Goal: Task Accomplishment & Management: Complete application form

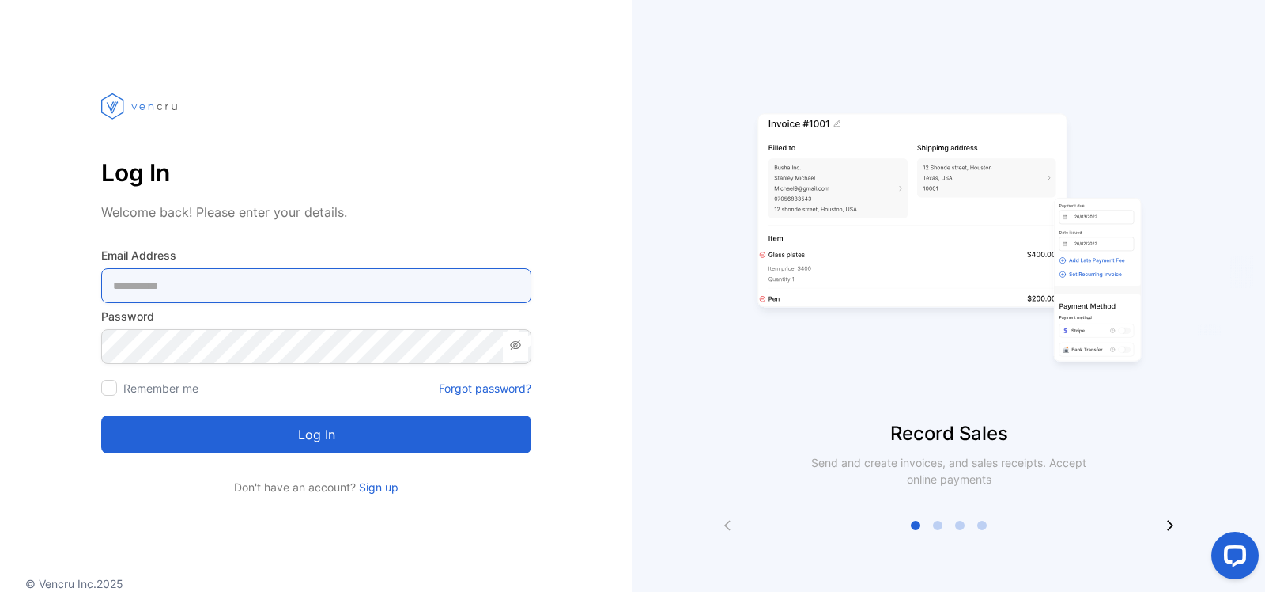
type Address-inputemail "**********"
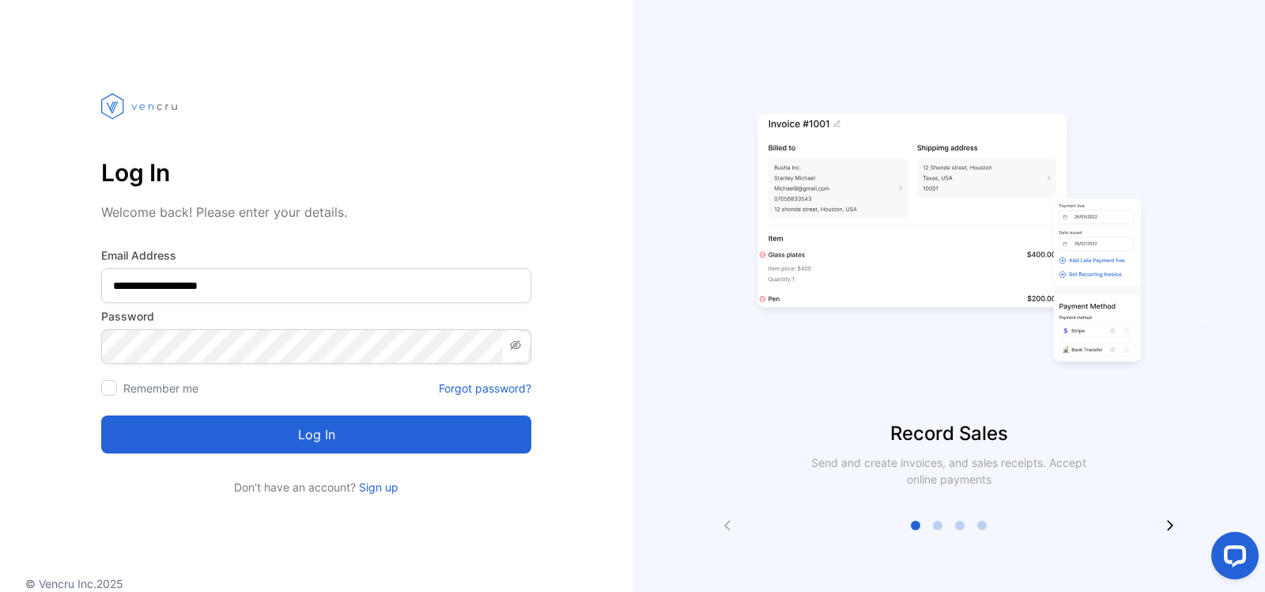
click at [312, 444] on button "Log in" at bounding box center [316, 434] width 430 height 38
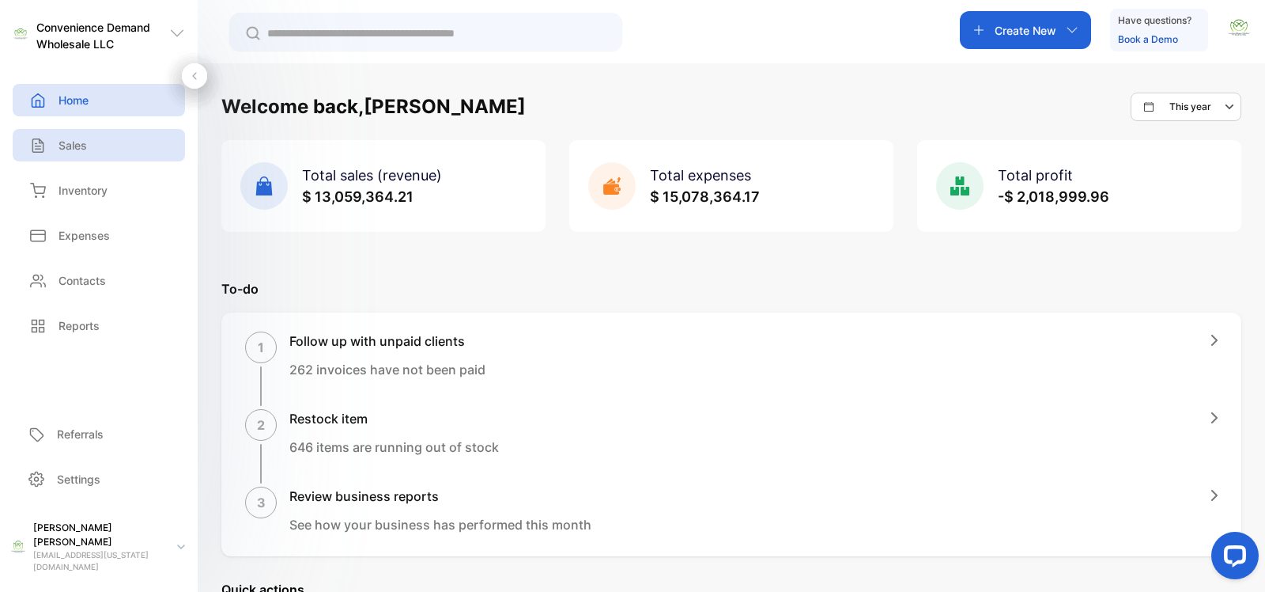
click at [87, 145] on p "Sales" at bounding box center [73, 145] width 28 height 17
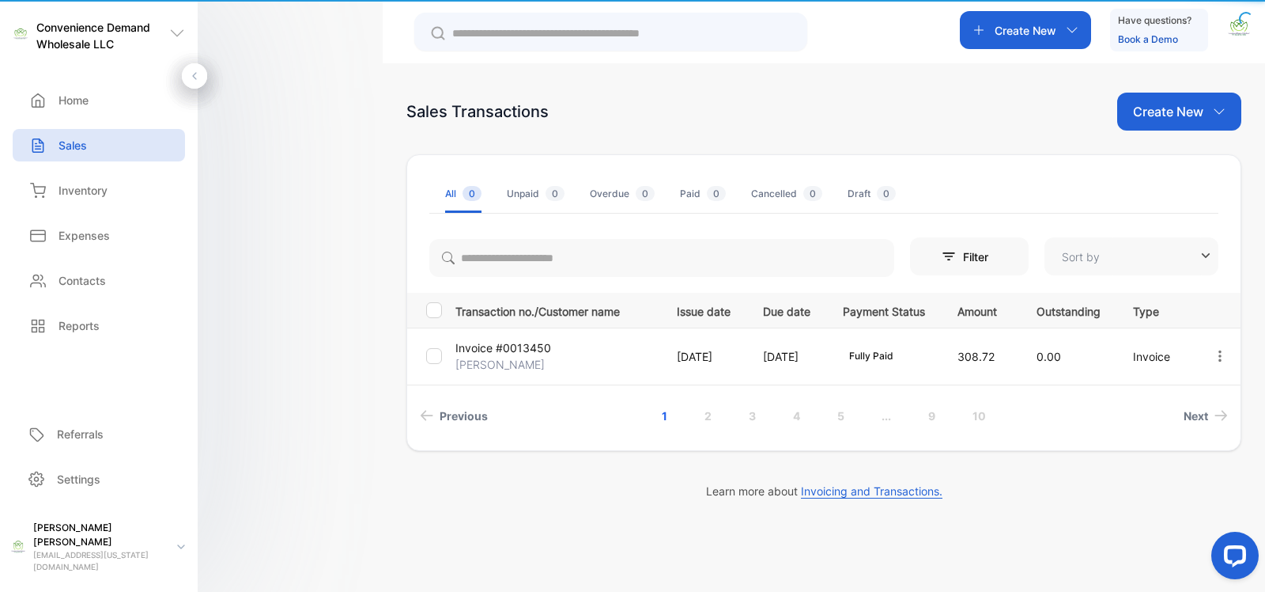
type input "**********"
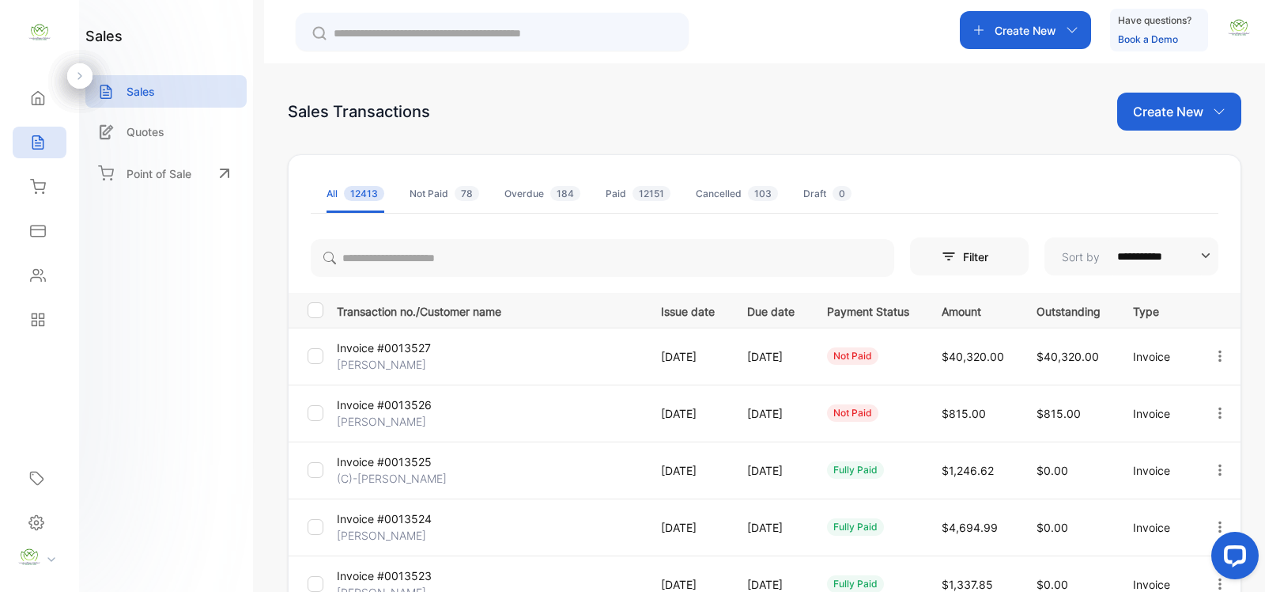
click at [1159, 112] on p "Create New" at bounding box center [1168, 111] width 70 height 19
click at [1178, 166] on span "Invoice" at bounding box center [1181, 164] width 37 height 17
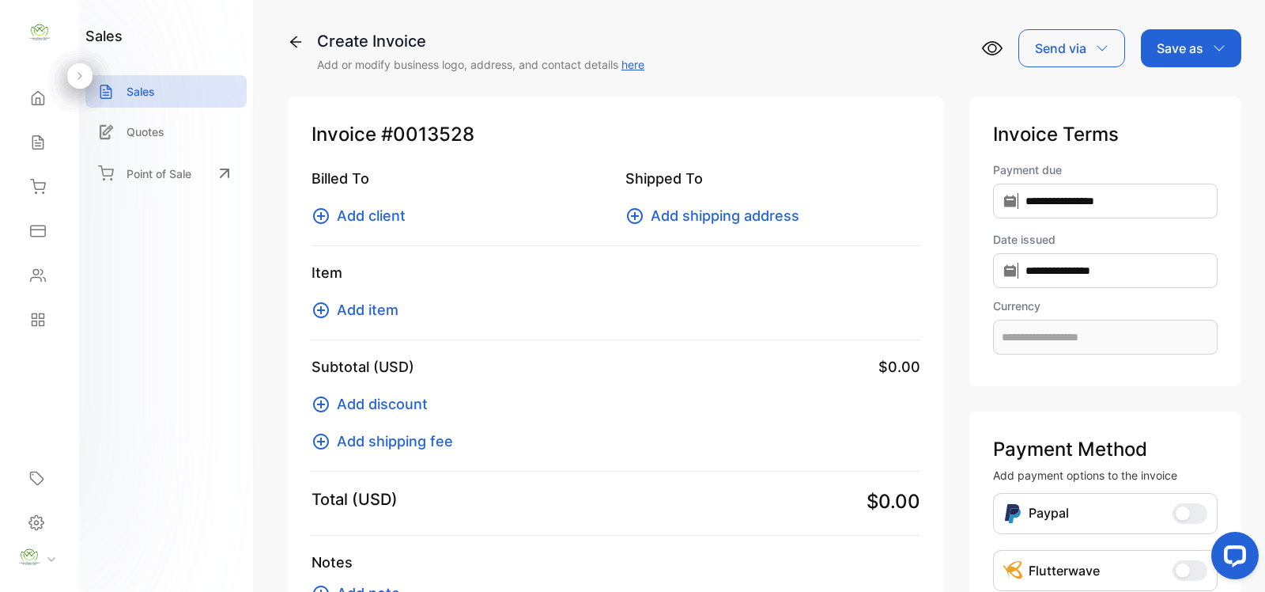
type input "**********"
click at [369, 214] on span "Add client" at bounding box center [371, 215] width 69 height 21
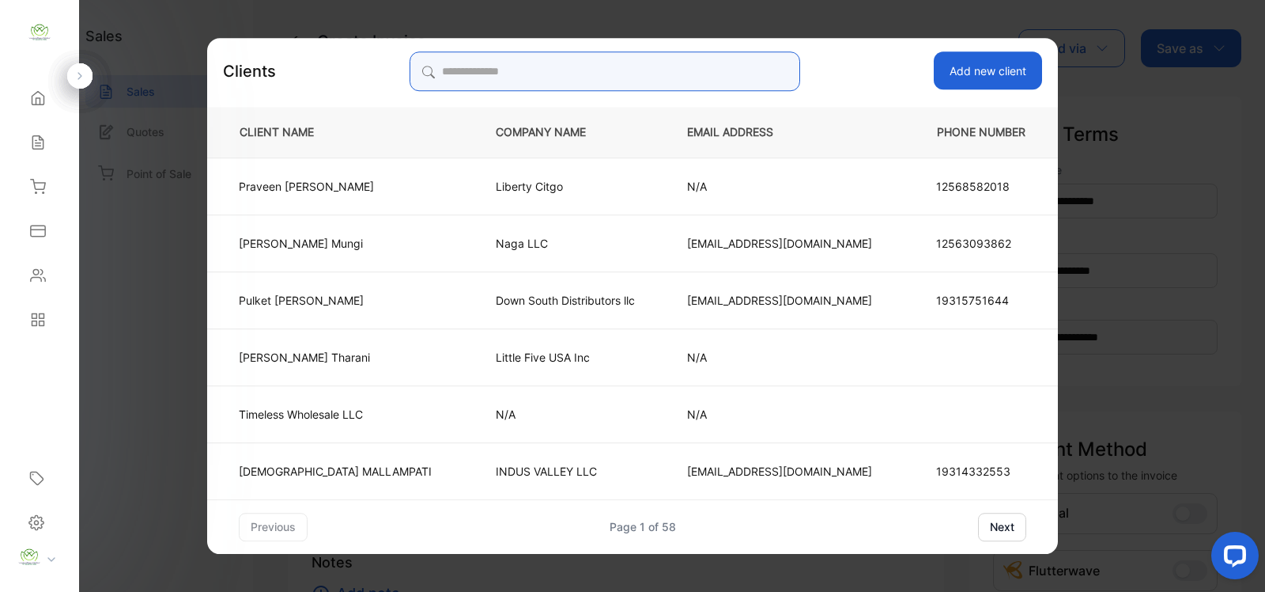
click at [495, 74] on input "search" at bounding box center [605, 71] width 390 height 40
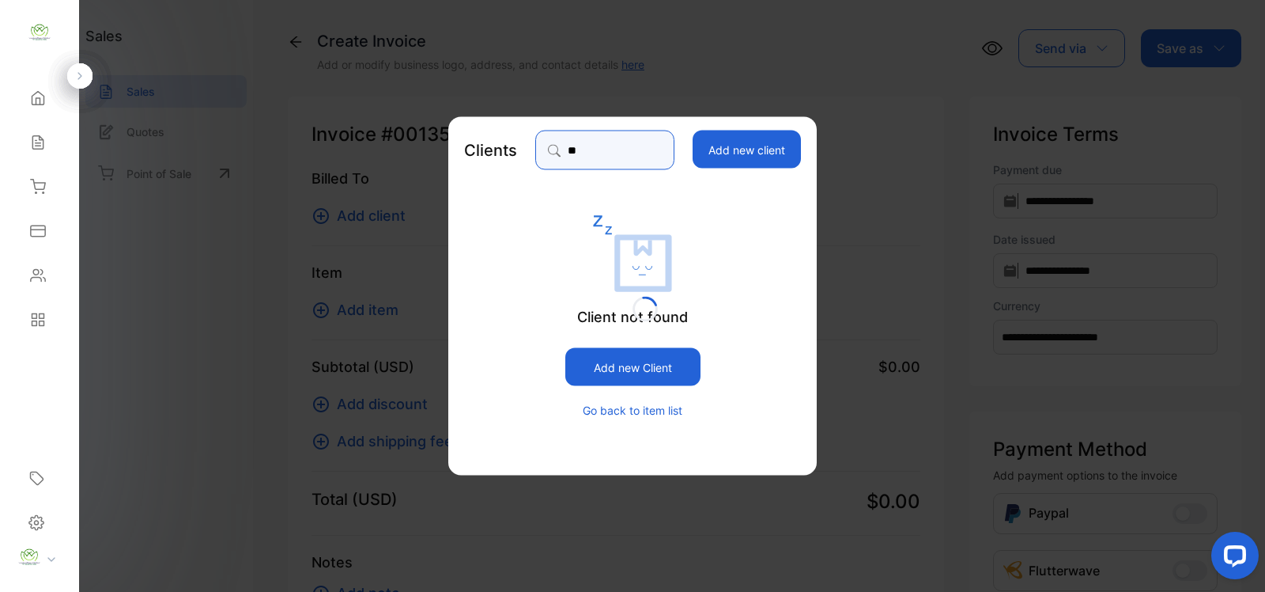
type input "*"
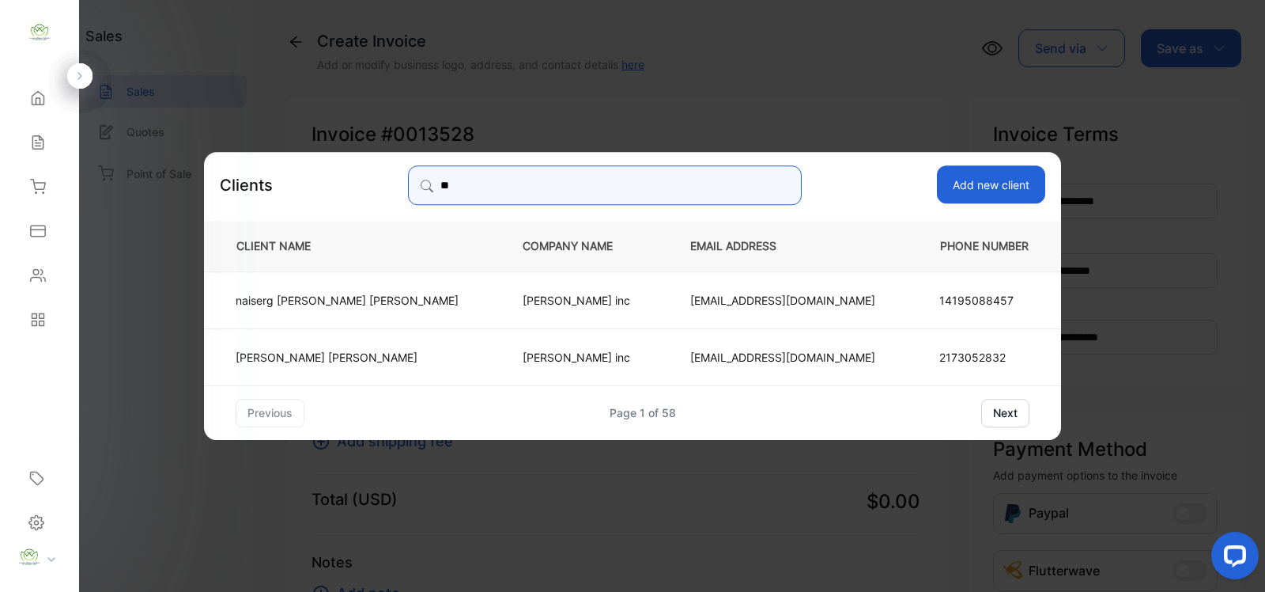
type input "*"
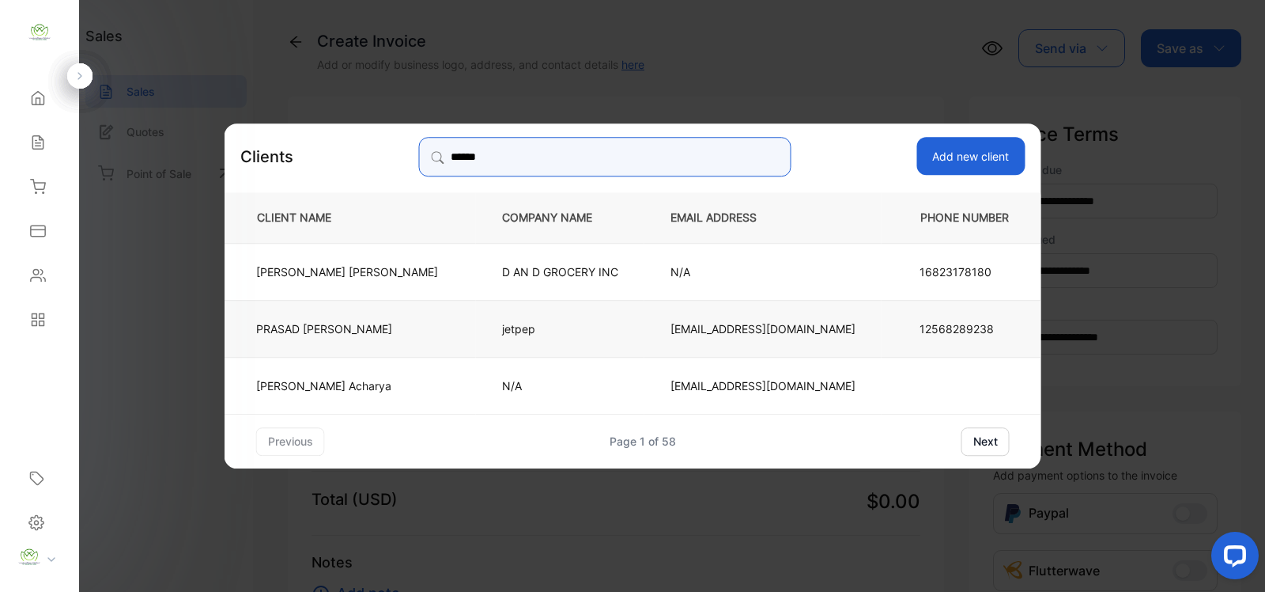
type input "******"
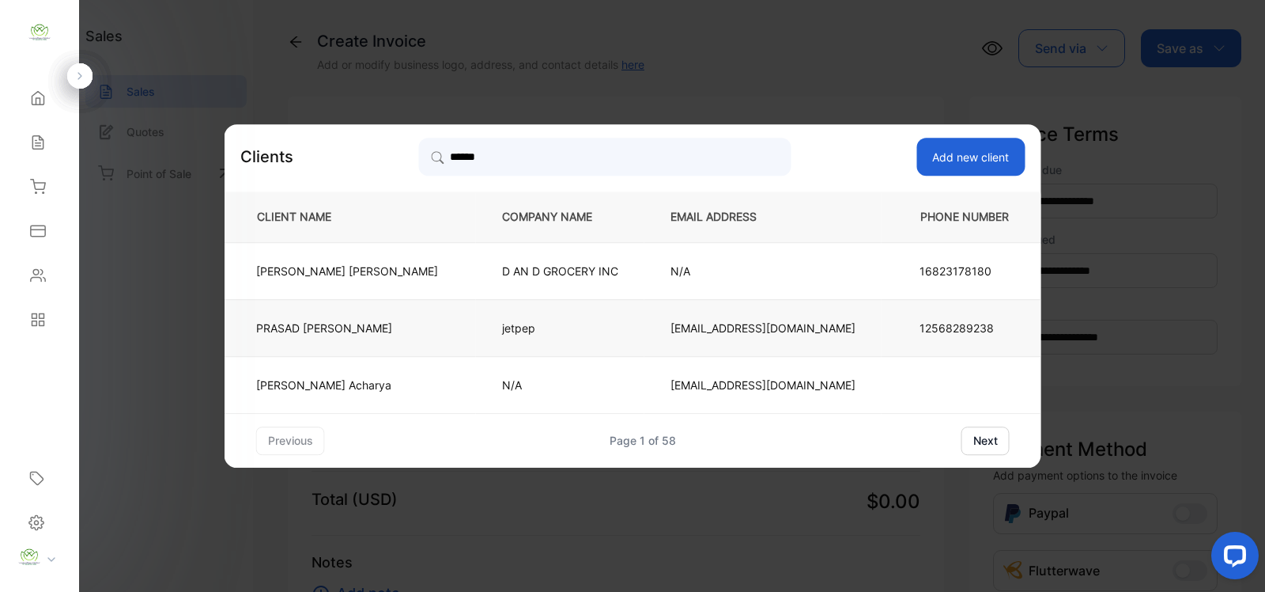
click at [406, 329] on p "PRASAD CHALASANI" at bounding box center [347, 327] width 182 height 17
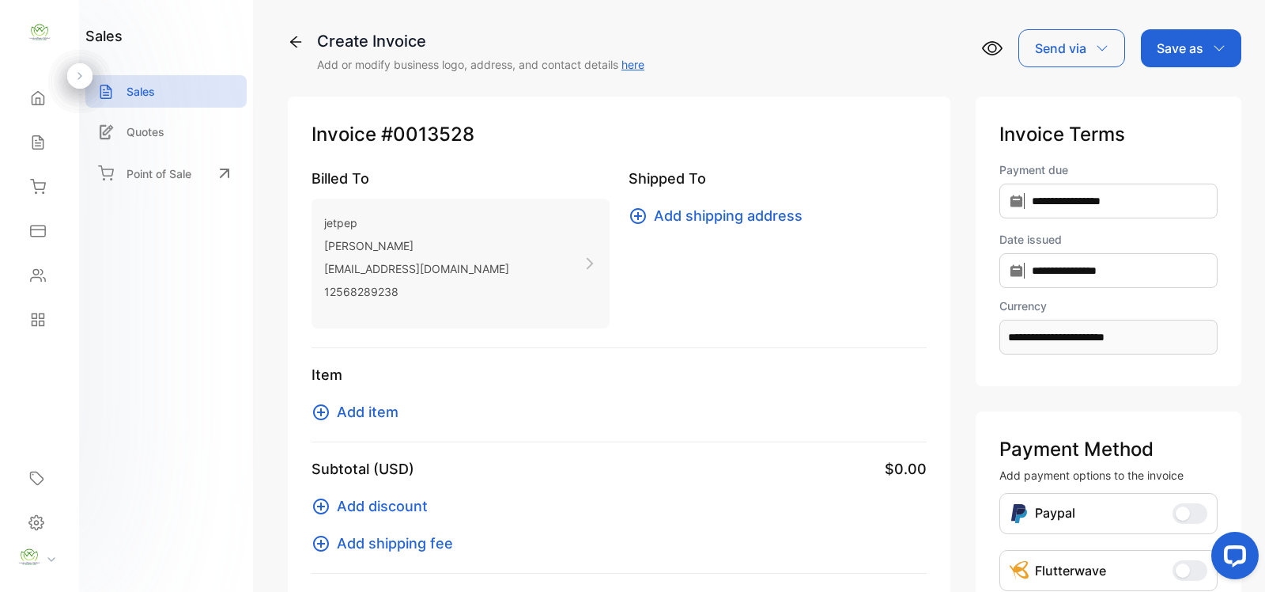
click at [374, 413] on span "Add item" at bounding box center [368, 411] width 62 height 21
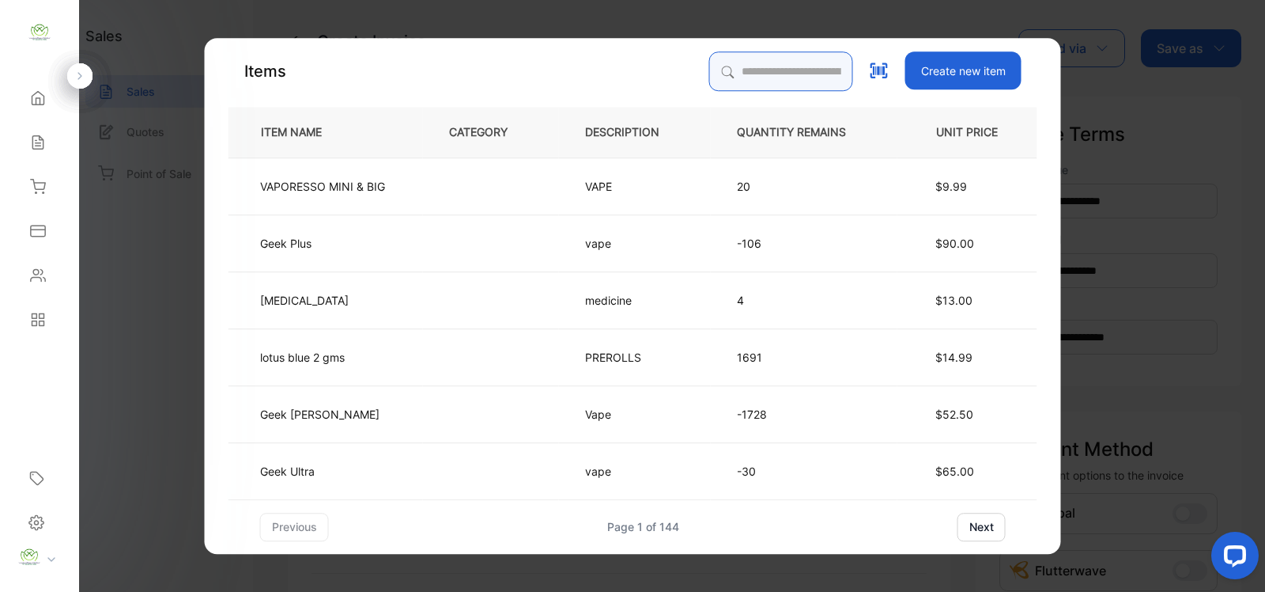
click at [710, 71] on input "search" at bounding box center [781, 71] width 144 height 40
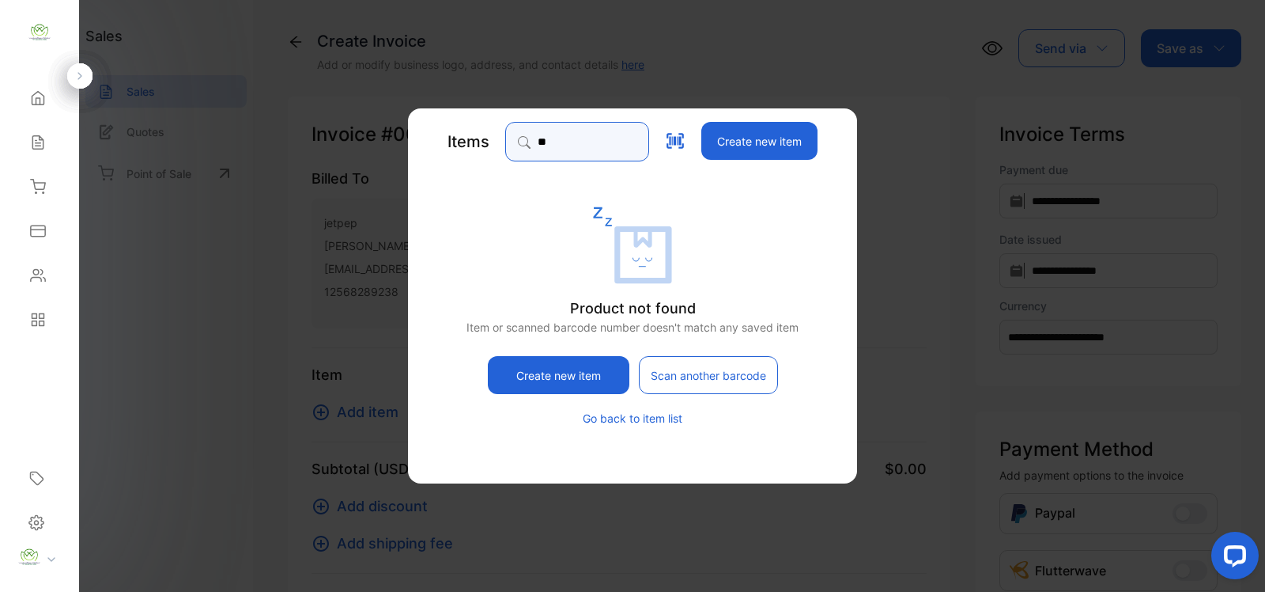
type input "*"
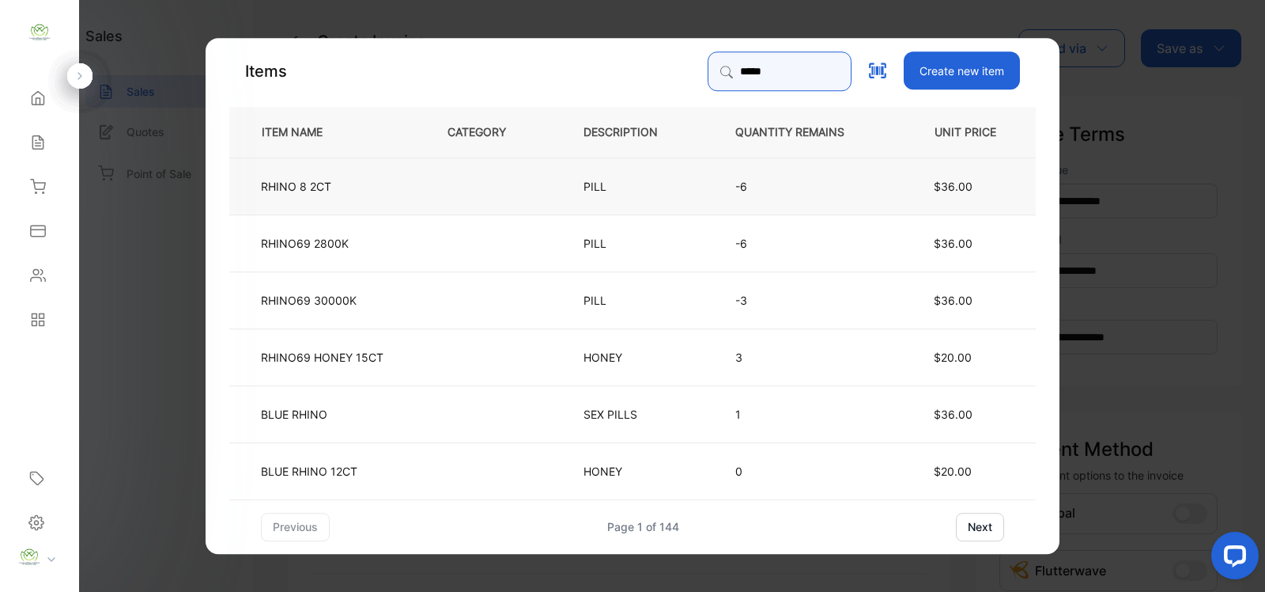
type input "*****"
click at [323, 183] on p "RHINO 8 2CT" at bounding box center [296, 185] width 70 height 17
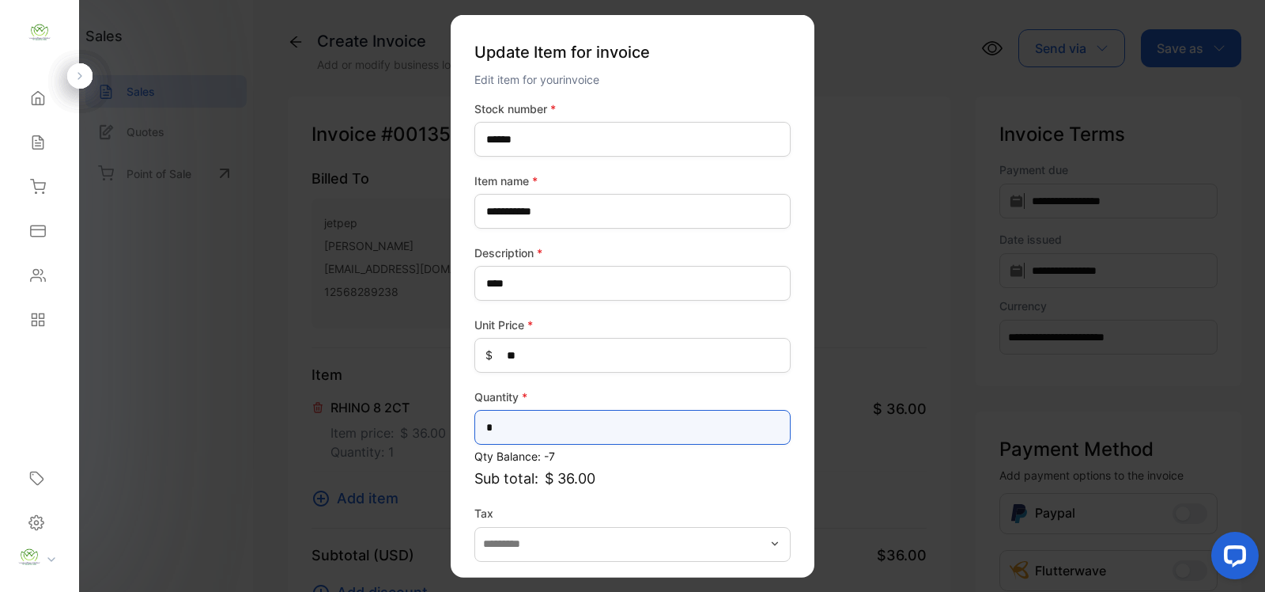
click at [500, 421] on input "*" at bounding box center [632, 427] width 316 height 35
type input "*"
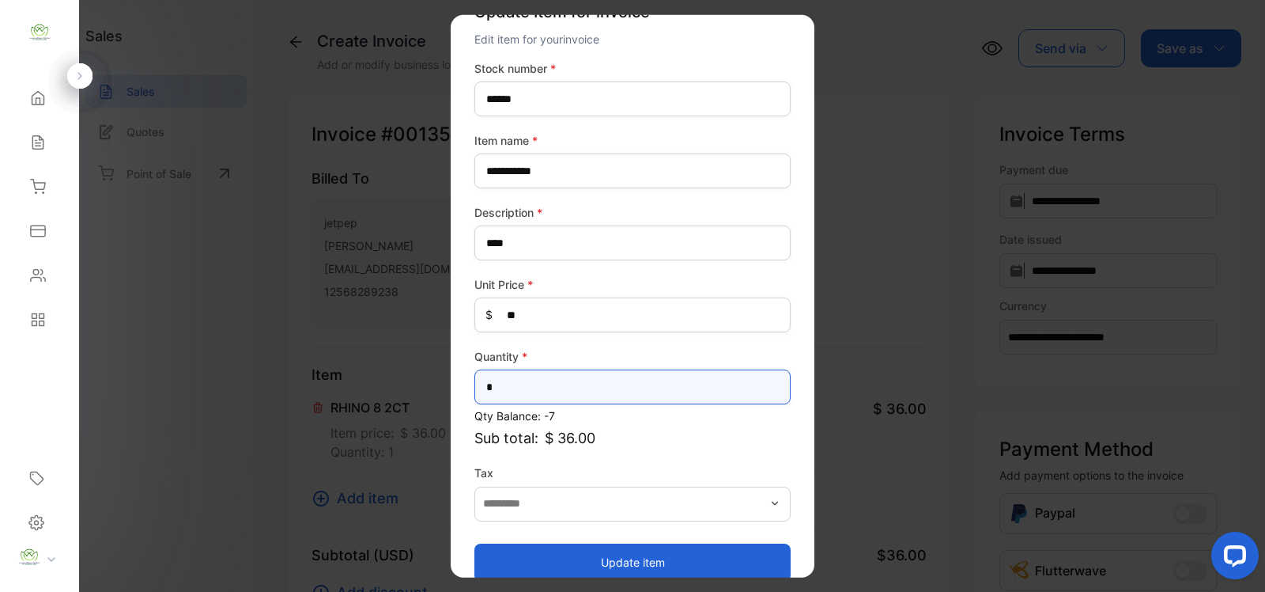
scroll to position [62, 0]
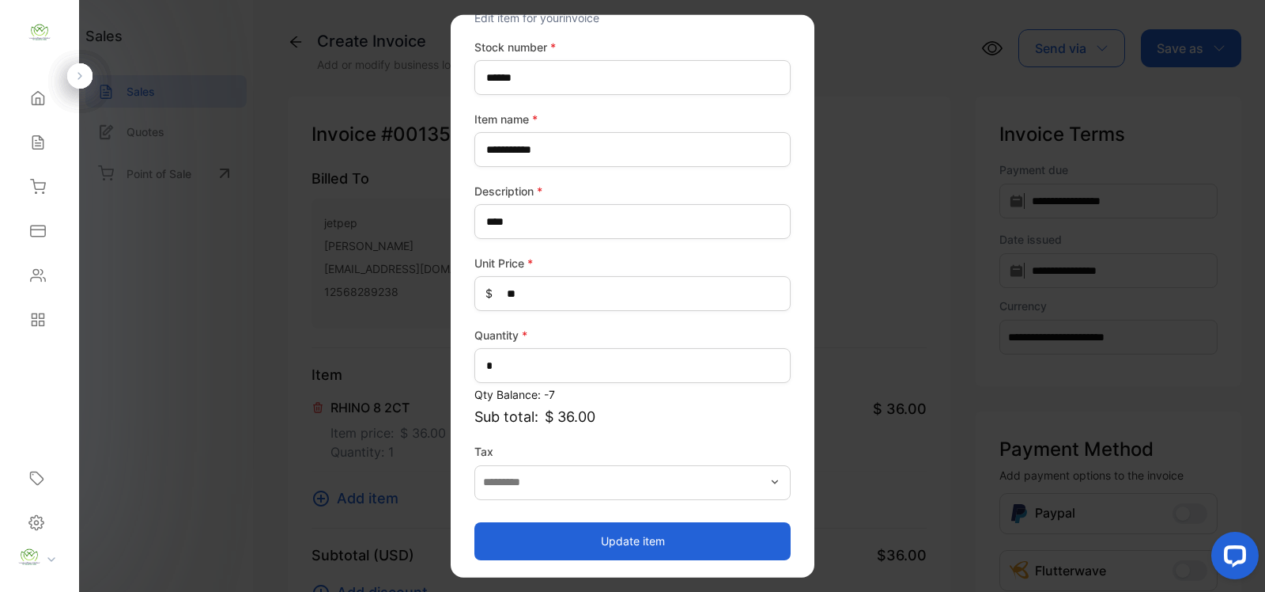
click at [635, 534] on button "Update item" at bounding box center [632, 540] width 316 height 38
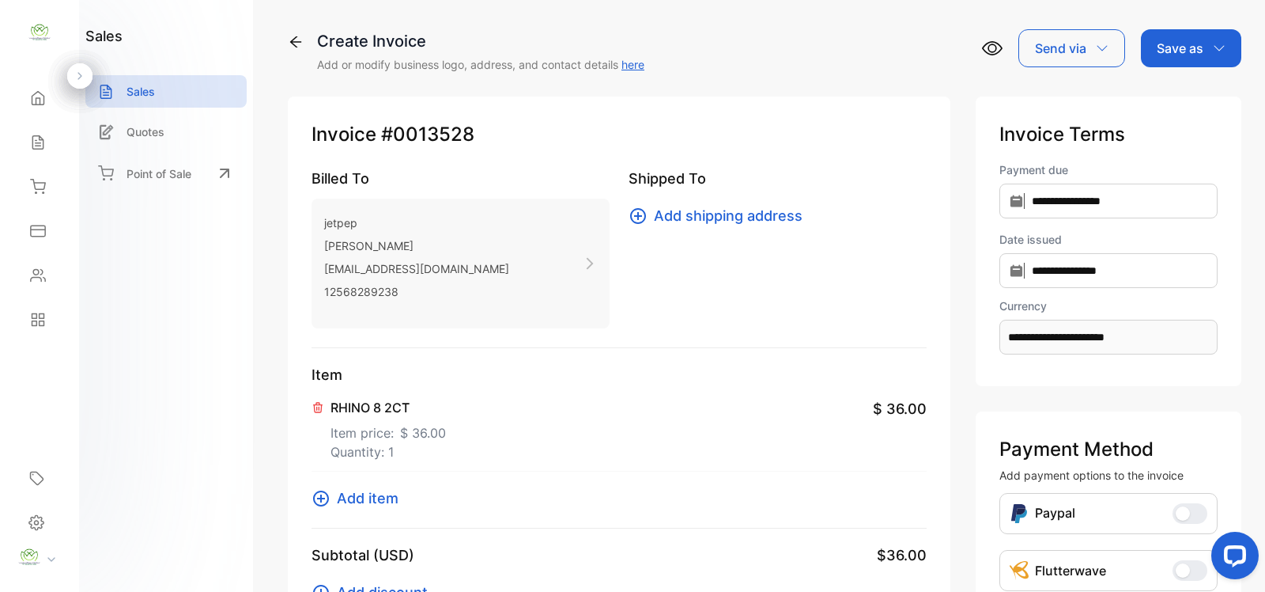
click at [365, 490] on span "Add item" at bounding box center [368, 497] width 62 height 21
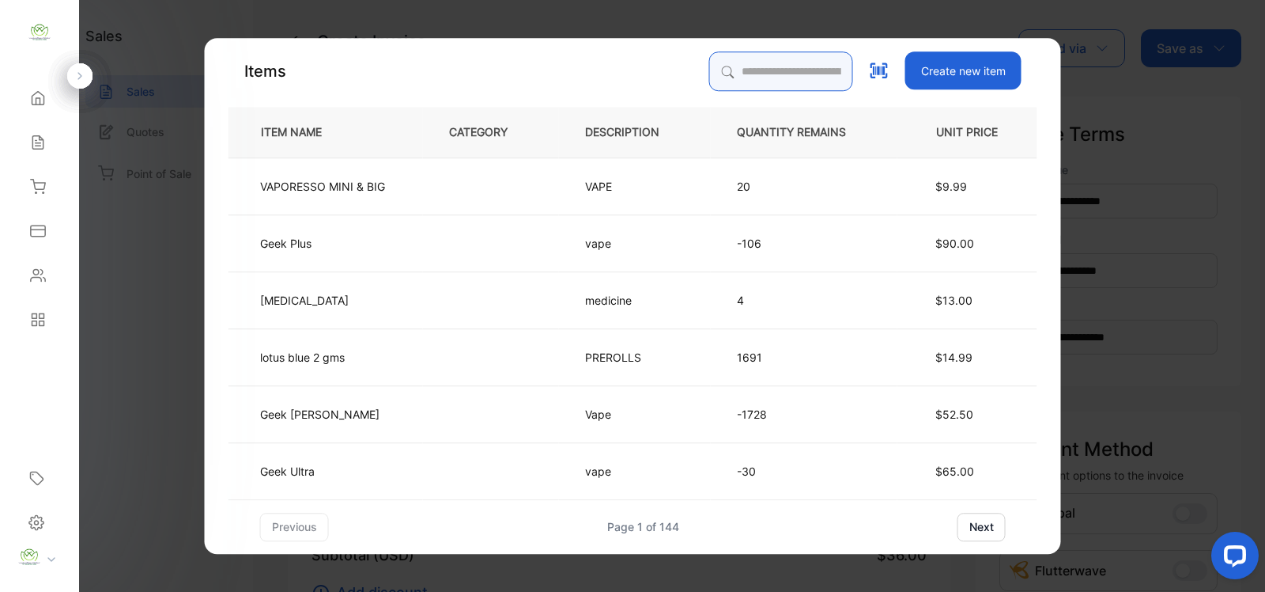
click at [729, 72] on input "search" at bounding box center [781, 71] width 144 height 40
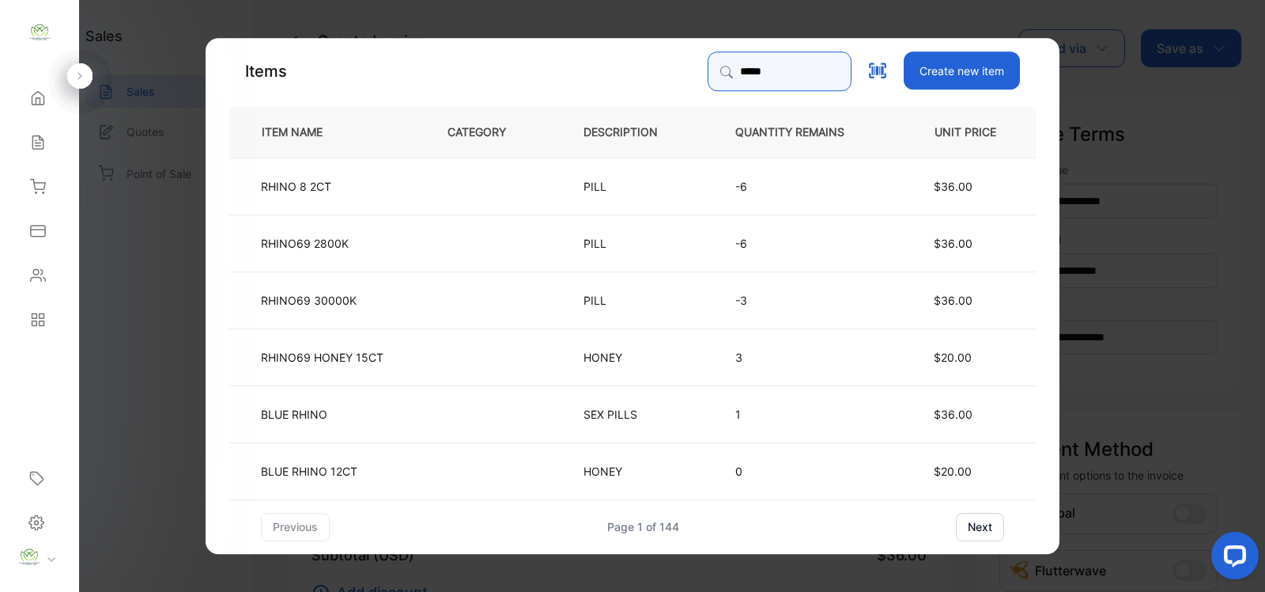
type input "*******"
click at [385, 417] on td "RHINO69 2CT610K" at bounding box center [325, 412] width 192 height 57
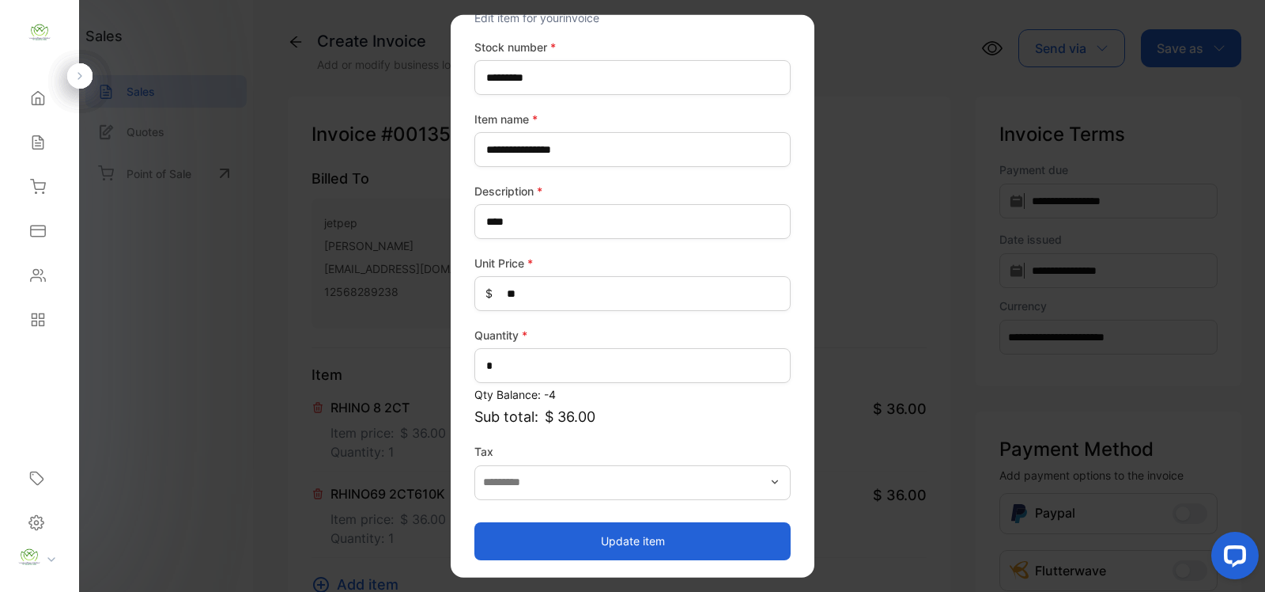
click at [613, 543] on button "Update item" at bounding box center [632, 540] width 316 height 38
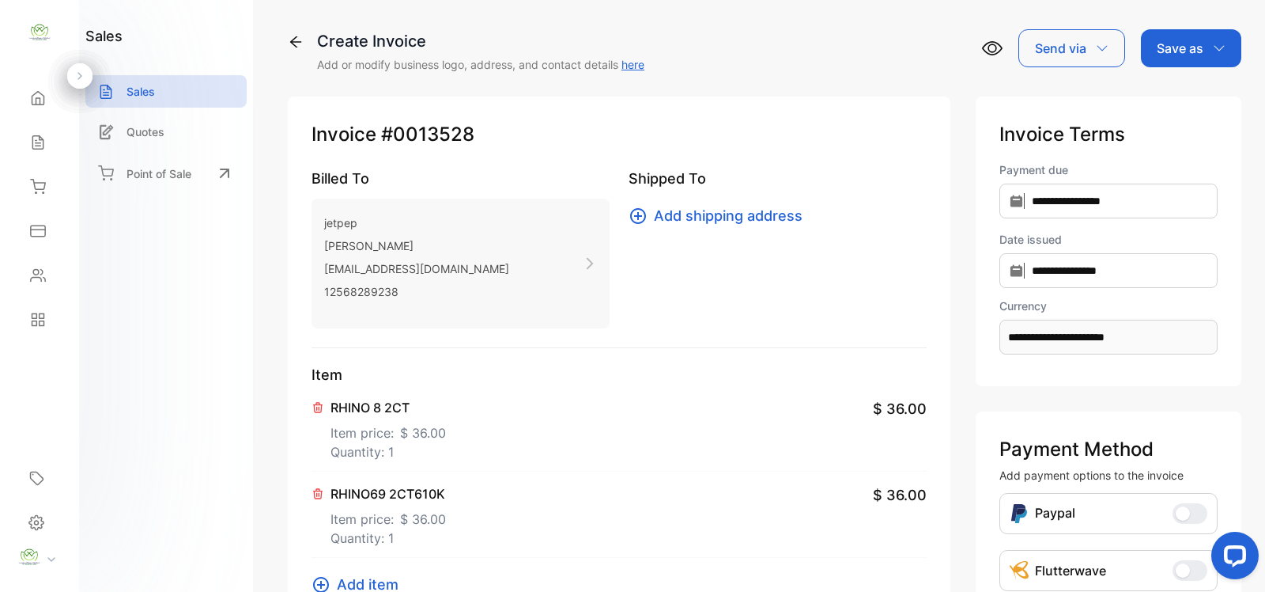
click at [386, 584] on span "Add item" at bounding box center [368, 583] width 62 height 21
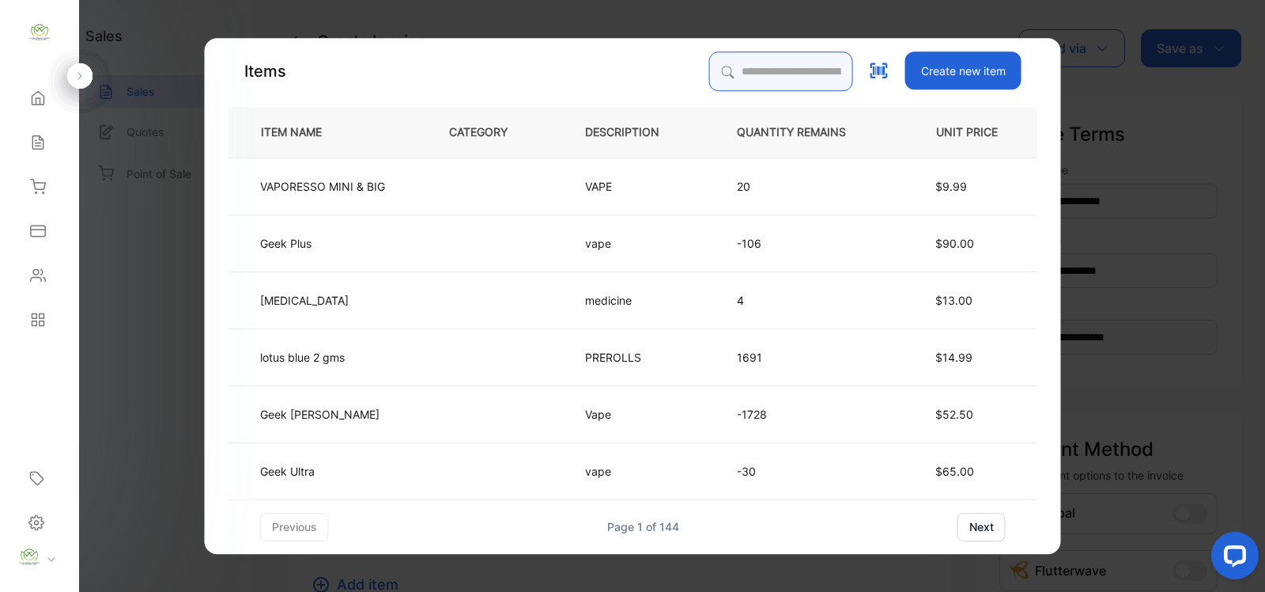
click at [726, 77] on input "search" at bounding box center [781, 71] width 144 height 40
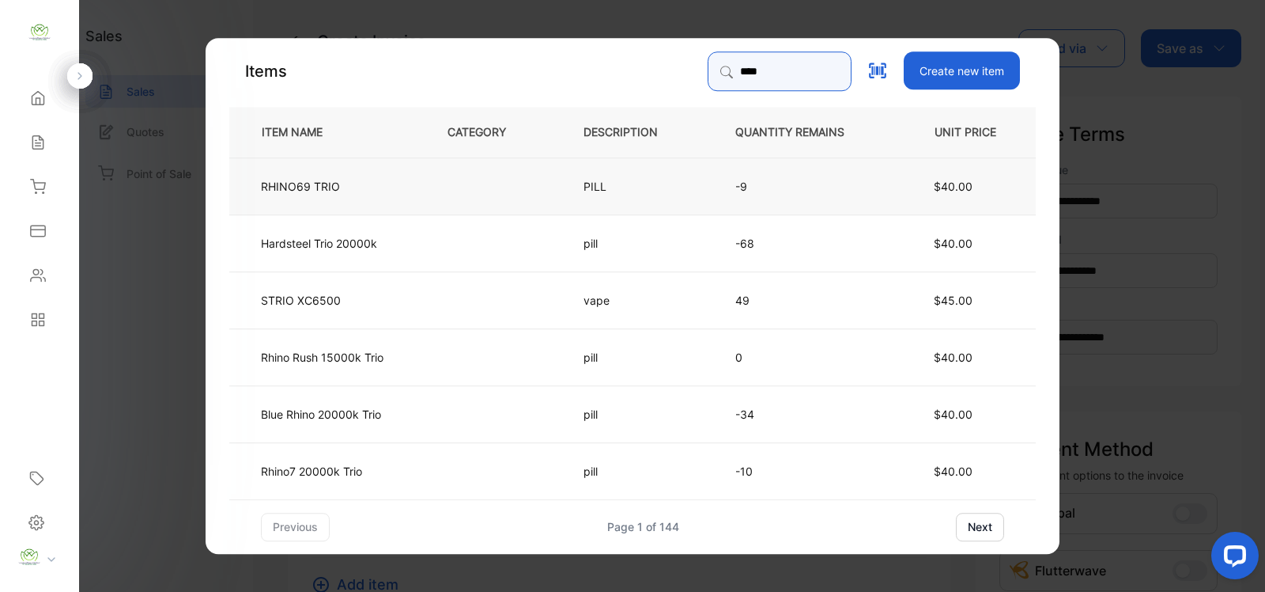
type input "****"
click at [445, 191] on td at bounding box center [489, 185] width 136 height 57
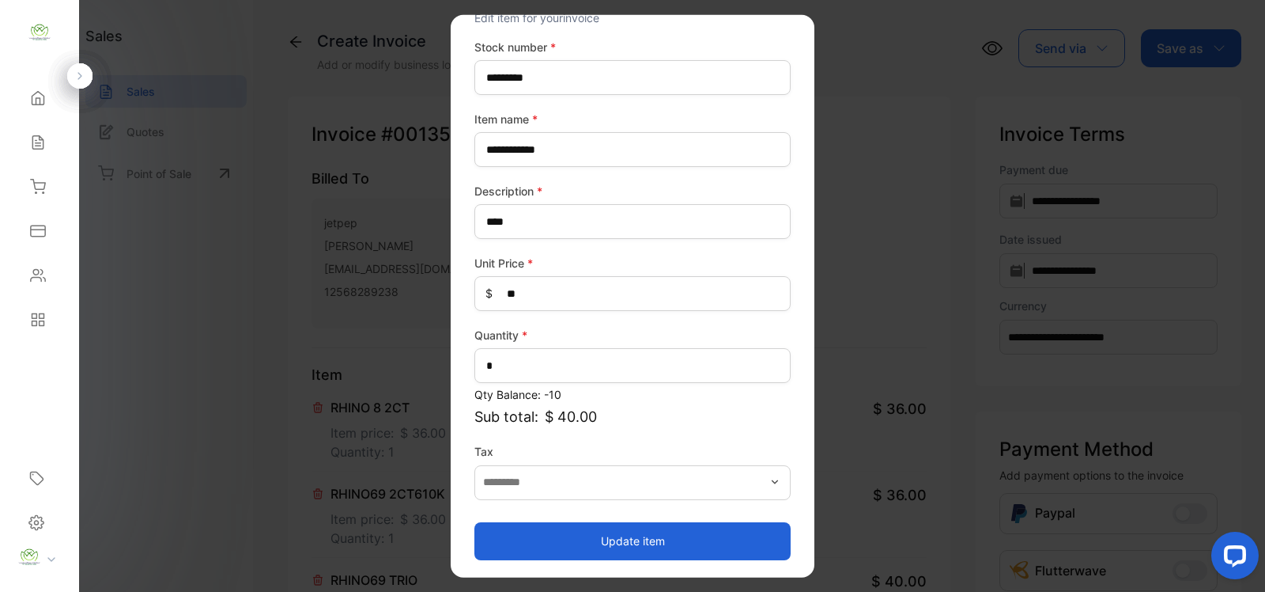
click at [630, 539] on button "Update item" at bounding box center [632, 540] width 316 height 38
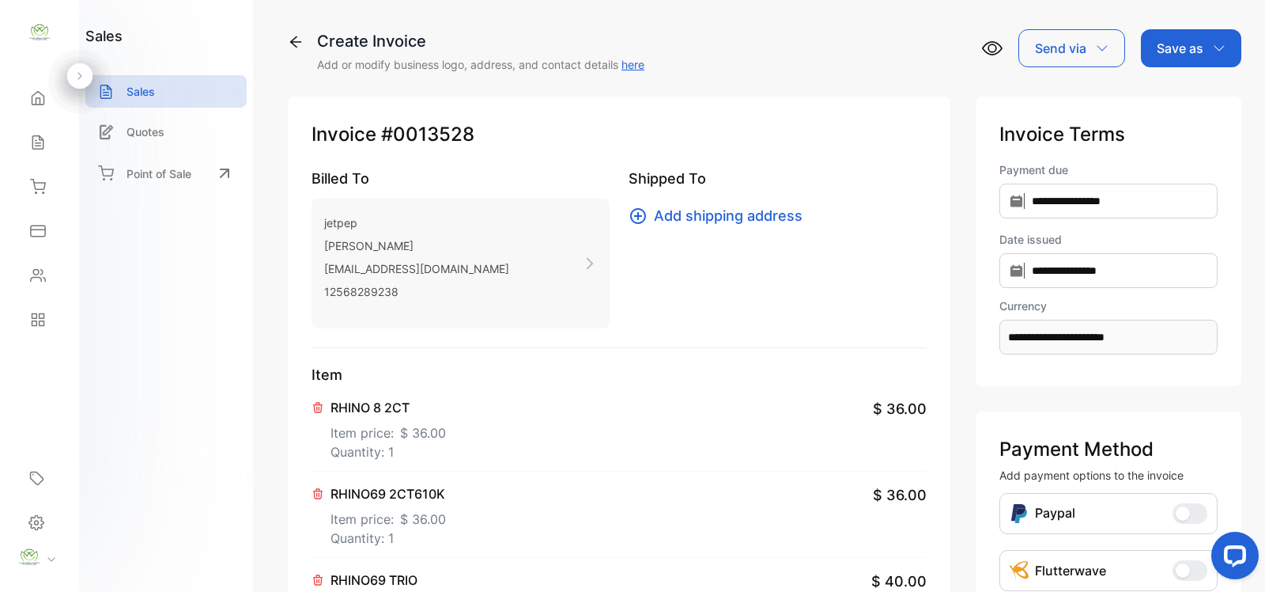
drag, startPoint x: 626, startPoint y: 472, endPoint x: 619, endPoint y: 468, distance: 8.1
click at [625, 471] on div "RHINO69 2CT610K Item price: $ 36.00 Quantity: 1 $ 36.00" at bounding box center [619, 514] width 615 height 86
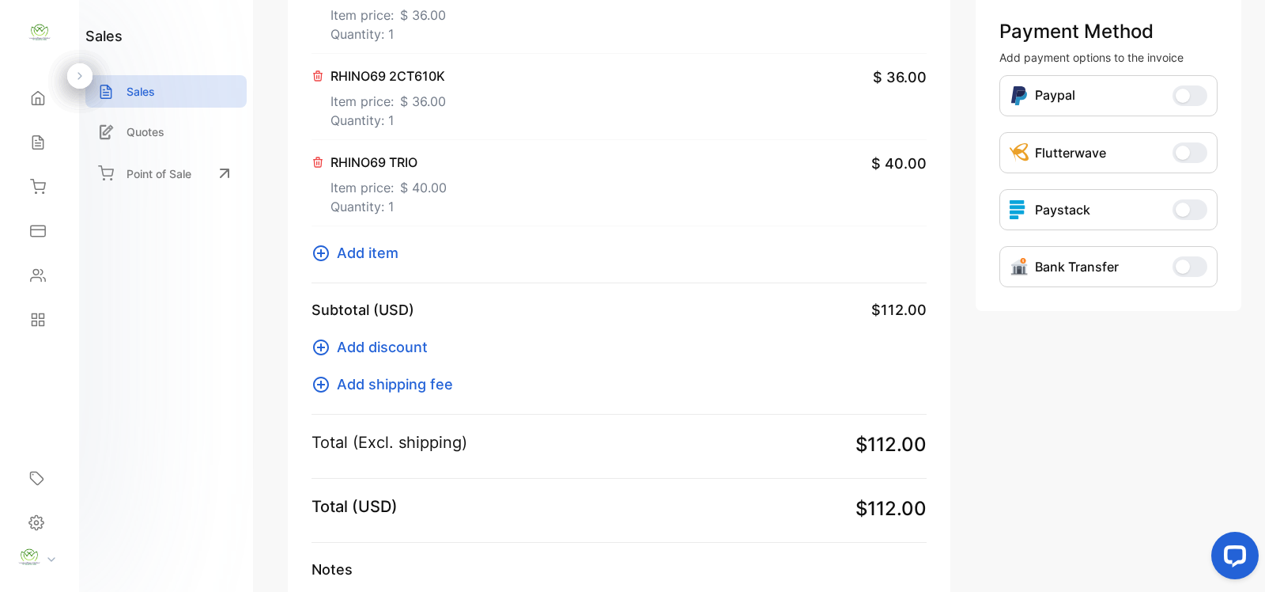
scroll to position [461, 0]
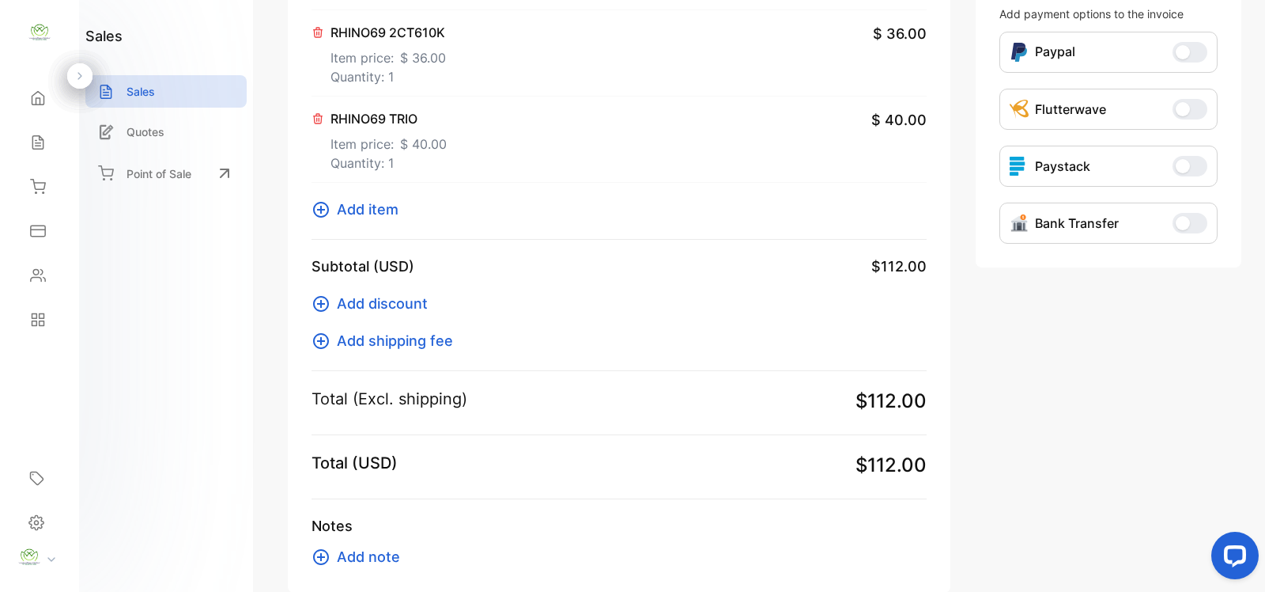
click at [356, 206] on span "Add item" at bounding box center [368, 208] width 62 height 21
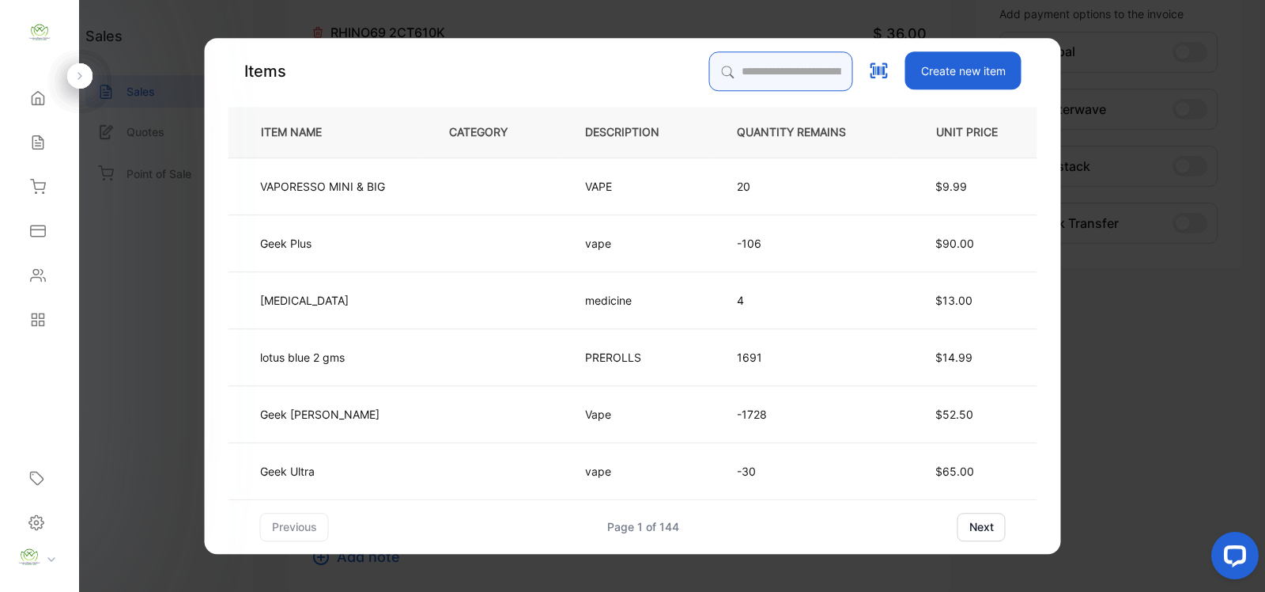
click at [724, 69] on input "search" at bounding box center [781, 71] width 144 height 40
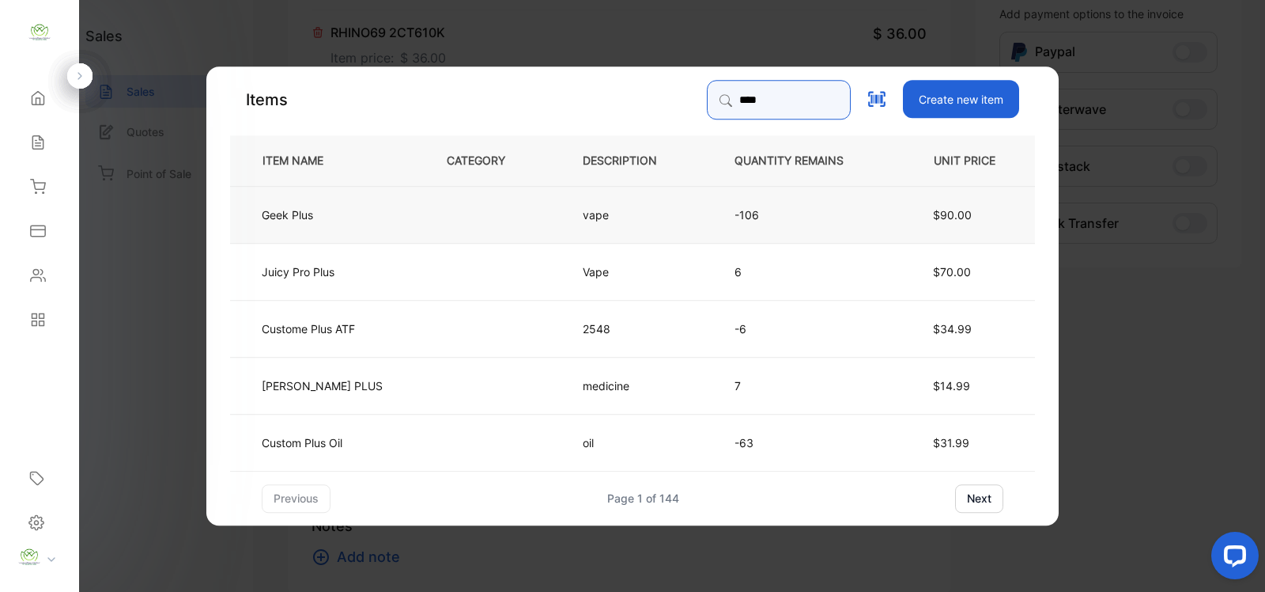
type input "****"
click at [610, 221] on p "vape" at bounding box center [604, 214] width 42 height 17
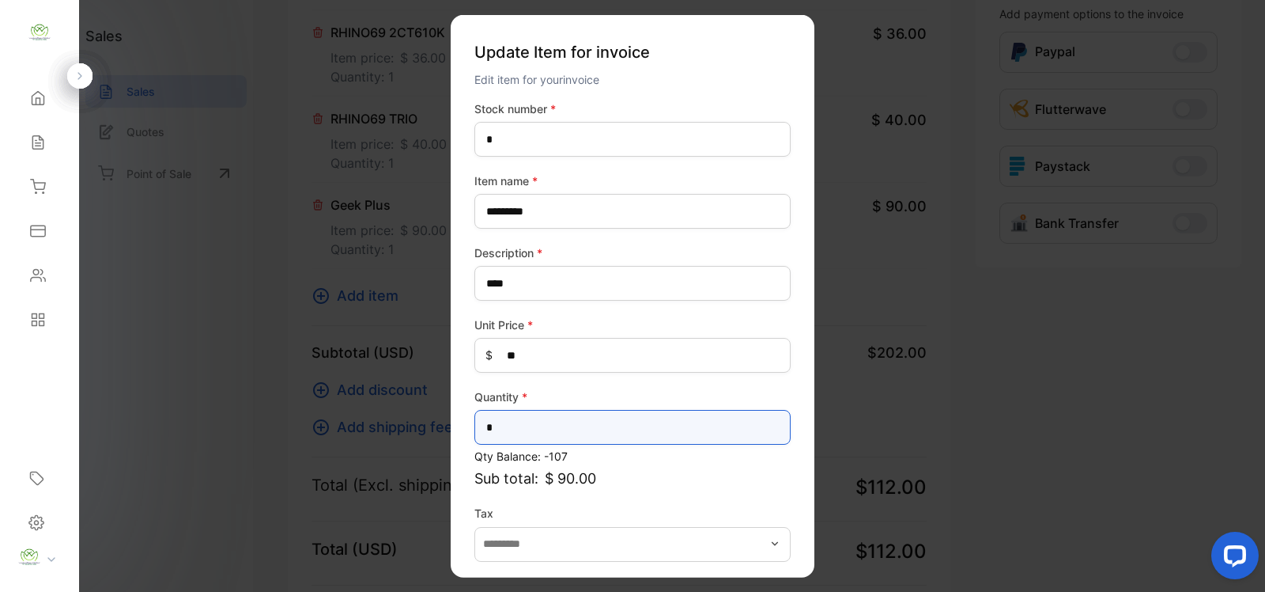
click at [524, 423] on input "*" at bounding box center [632, 427] width 316 height 35
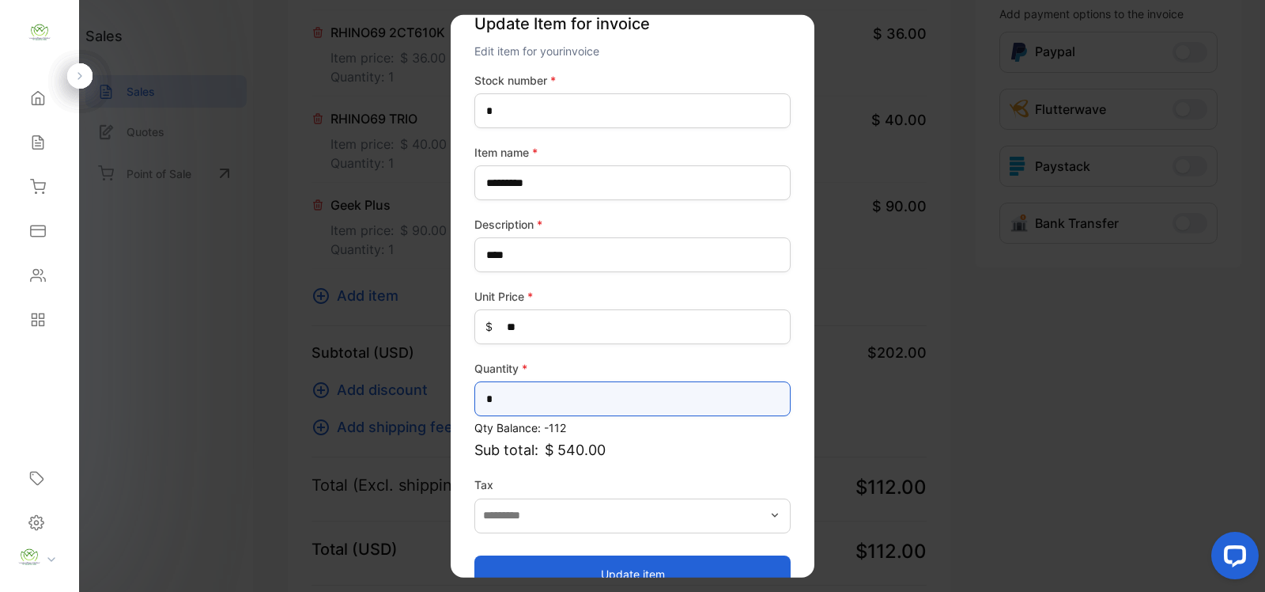
scroll to position [62, 0]
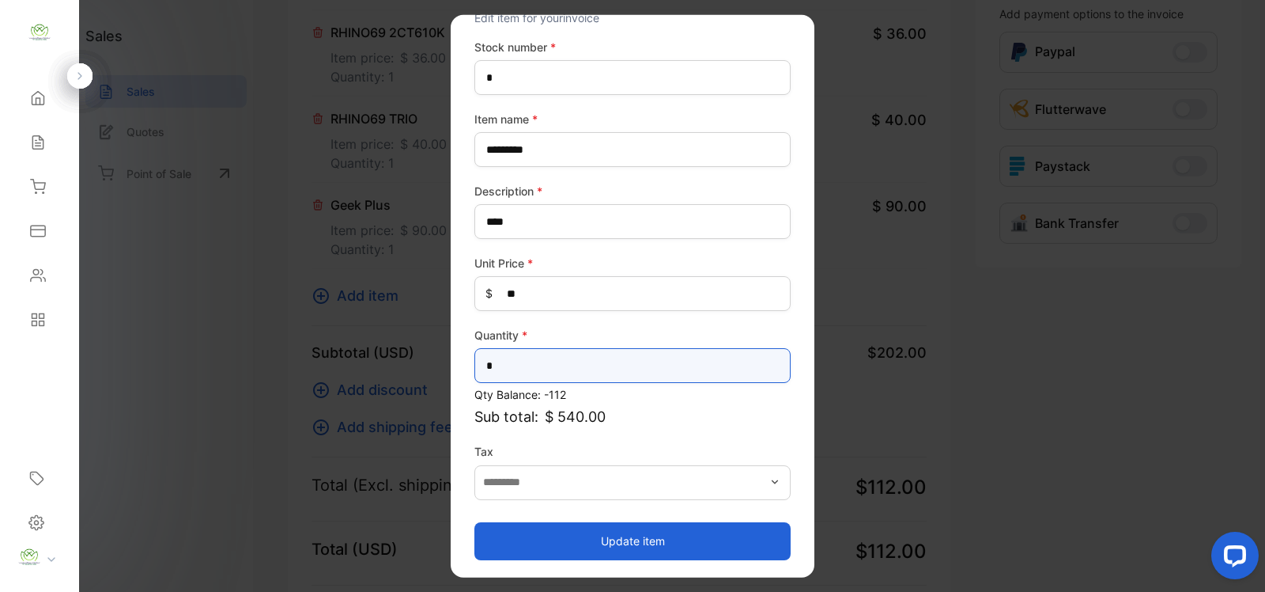
type input "*"
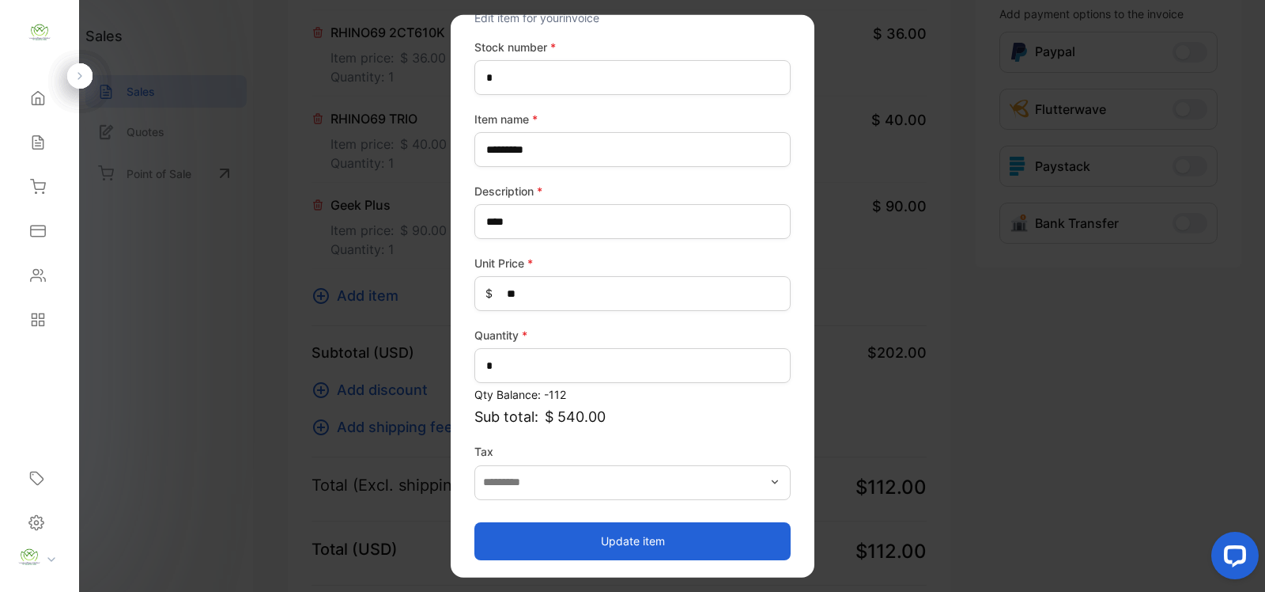
click at [638, 539] on button "Update item" at bounding box center [632, 540] width 316 height 38
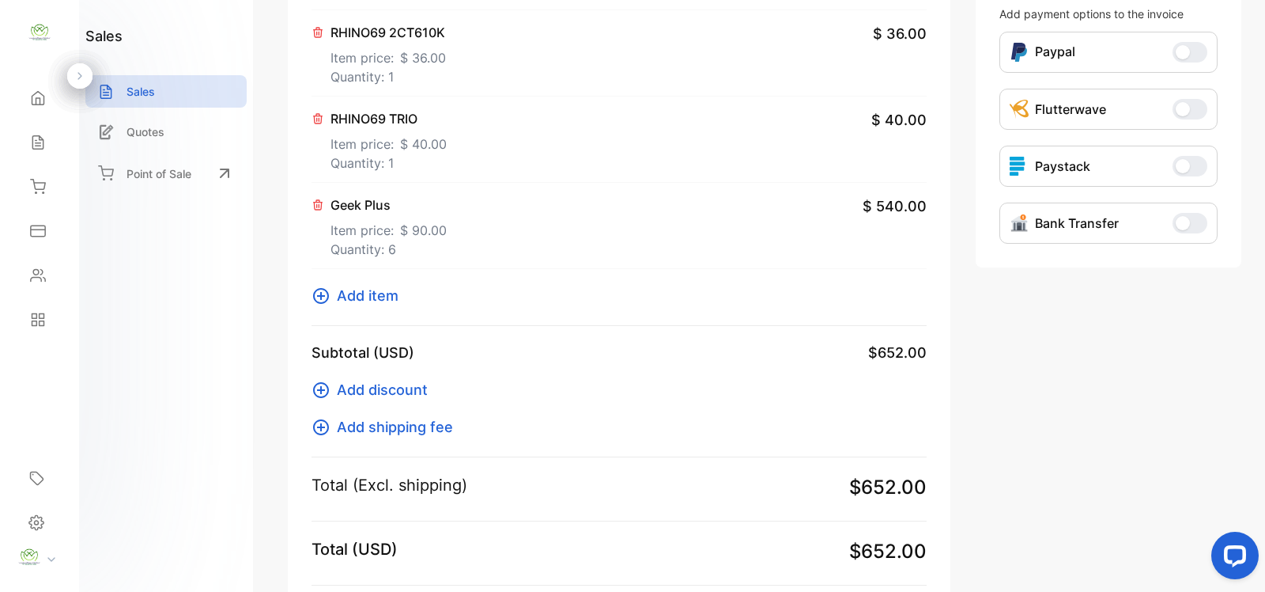
click at [370, 295] on span "Add item" at bounding box center [368, 295] width 62 height 21
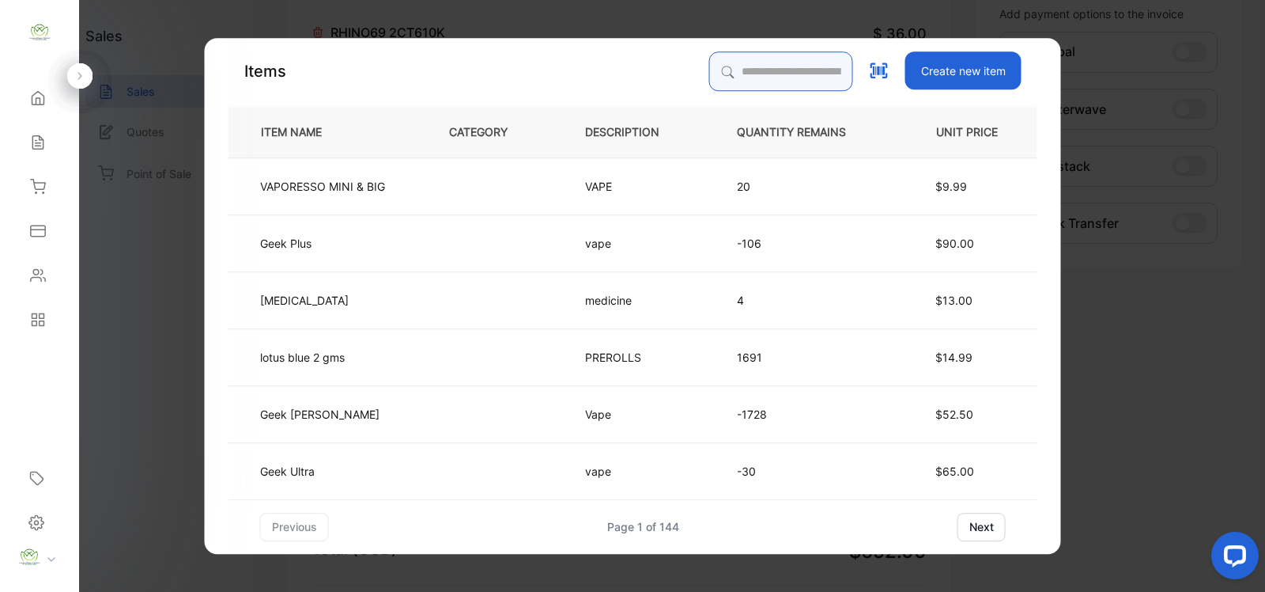
click at [744, 72] on input "search" at bounding box center [781, 71] width 144 height 40
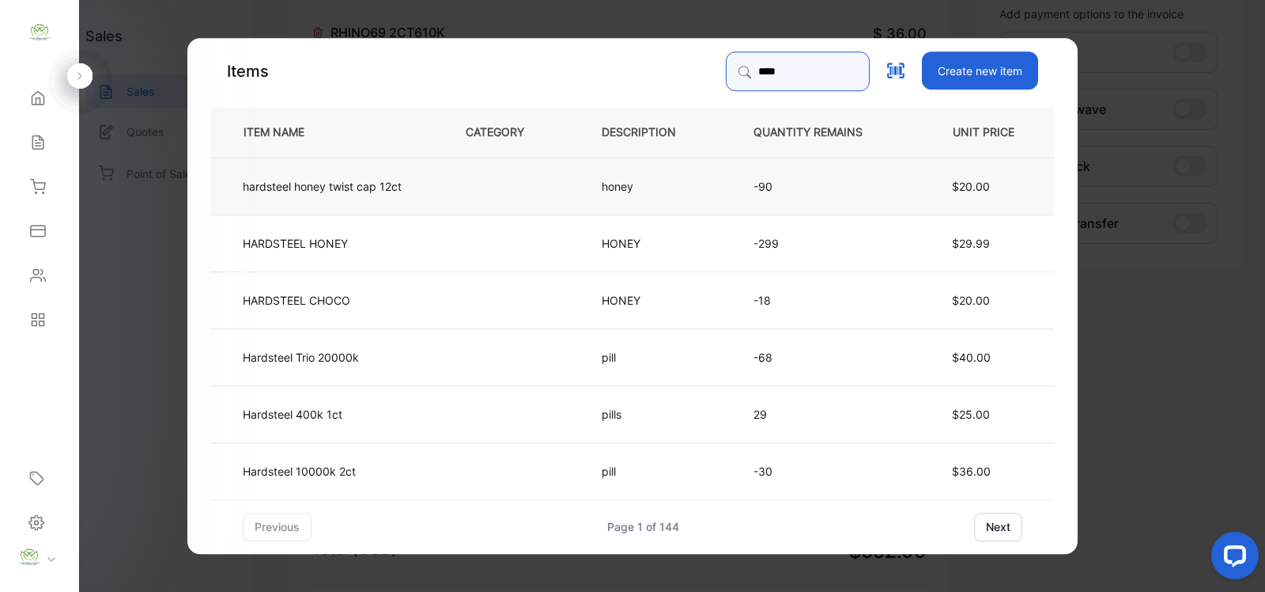
type input "****"
click at [406, 191] on td "hardsteel honey twist cap 12ct" at bounding box center [325, 185] width 229 height 57
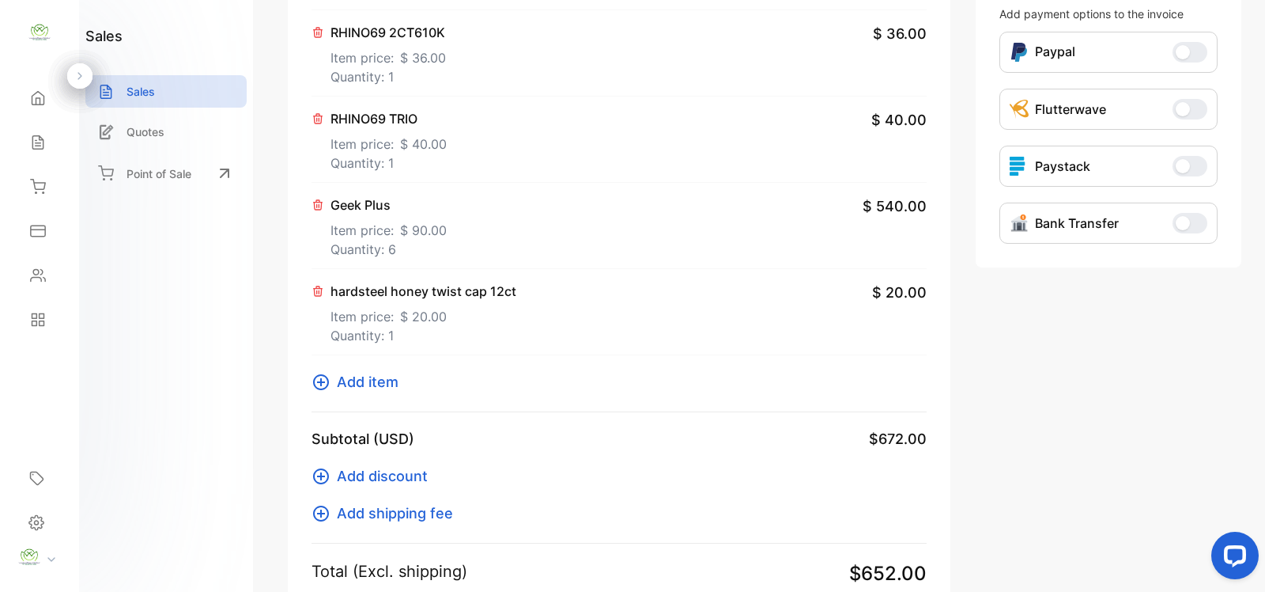
click at [318, 289] on icon at bounding box center [318, 290] width 9 height 9
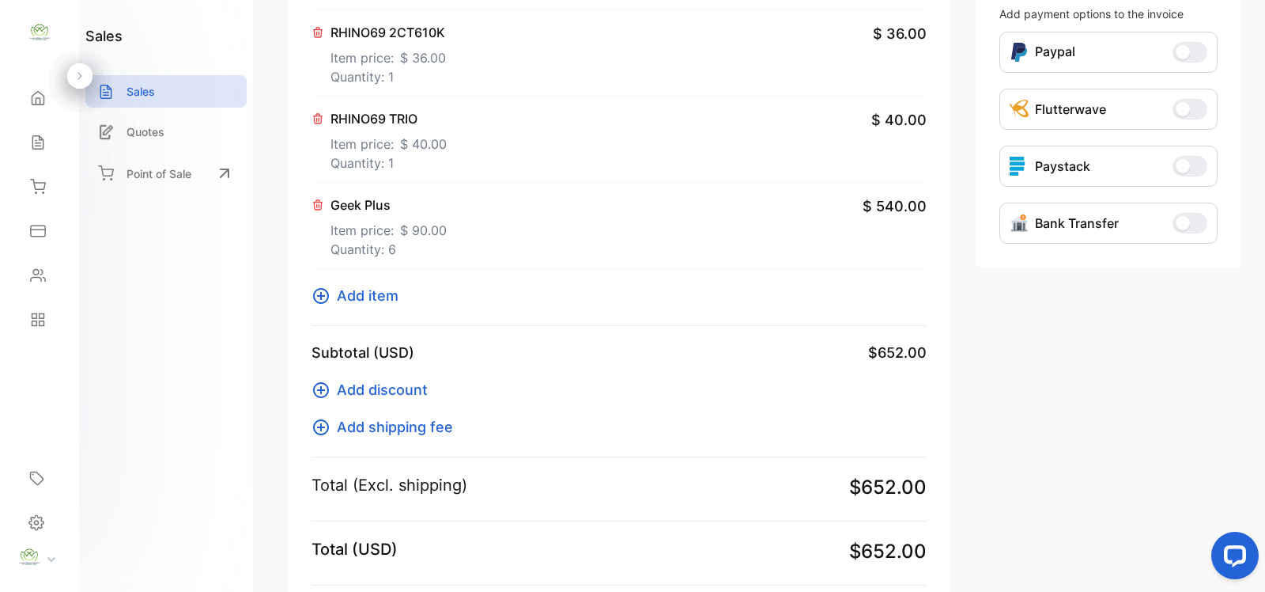
click at [378, 291] on span "Add item" at bounding box center [368, 295] width 62 height 21
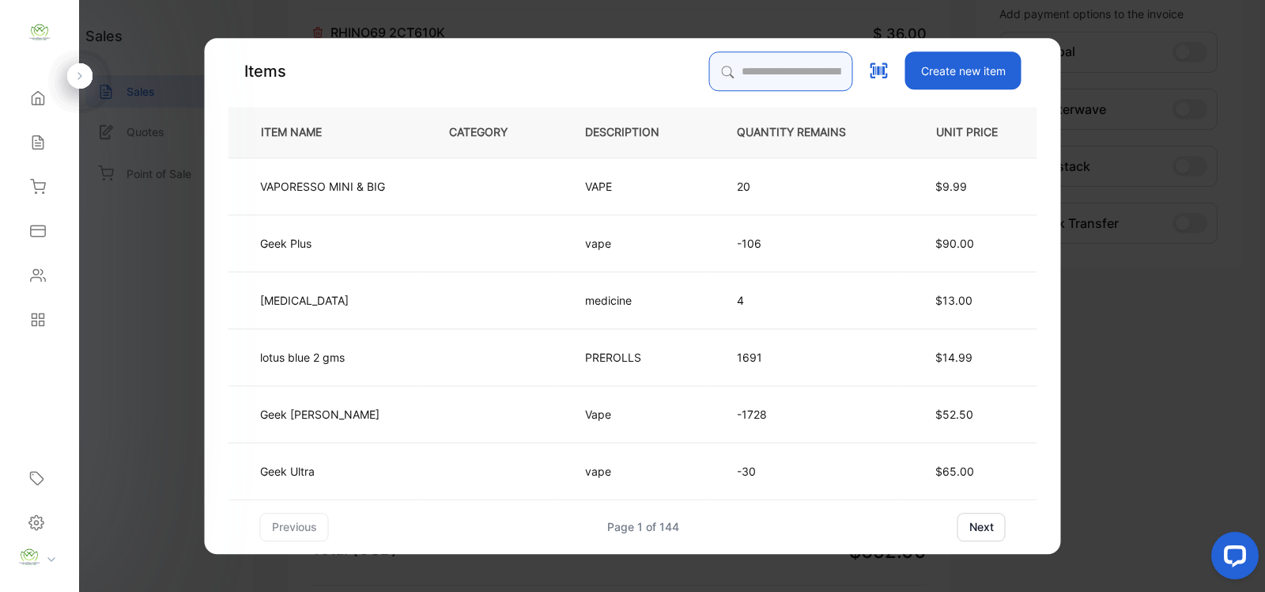
click at [718, 68] on input "search" at bounding box center [781, 71] width 144 height 40
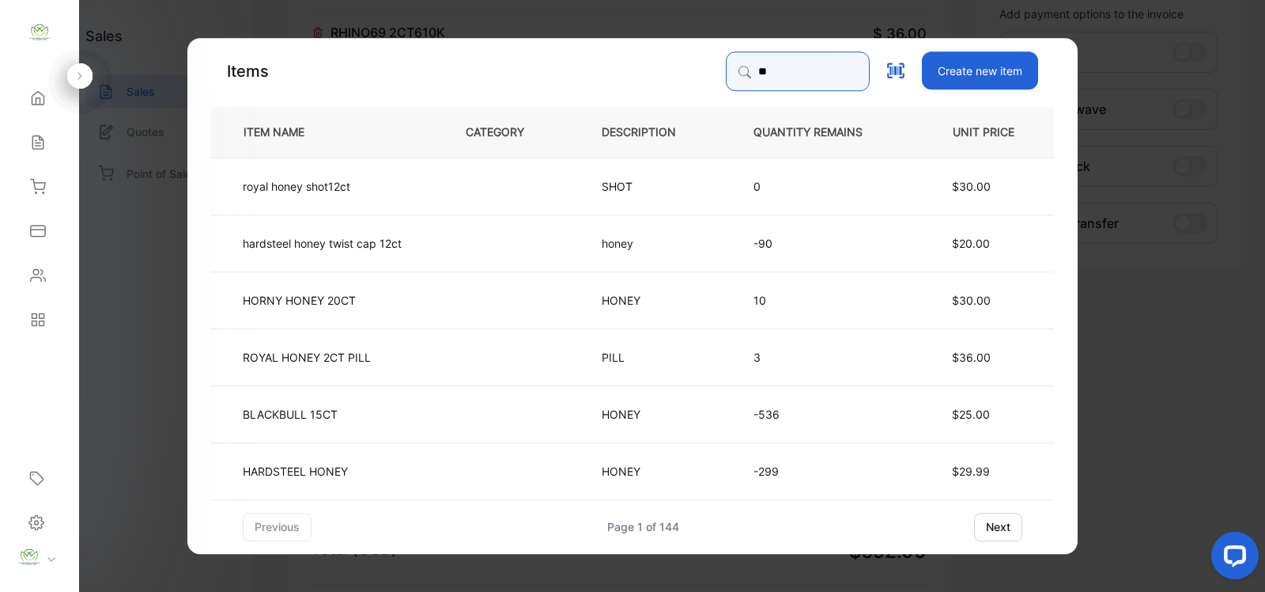
type input "*"
type input "****"
click at [970, 183] on span "$20.00" at bounding box center [971, 185] width 38 height 13
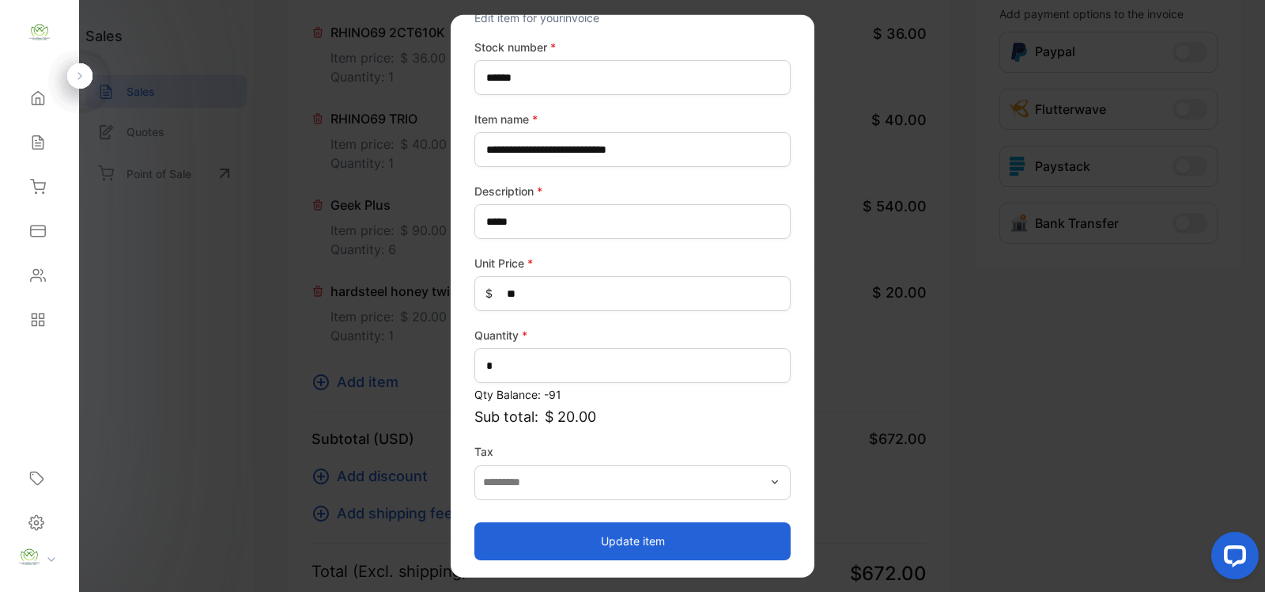
click at [633, 539] on button "Update item" at bounding box center [632, 540] width 316 height 38
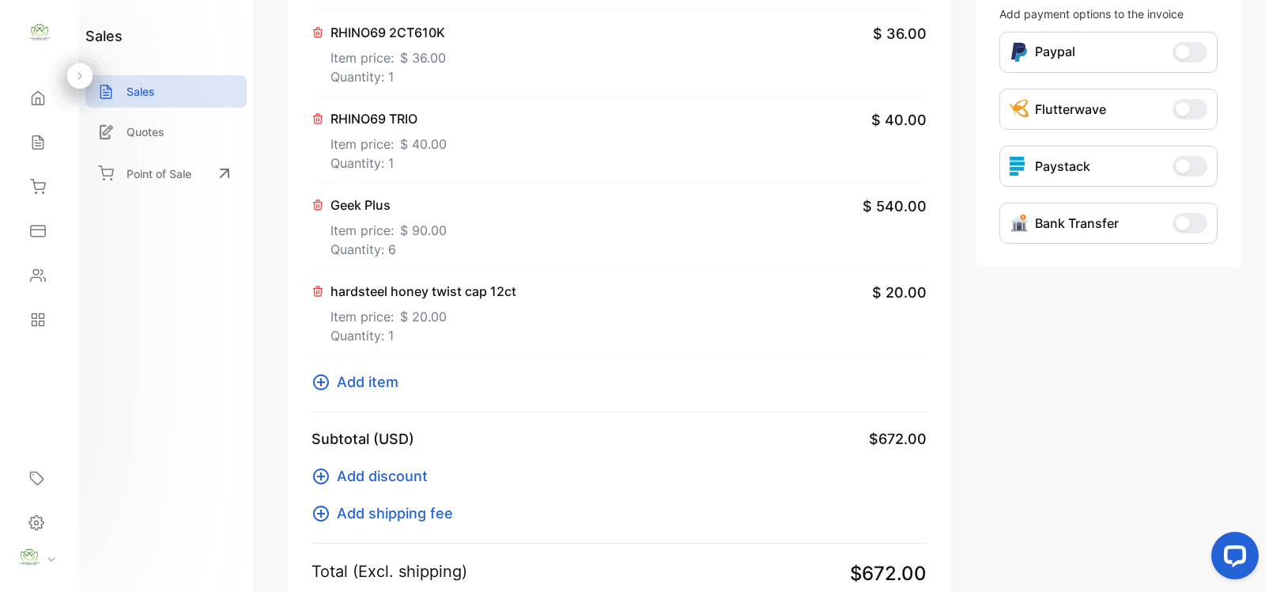
click at [376, 380] on span "Add item" at bounding box center [368, 381] width 62 height 21
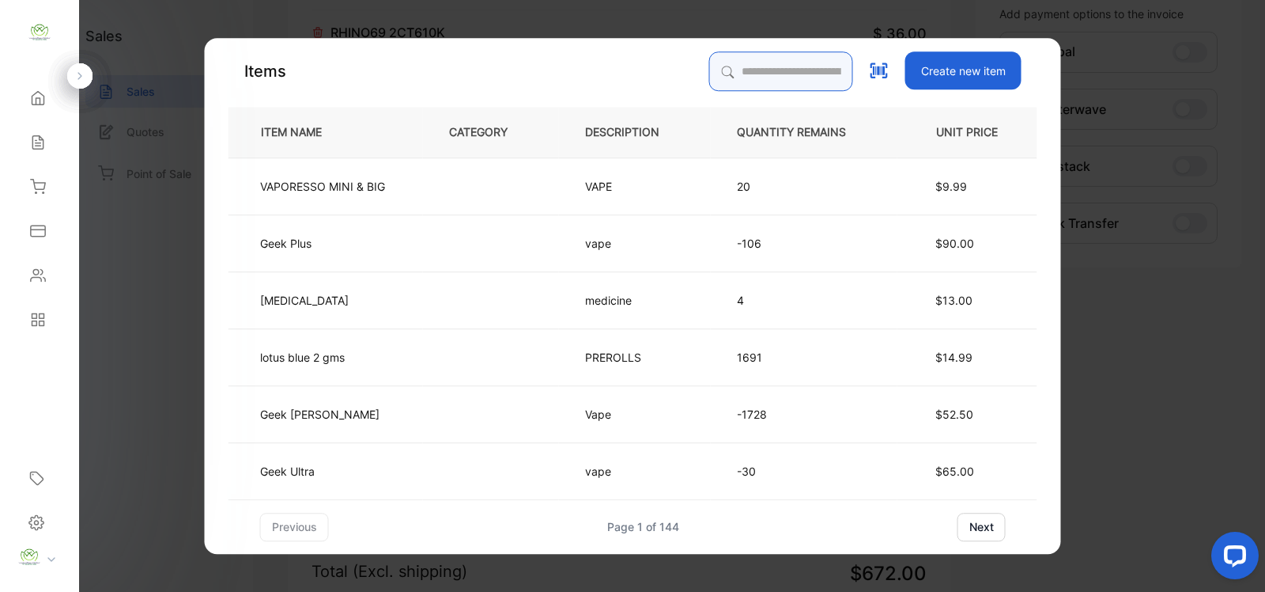
click at [712, 65] on input "search" at bounding box center [781, 71] width 144 height 40
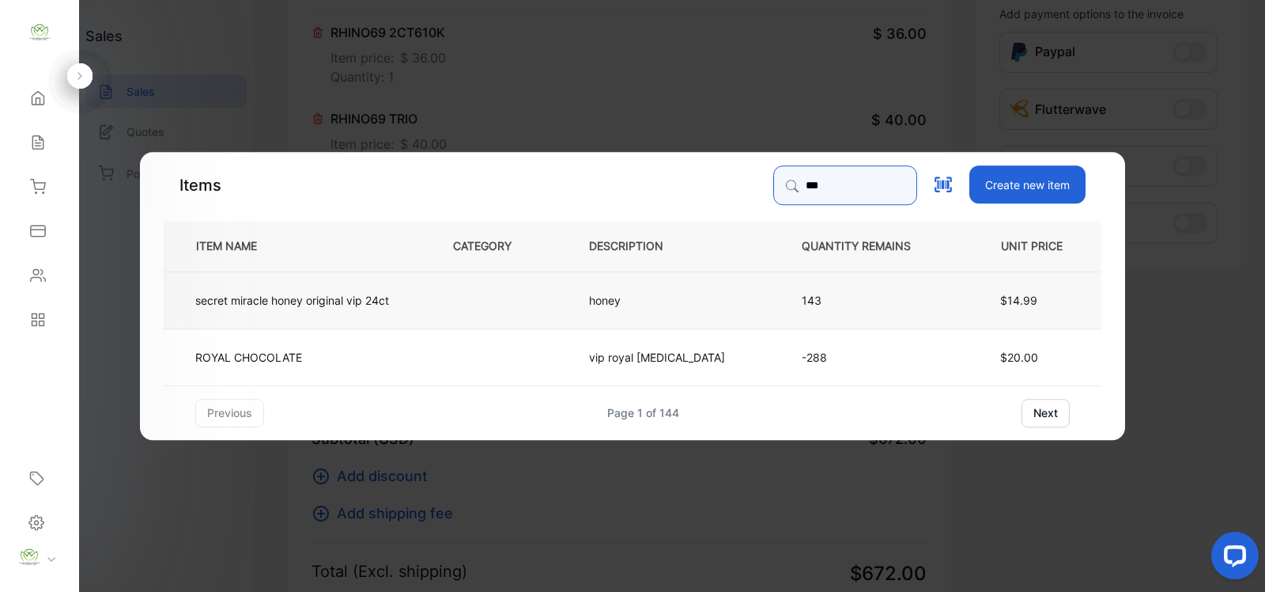
type input "***"
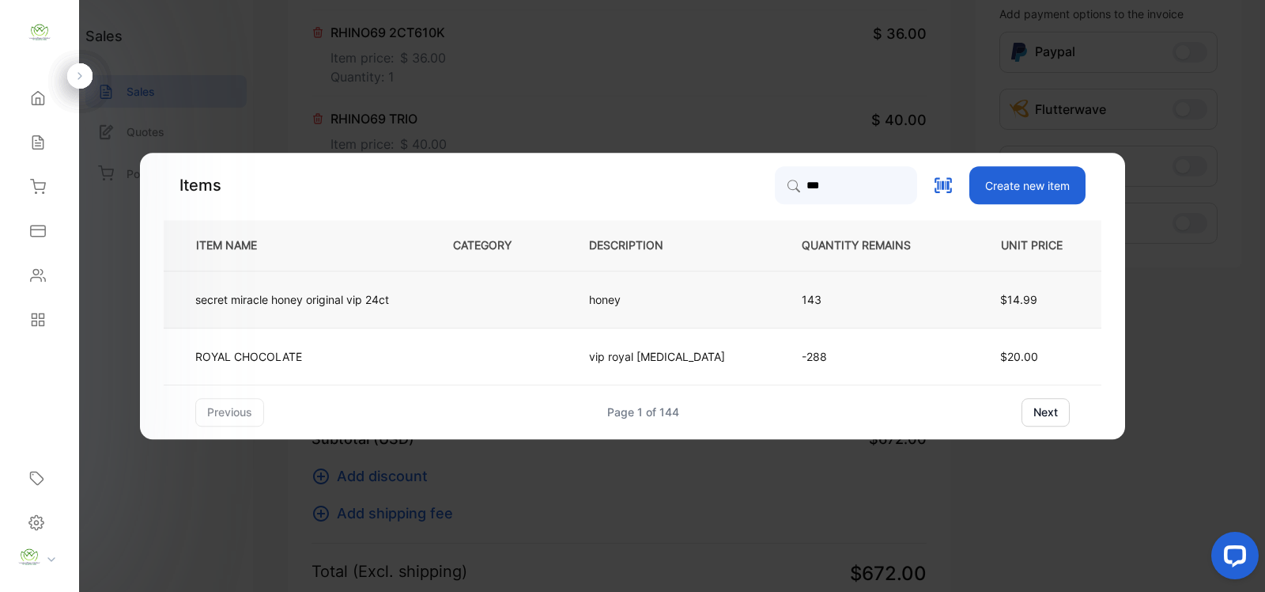
click at [455, 297] on td at bounding box center [495, 298] width 136 height 57
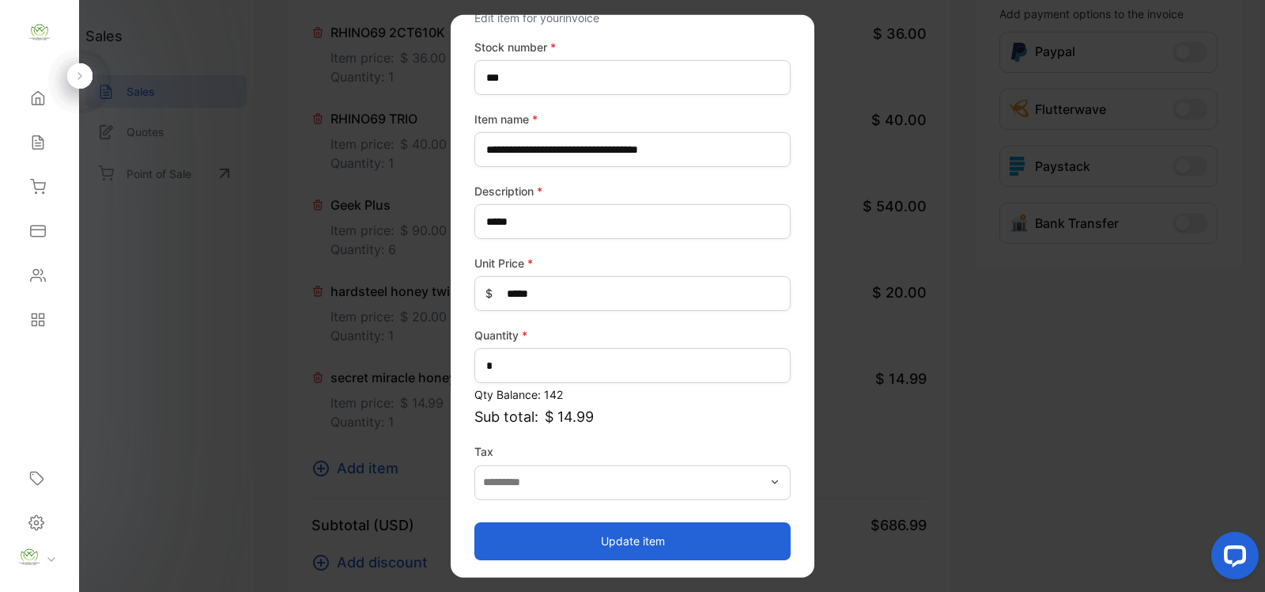
click at [629, 542] on button "Update item" at bounding box center [632, 540] width 316 height 38
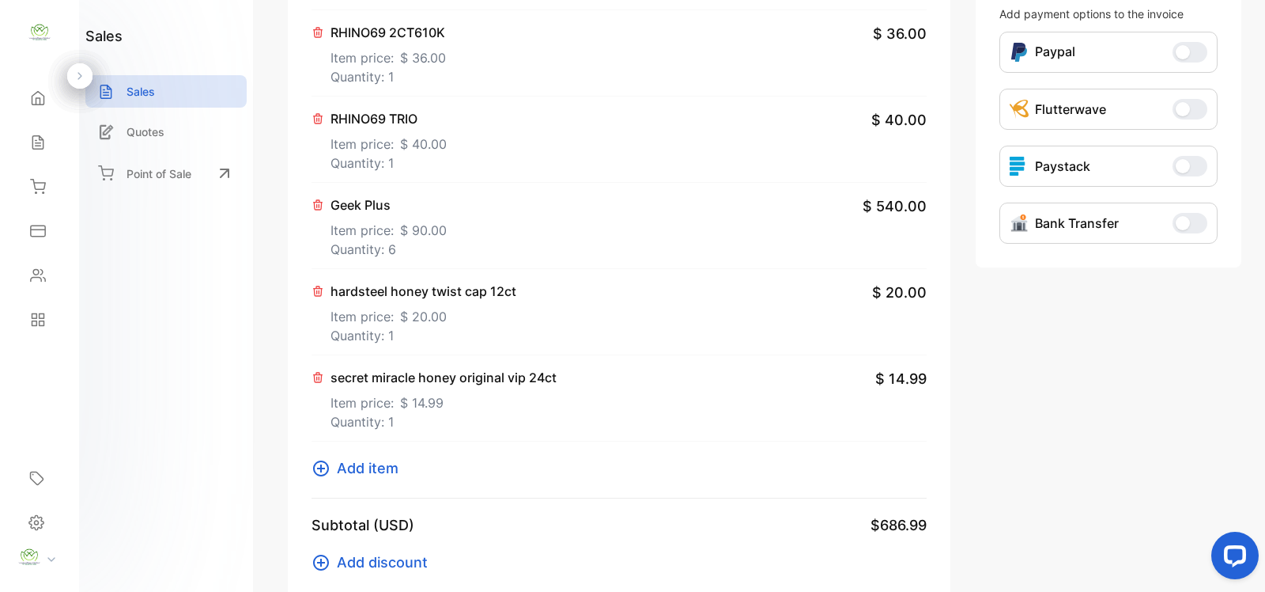
click at [357, 463] on span "Add item" at bounding box center [368, 467] width 62 height 21
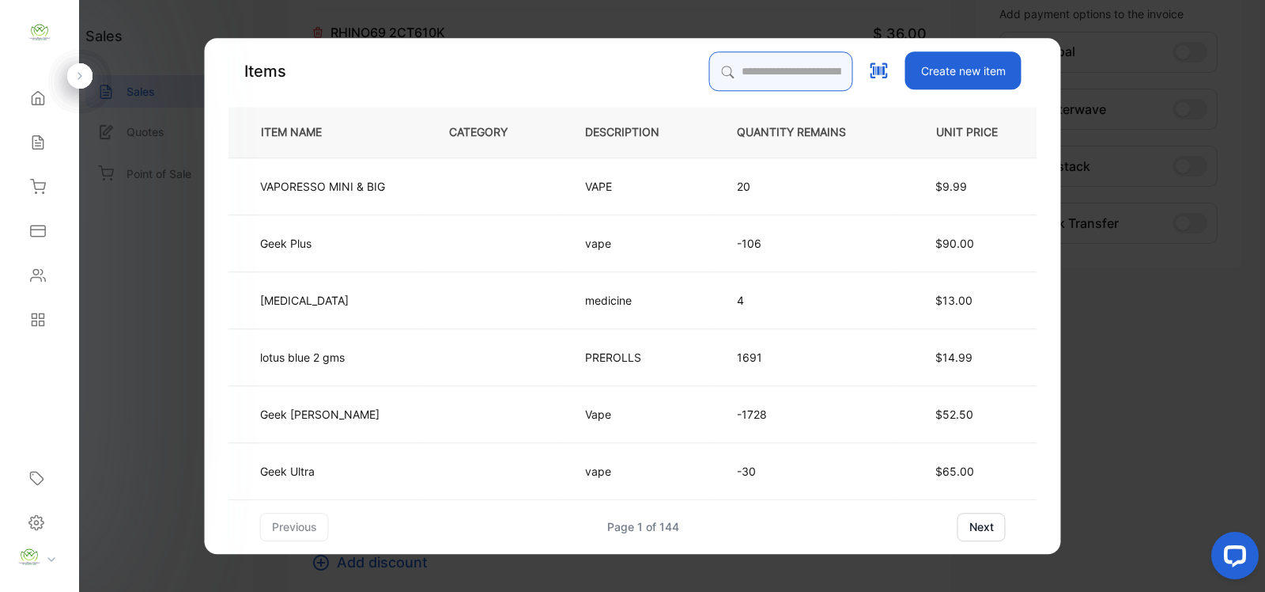
click at [716, 62] on input "search" at bounding box center [781, 71] width 144 height 40
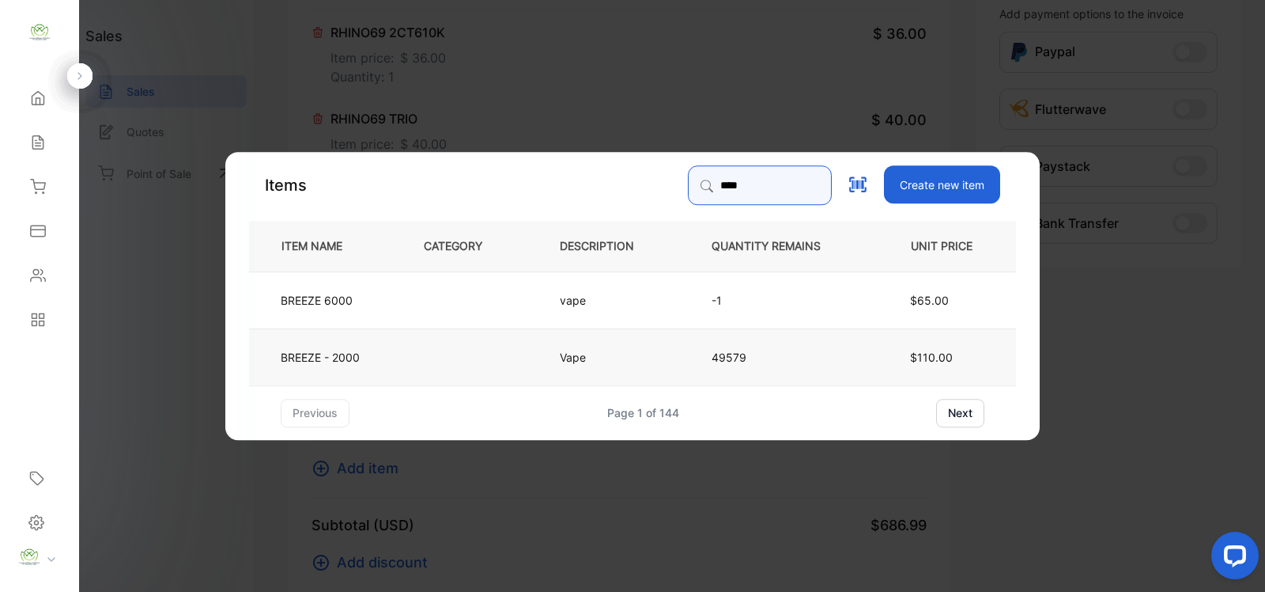
type input "****"
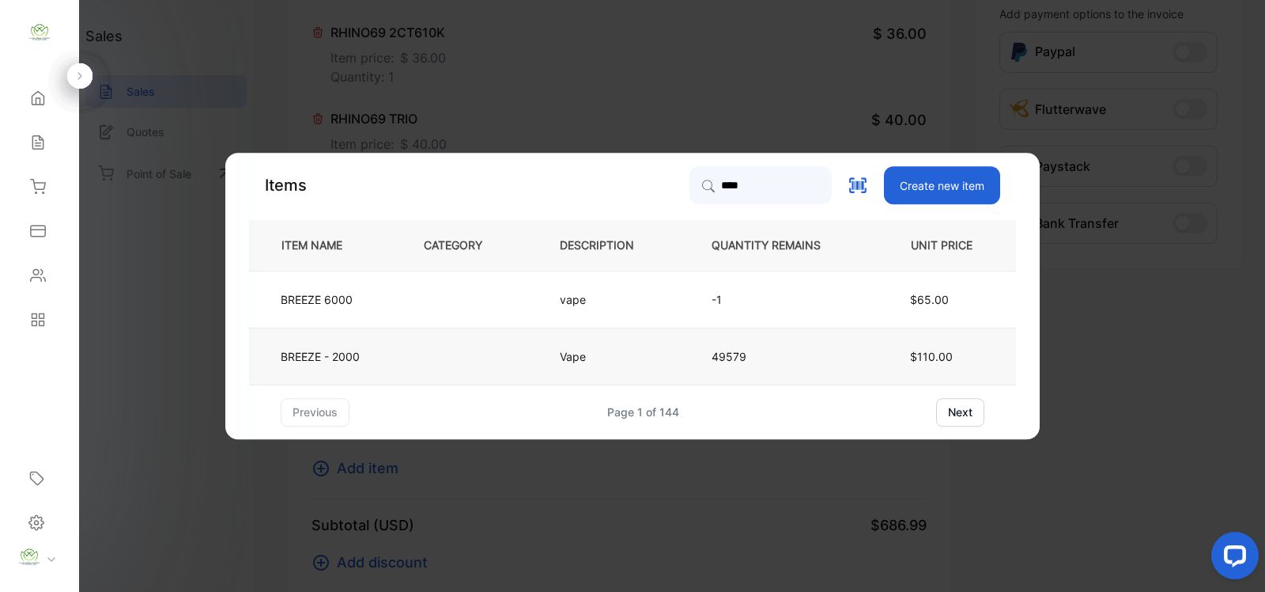
click at [504, 361] on td at bounding box center [466, 355] width 136 height 57
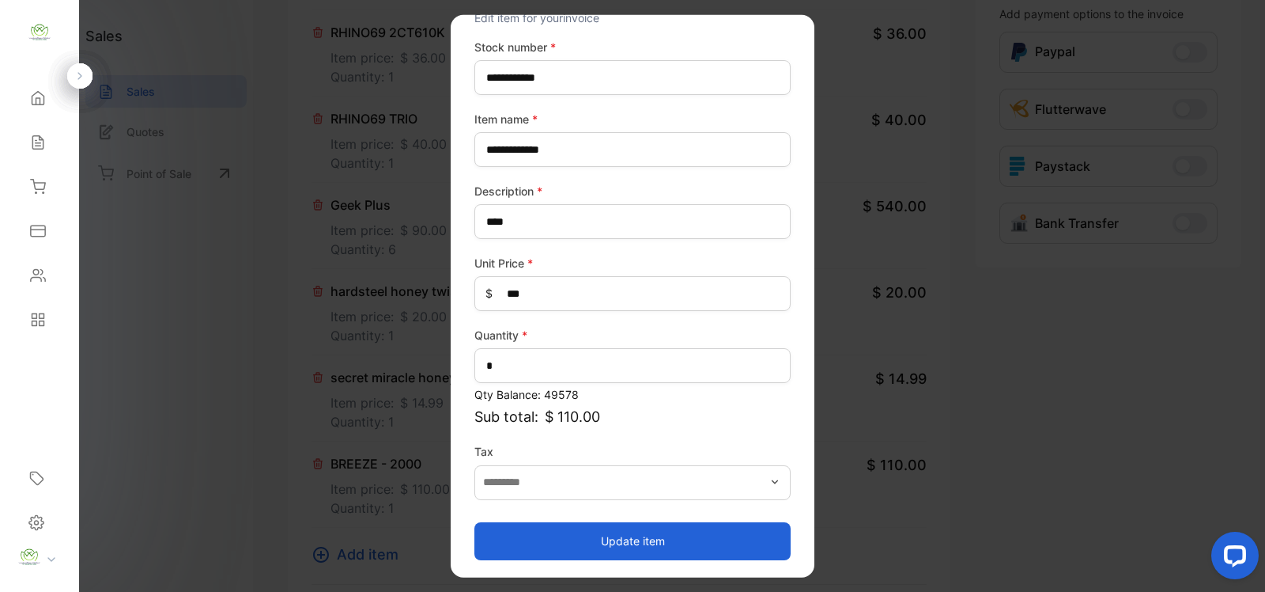
click at [610, 542] on button "Update item" at bounding box center [632, 540] width 316 height 38
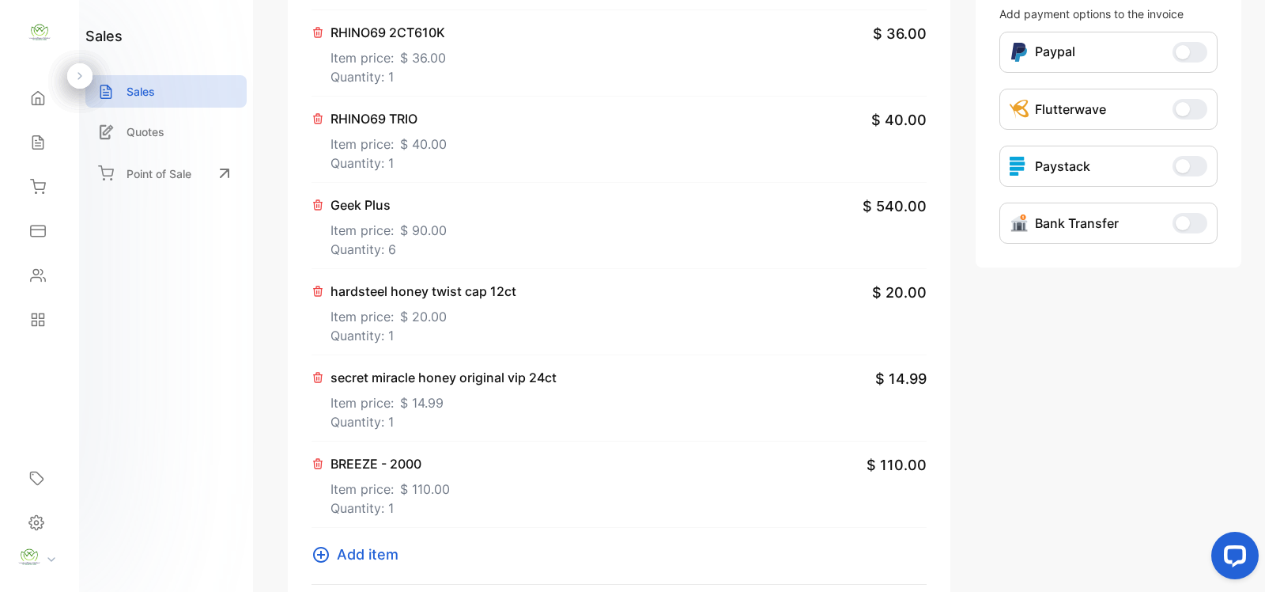
click at [353, 554] on span "Add item" at bounding box center [368, 553] width 62 height 21
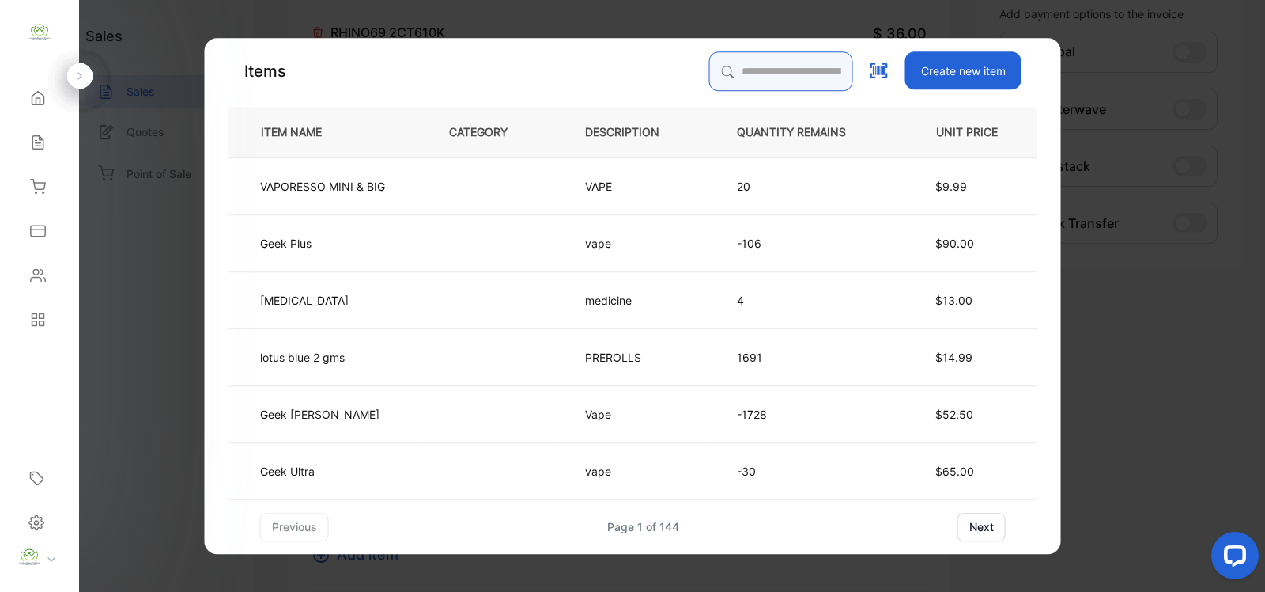
click at [721, 65] on input "search" at bounding box center [781, 71] width 144 height 40
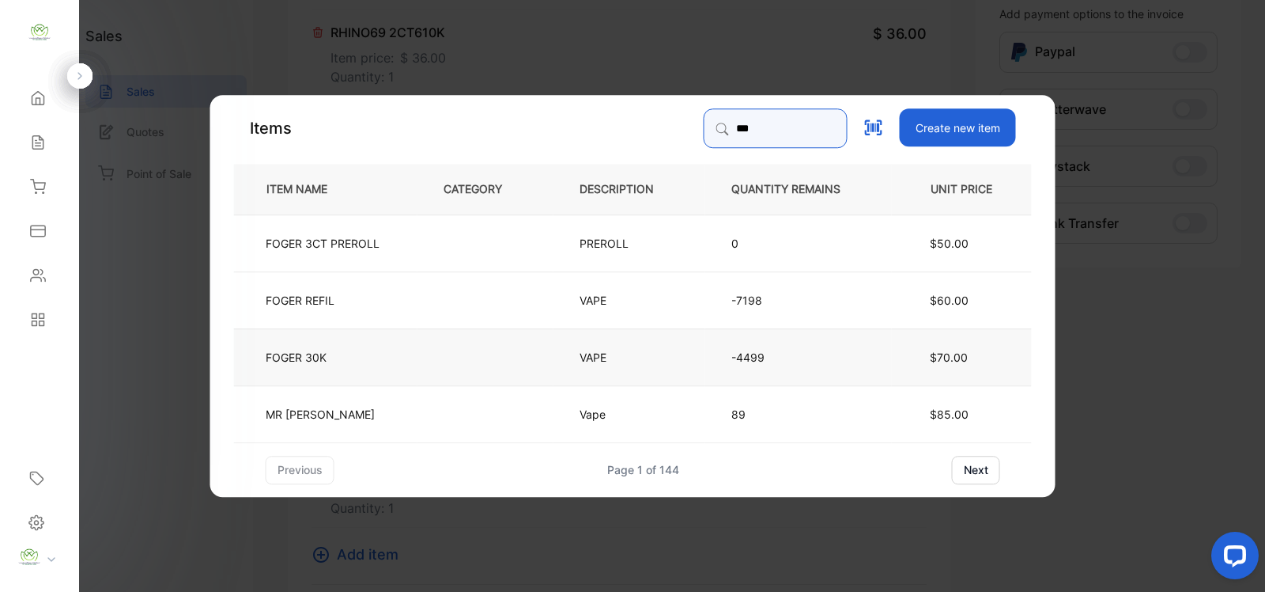
type input "***"
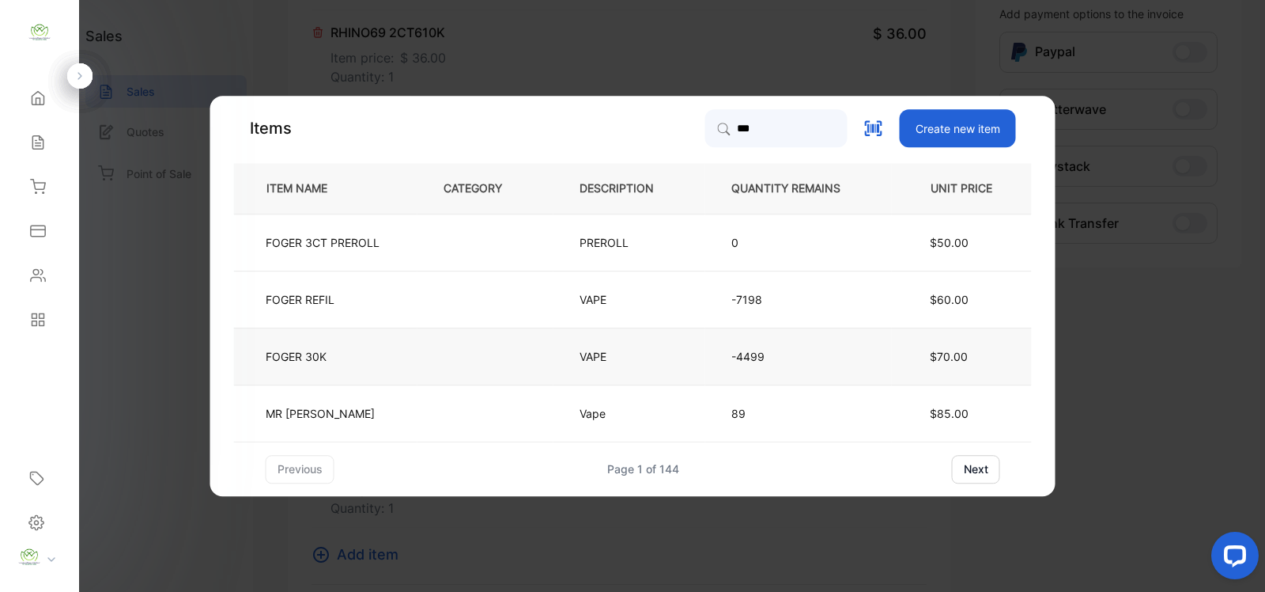
click at [418, 356] on td at bounding box center [486, 355] width 136 height 57
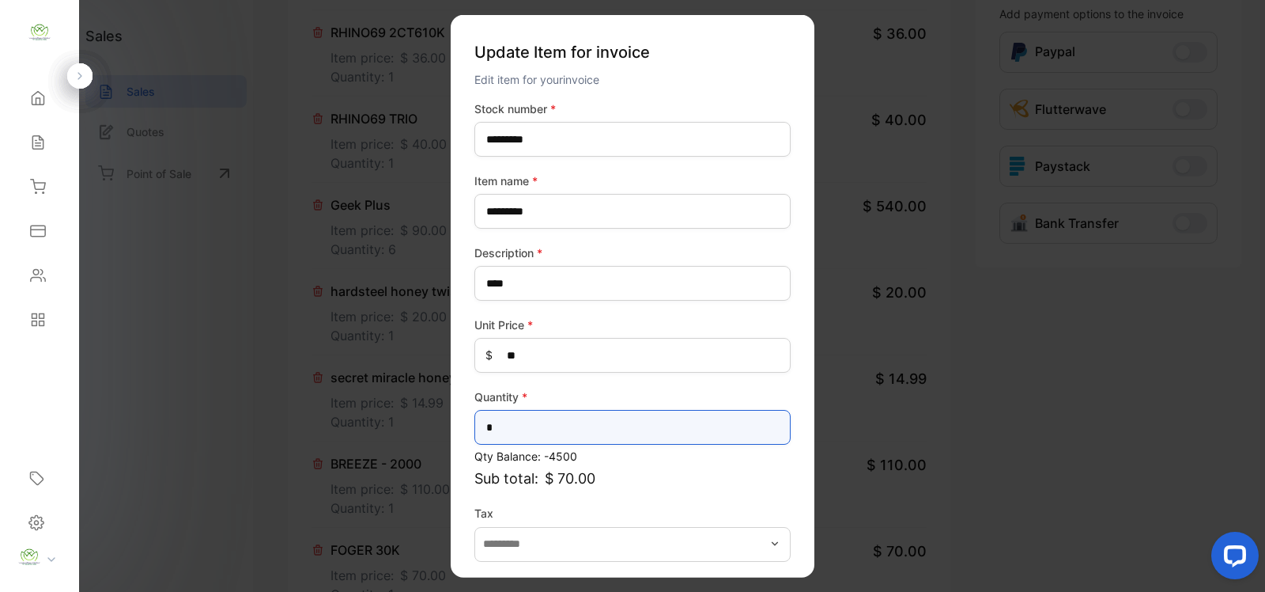
click at [519, 429] on input "*" at bounding box center [632, 427] width 316 height 35
type input "*"
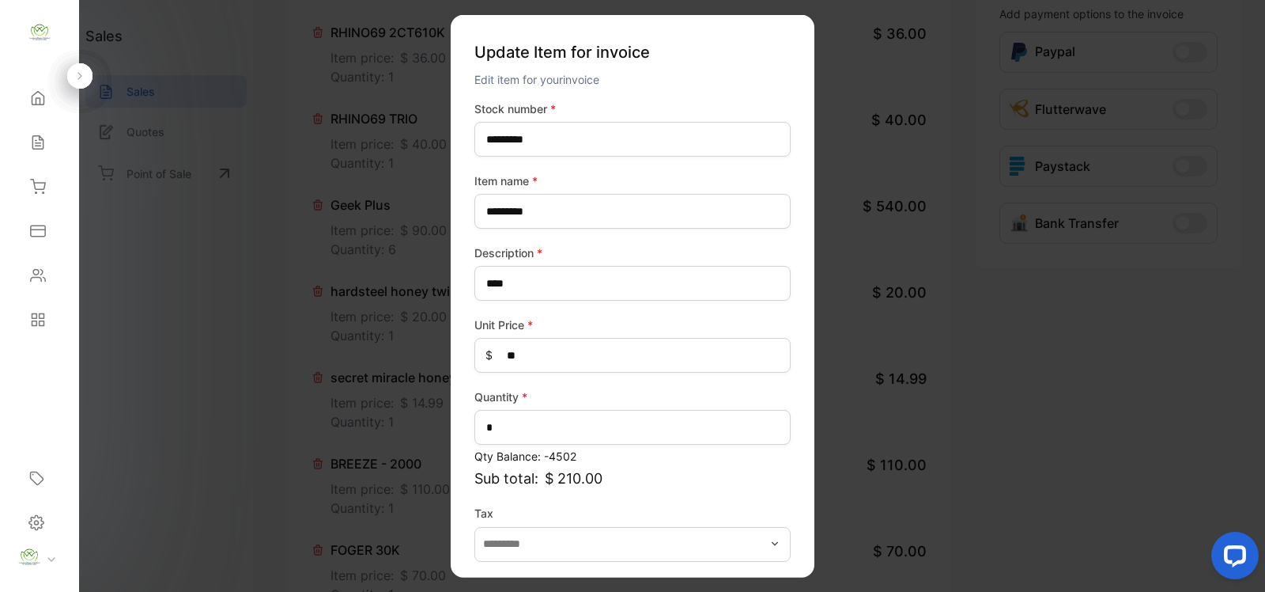
click at [685, 461] on p "Qty Balance: -4502" at bounding box center [632, 456] width 316 height 17
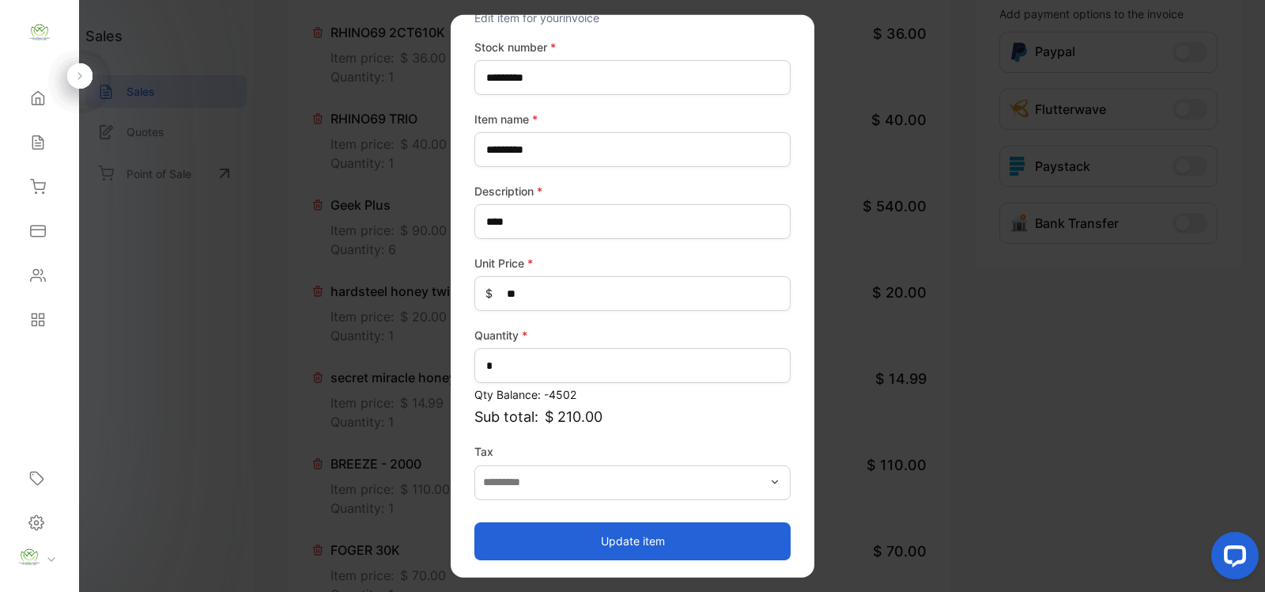
click at [602, 542] on button "Update item" at bounding box center [632, 540] width 316 height 38
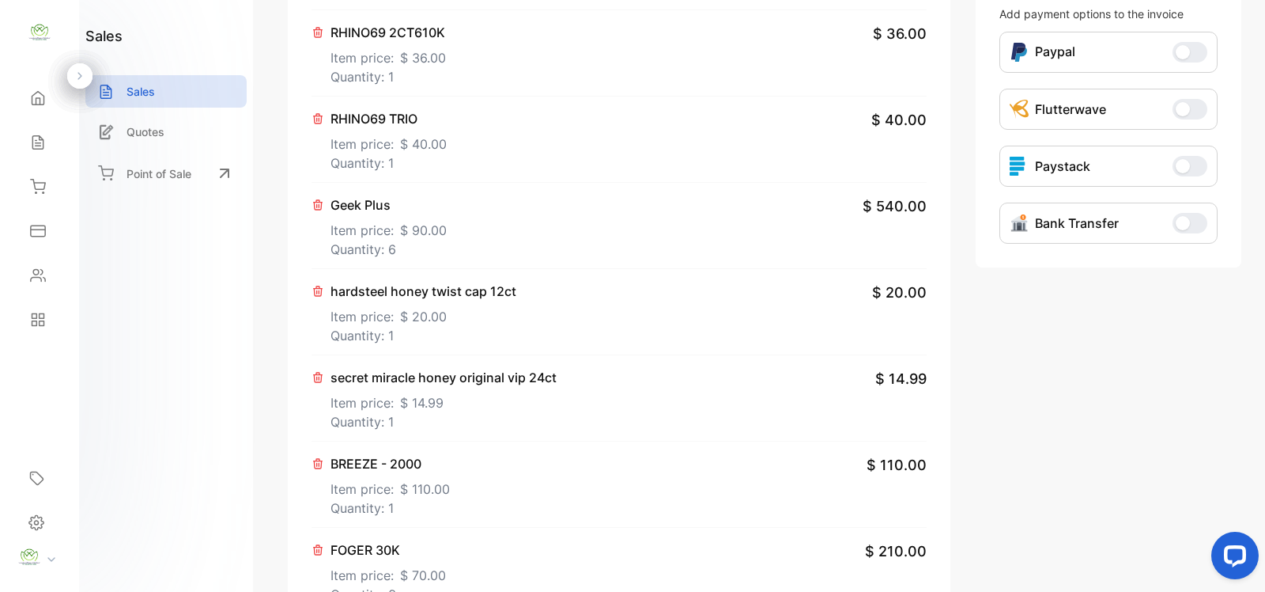
click at [602, 425] on div "secret miracle honey original vip 24ct Item price: $ 14.99 Quantity: 1 $ 14.99" at bounding box center [619, 398] width 615 height 86
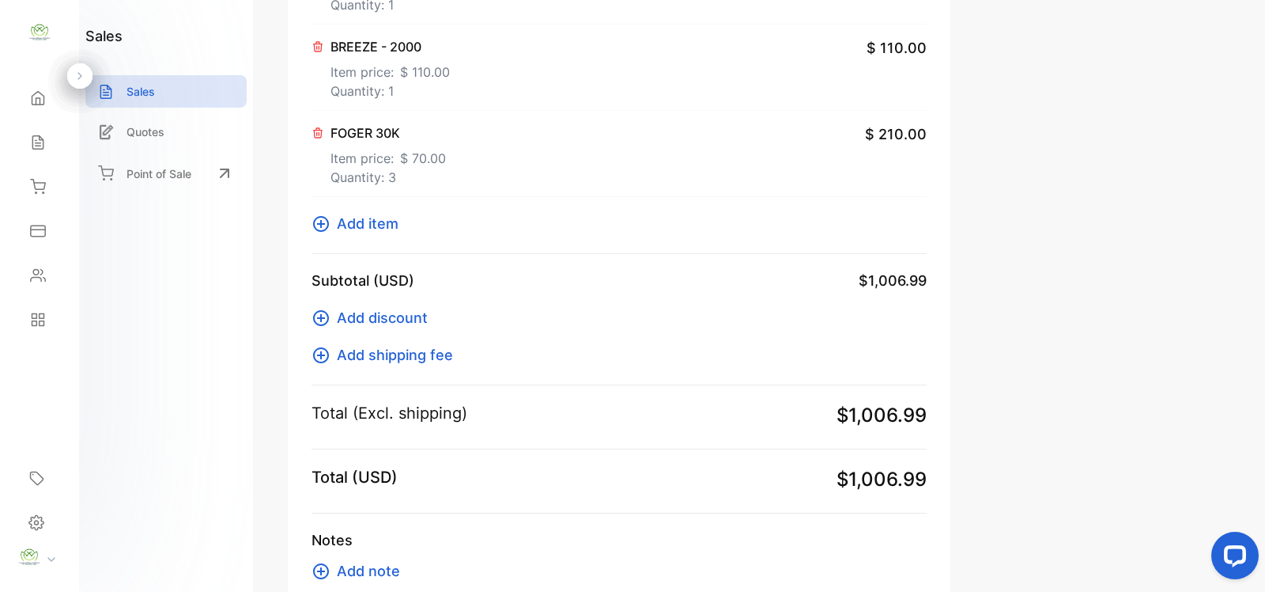
scroll to position [922, 0]
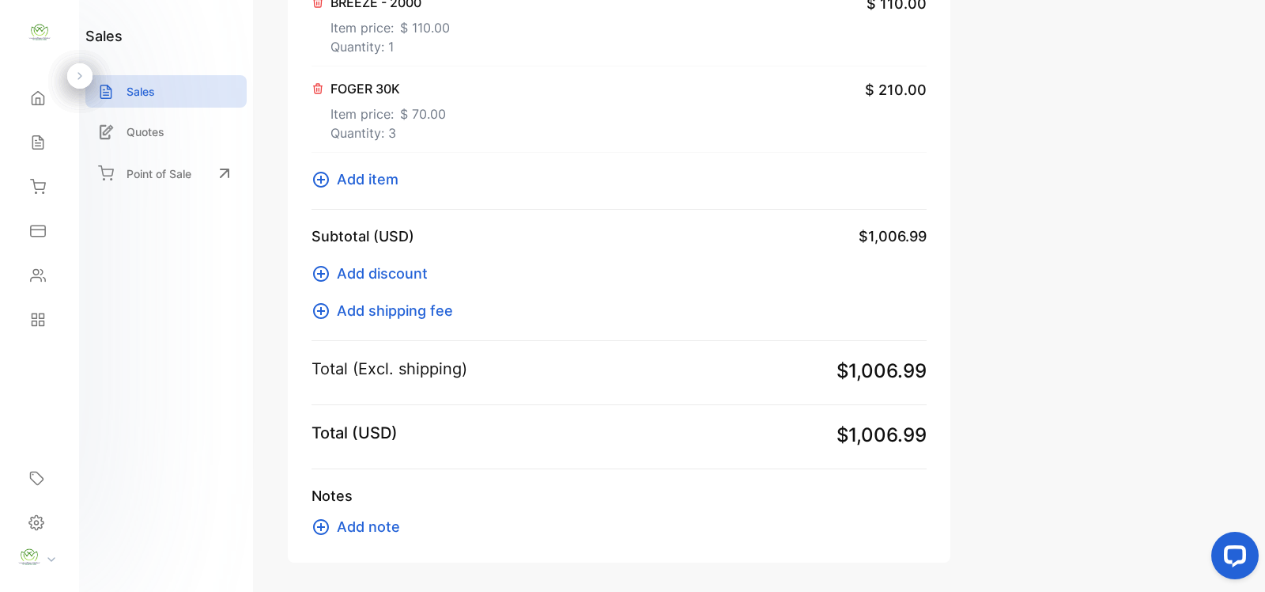
click at [369, 180] on span "Add item" at bounding box center [368, 178] width 62 height 21
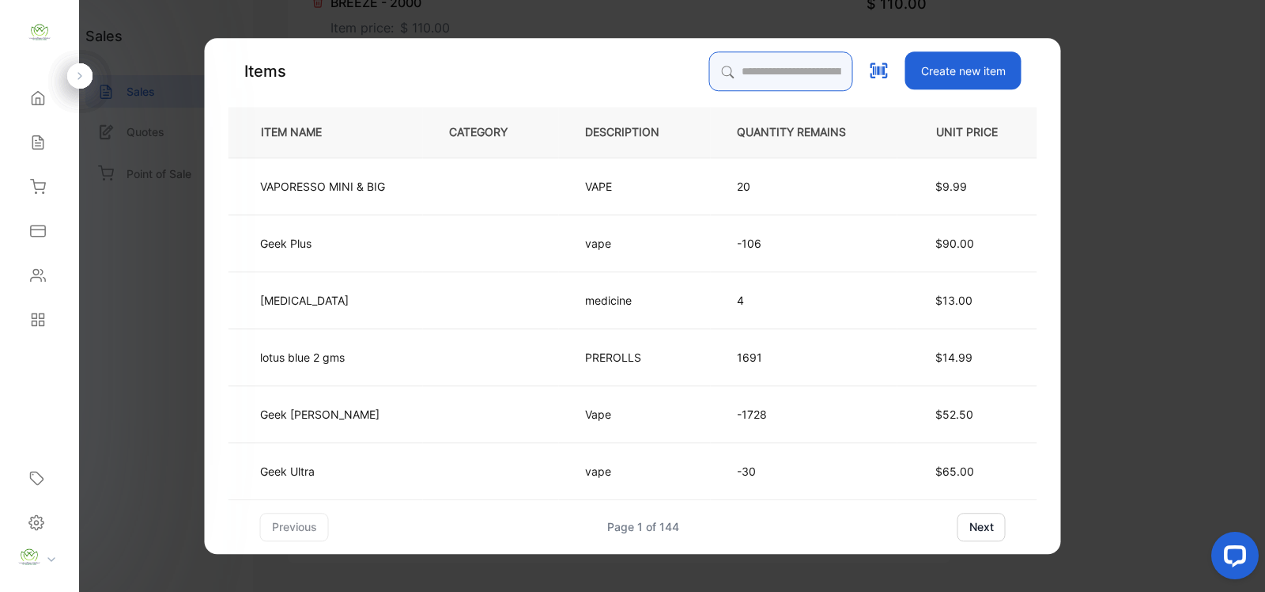
click at [739, 70] on input "search" at bounding box center [781, 71] width 144 height 40
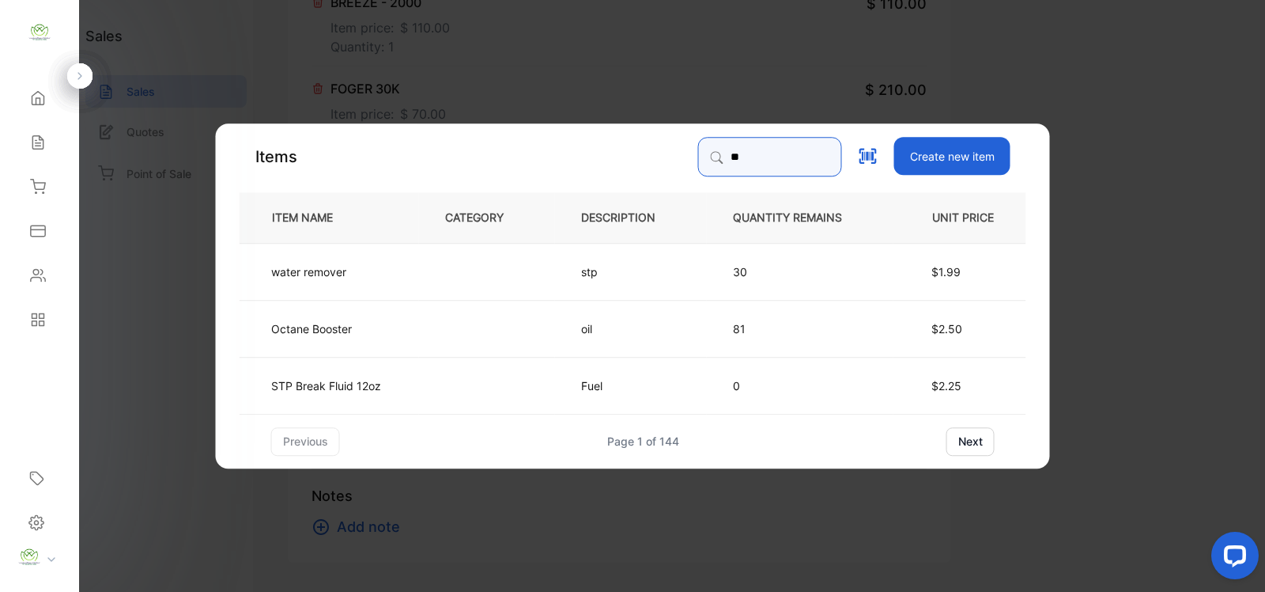
type input "*"
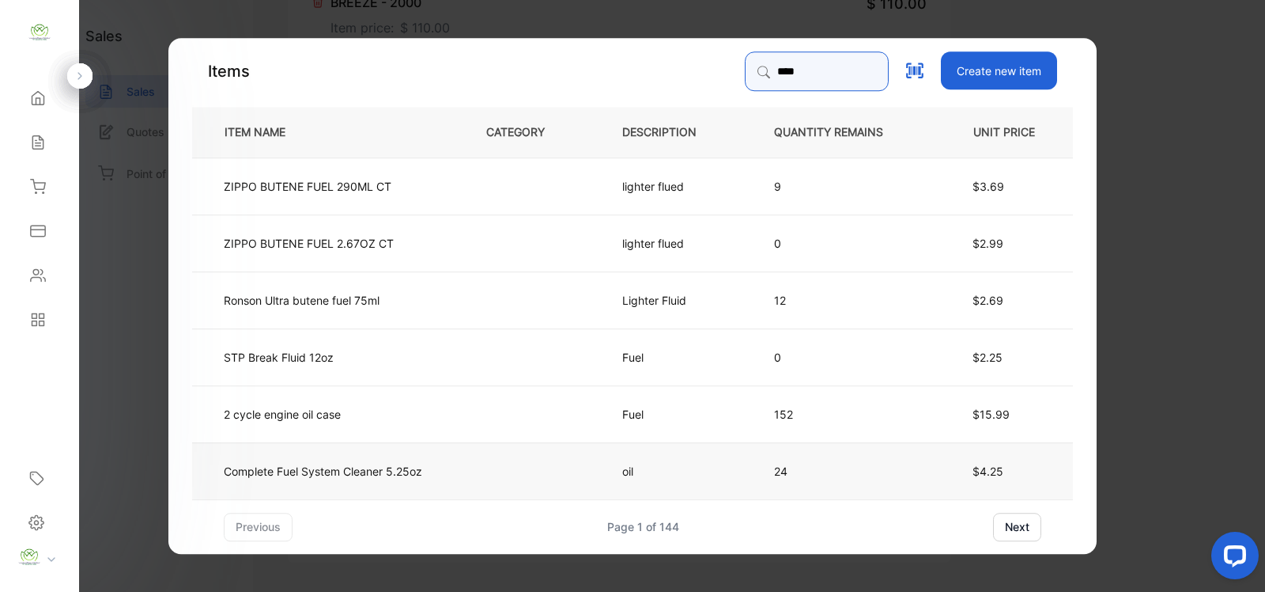
type input "****"
click at [420, 475] on p "Complete Fuel System Cleaner 5.25oz" at bounding box center [323, 470] width 198 height 17
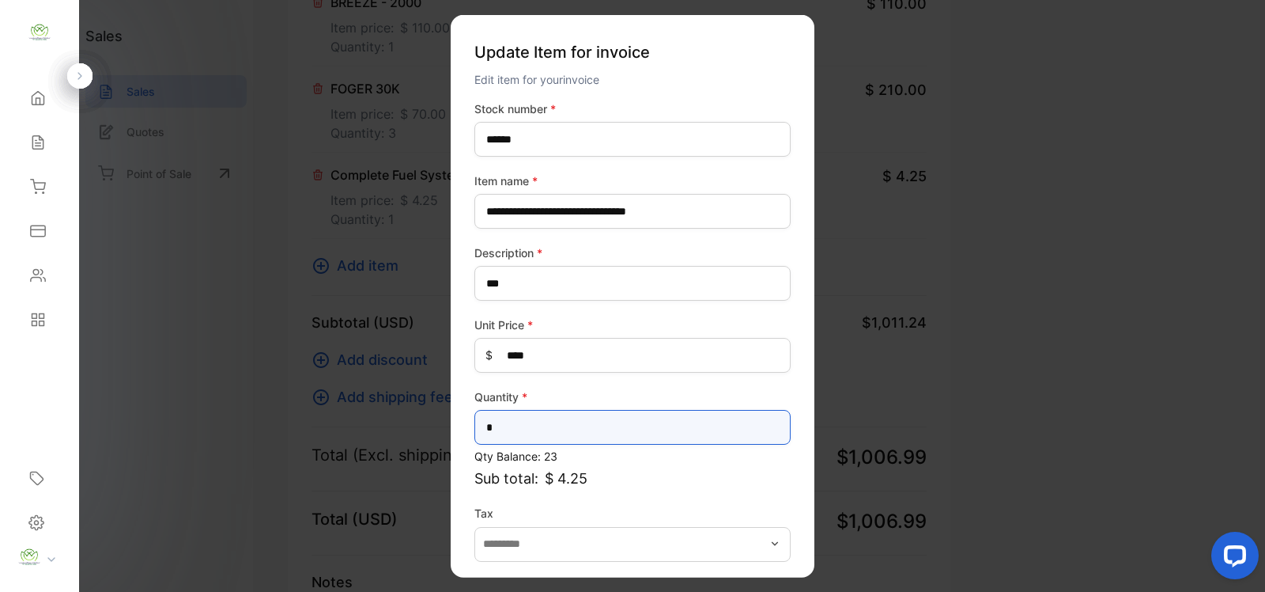
click at [500, 429] on input "*" at bounding box center [632, 427] width 316 height 35
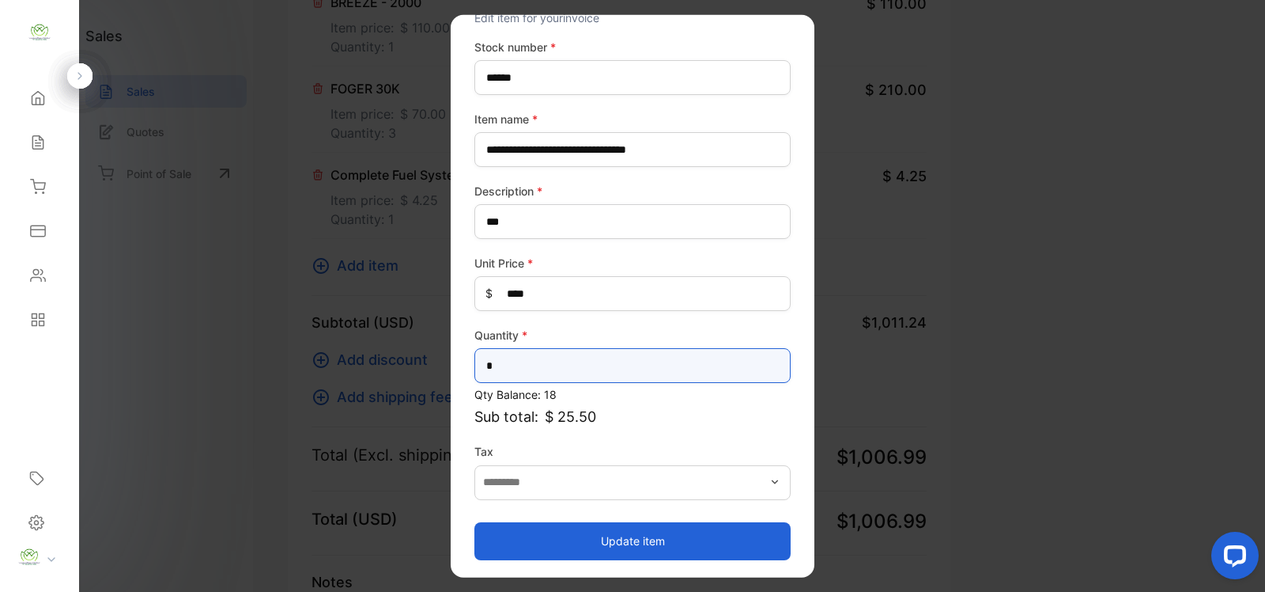
type input "*"
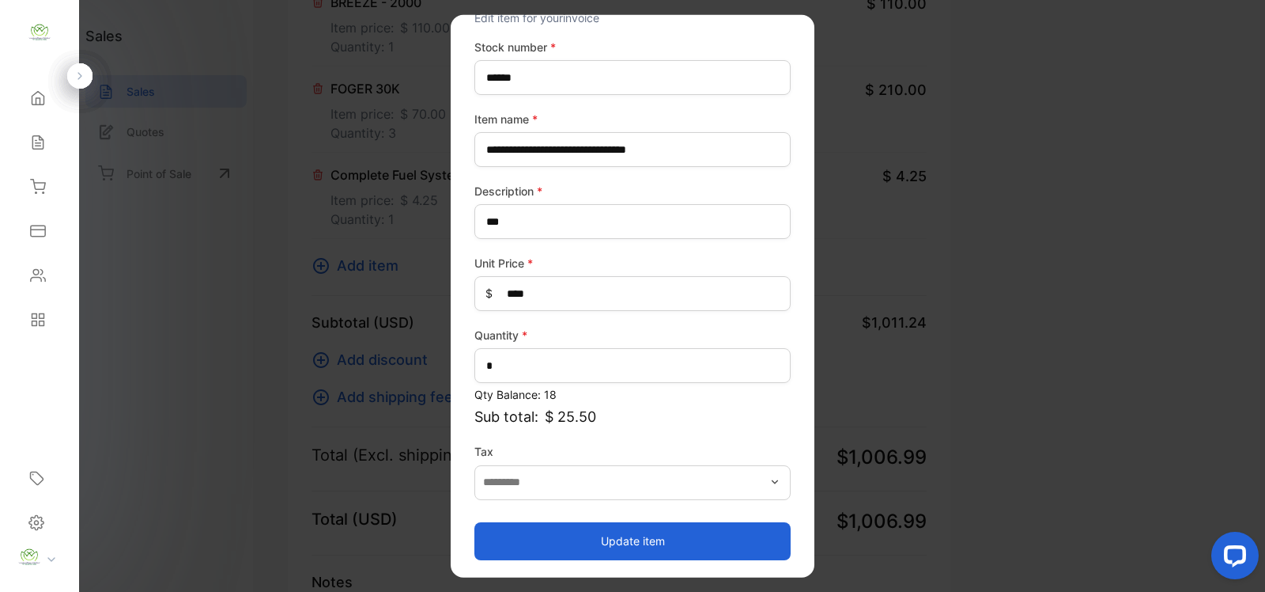
click at [637, 538] on button "Update item" at bounding box center [632, 540] width 316 height 38
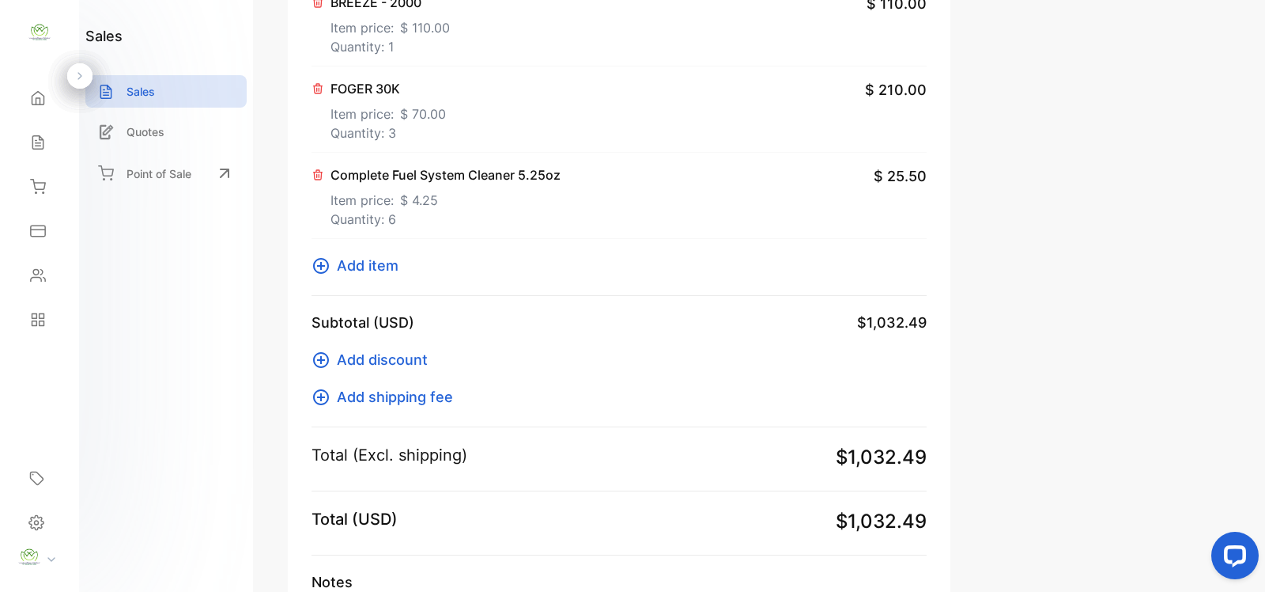
click at [366, 266] on span "Add item" at bounding box center [368, 265] width 62 height 21
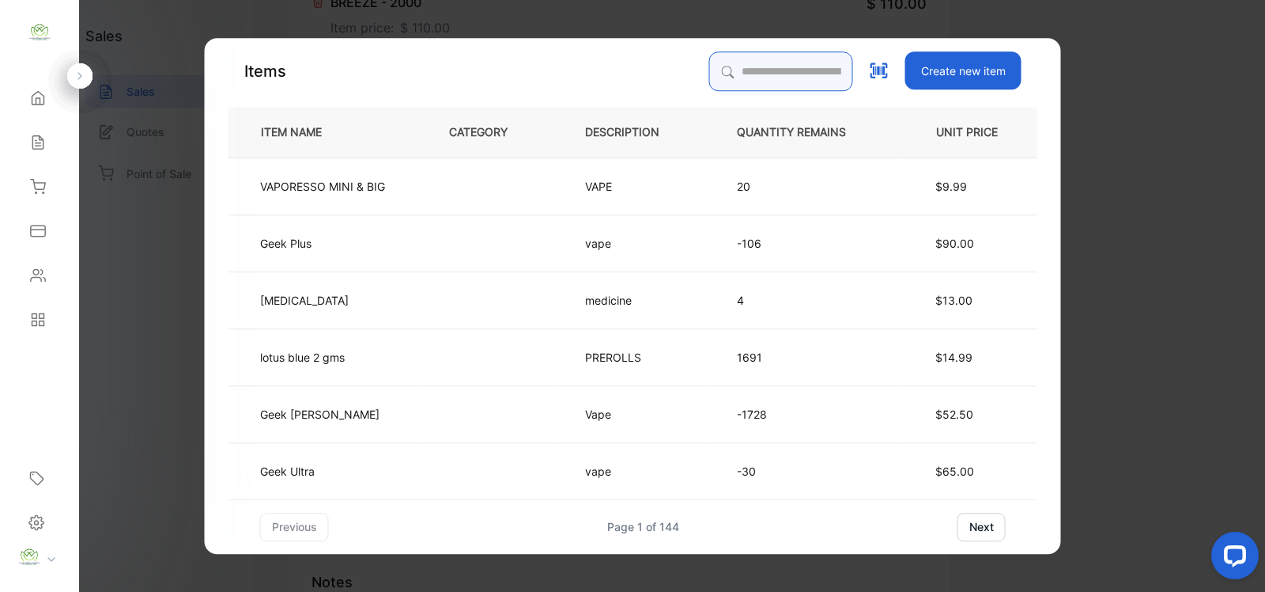
click at [716, 64] on input "search" at bounding box center [781, 71] width 144 height 40
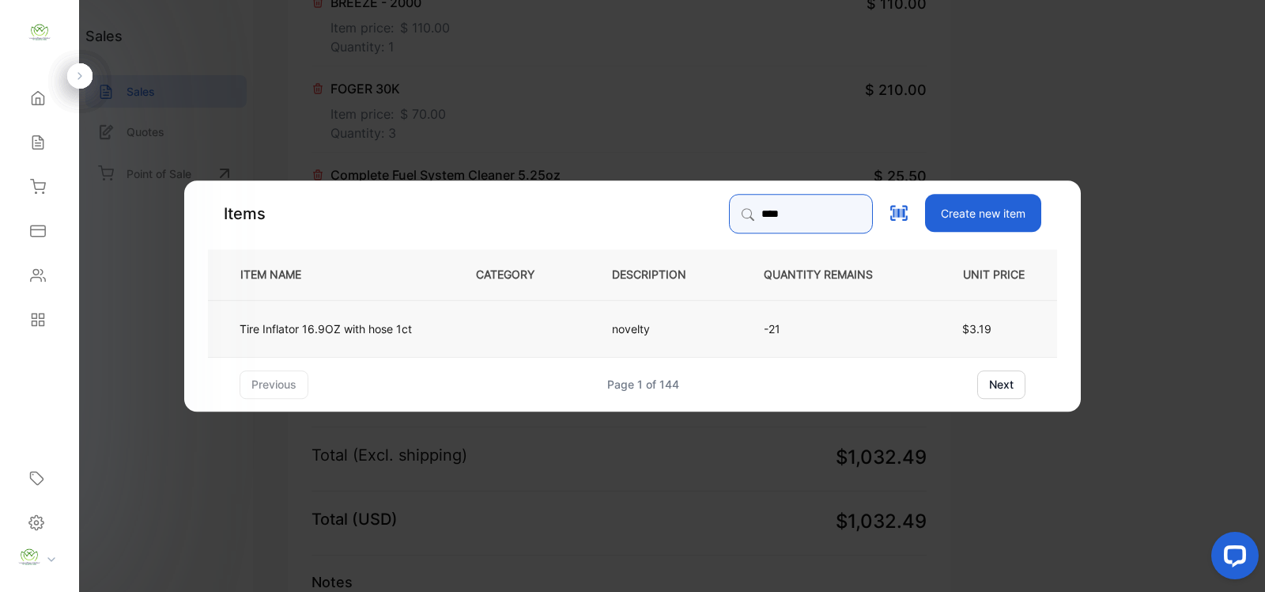
type input "****"
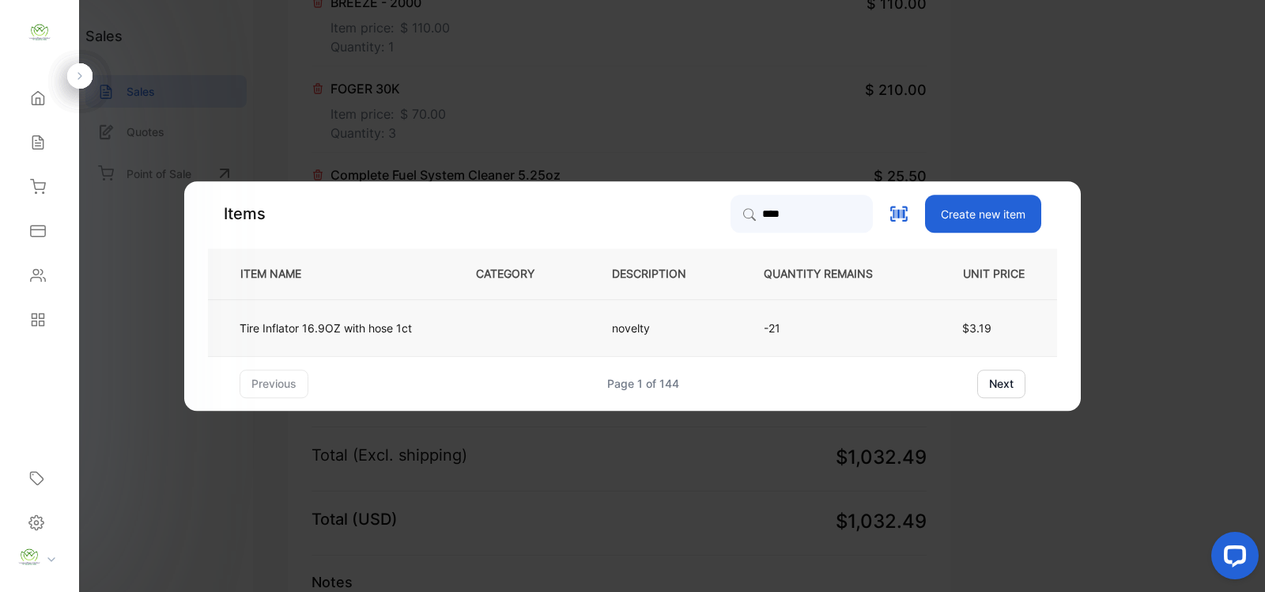
click at [728, 331] on td "novelty" at bounding box center [662, 327] width 152 height 57
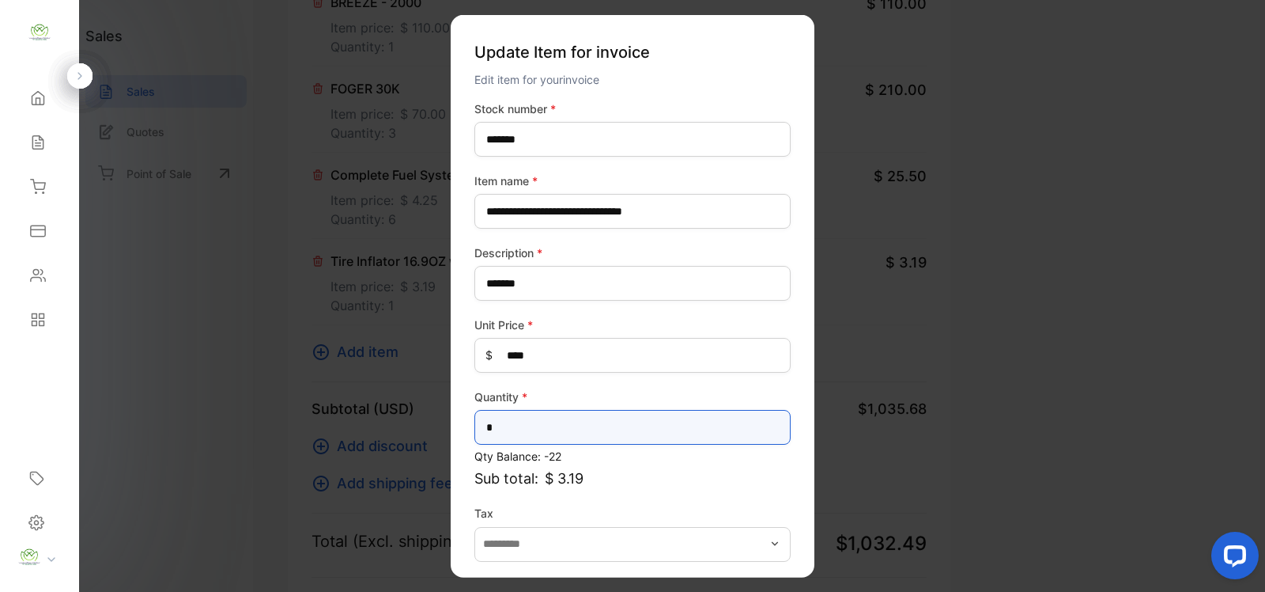
click at [506, 421] on input "*" at bounding box center [632, 427] width 316 height 35
type input "*"
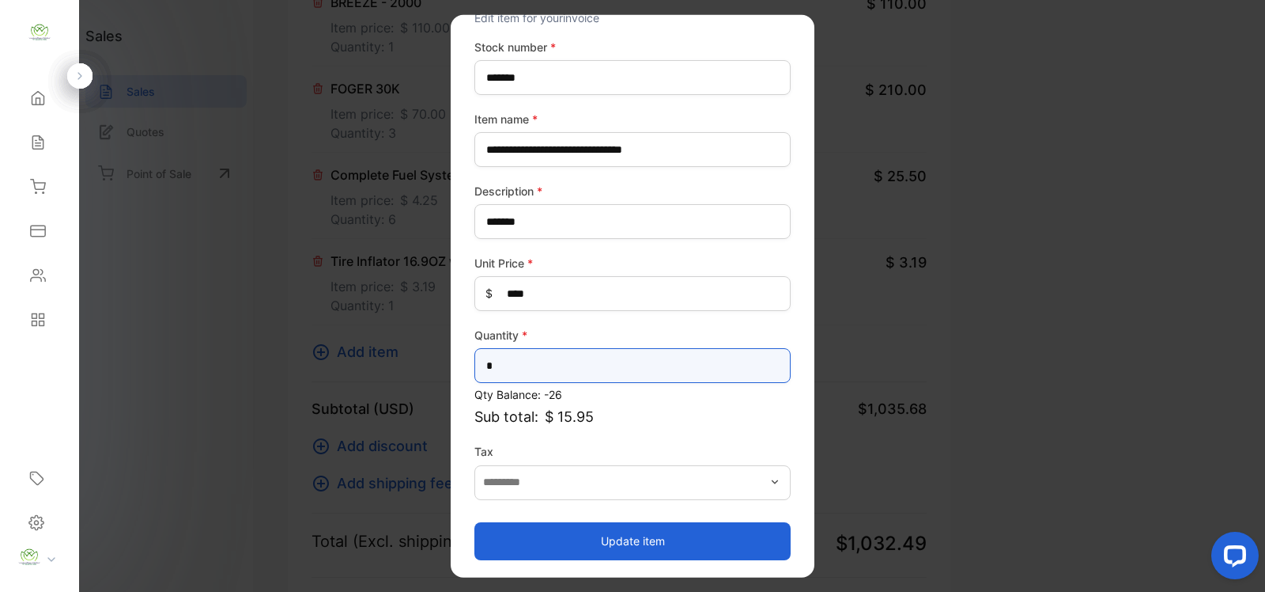
type input "*"
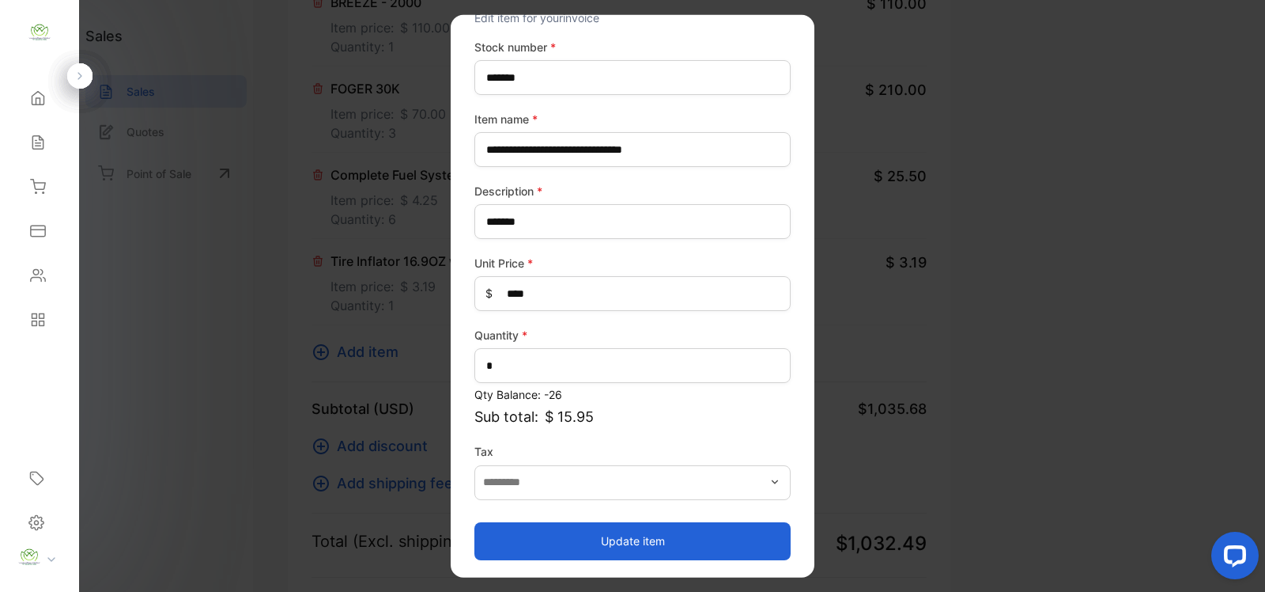
click at [627, 542] on button "Update item" at bounding box center [632, 540] width 316 height 38
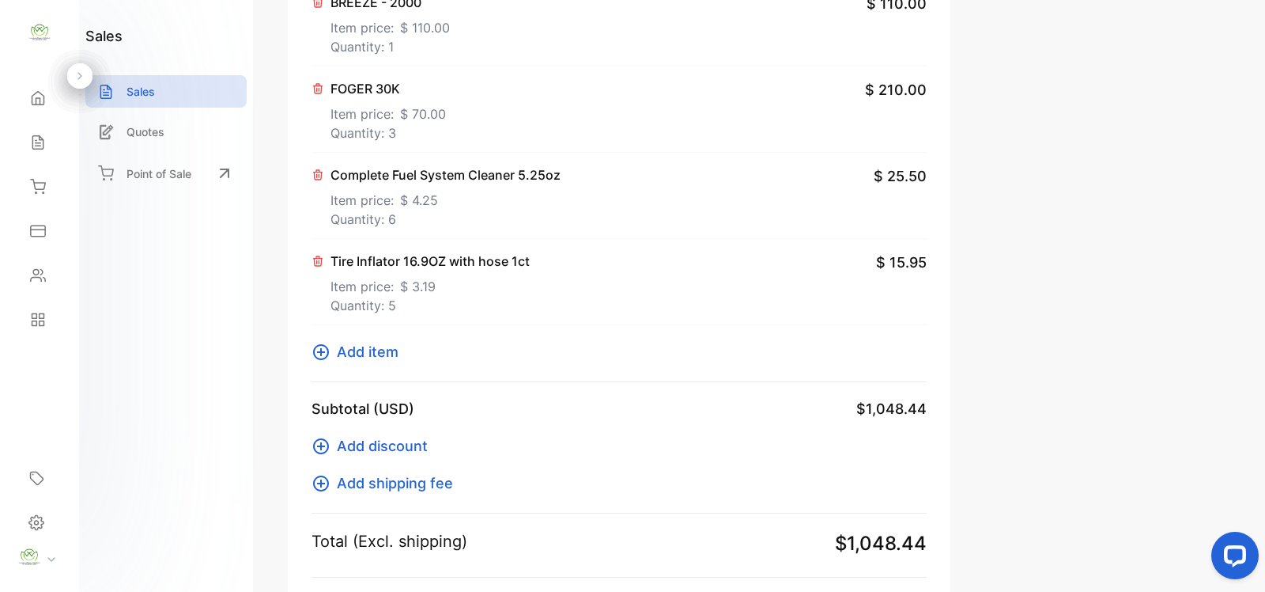
click at [357, 354] on span "Add item" at bounding box center [368, 351] width 62 height 21
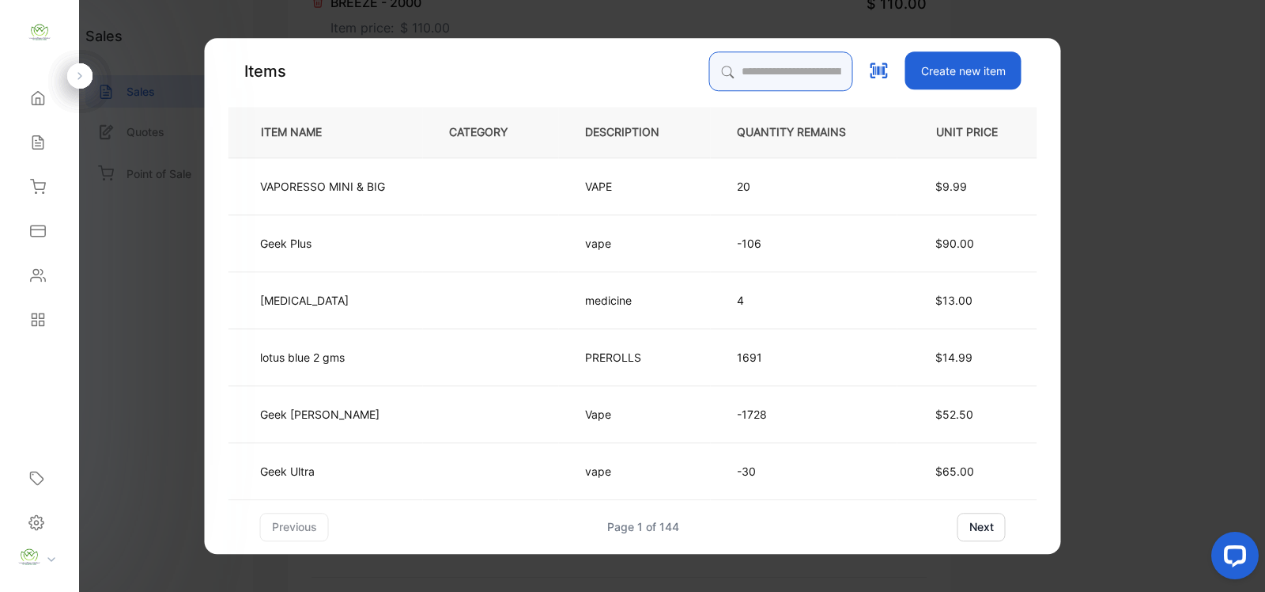
click at [749, 73] on input "search" at bounding box center [781, 71] width 144 height 40
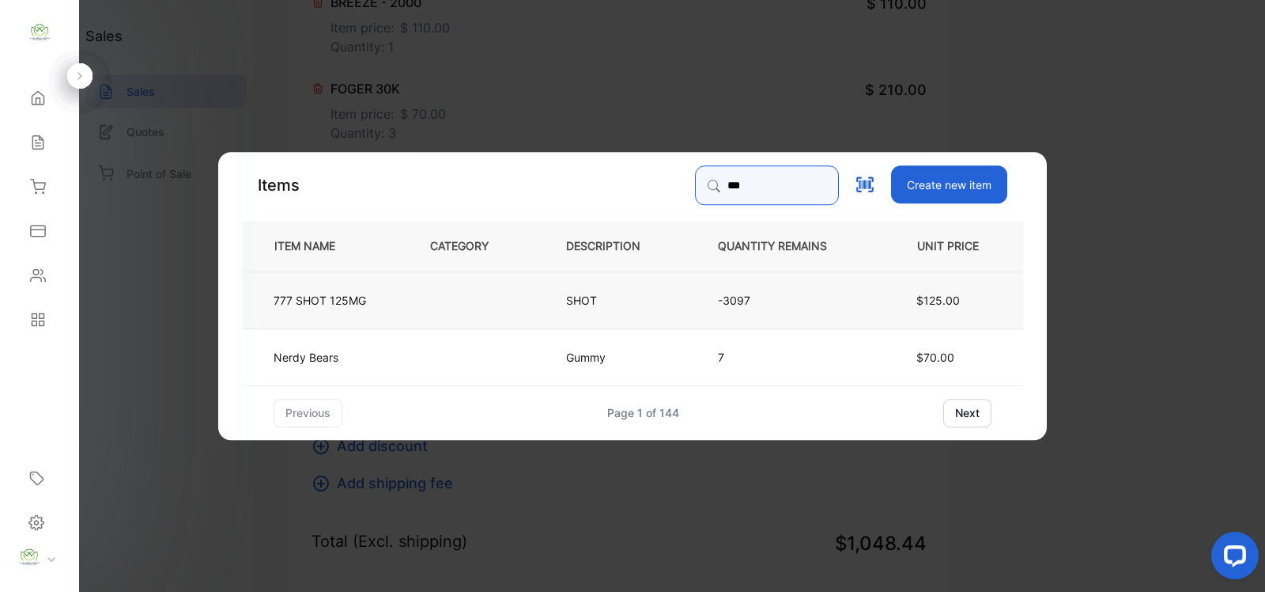
type input "***"
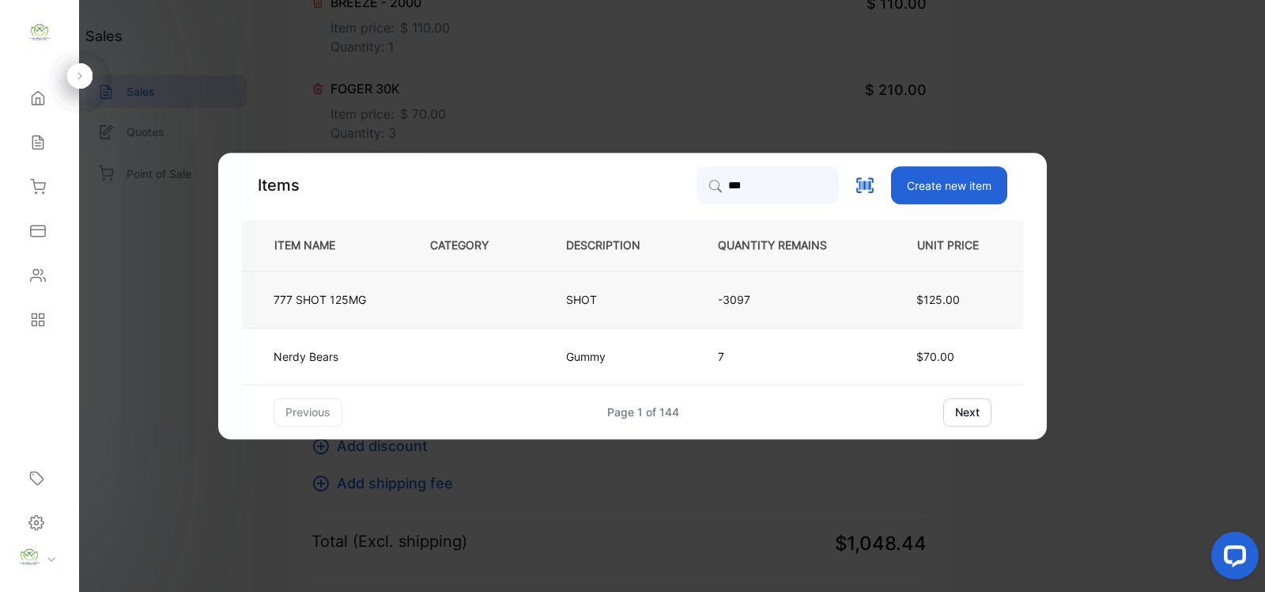
click at [502, 309] on td at bounding box center [472, 298] width 136 height 57
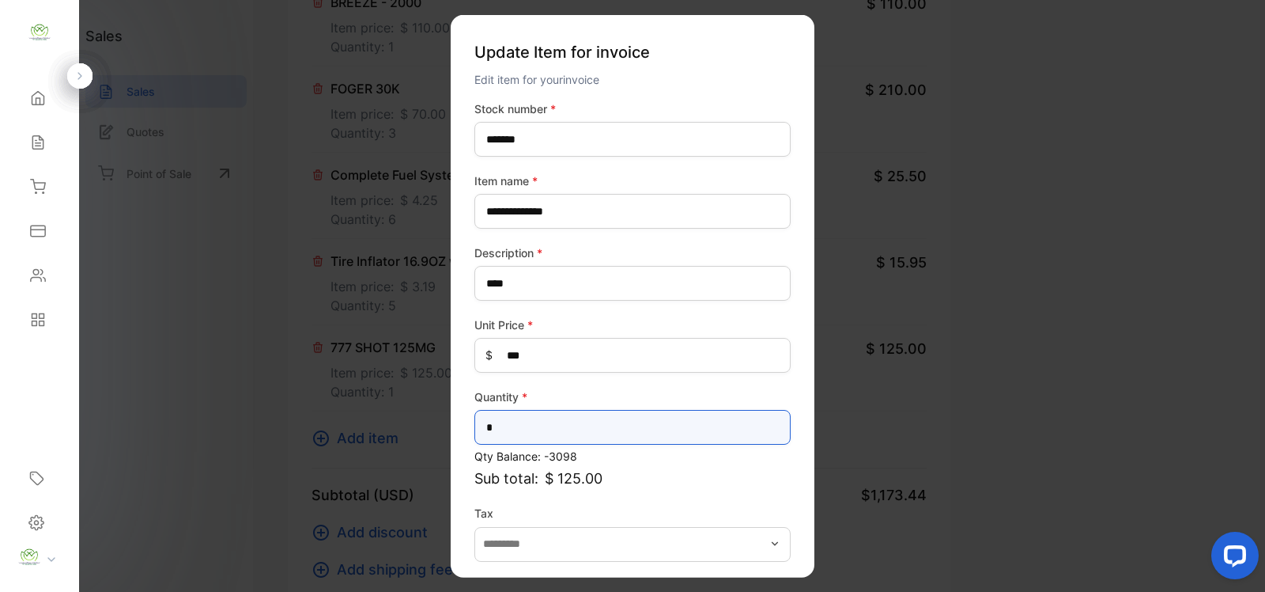
click at [503, 435] on input "*" at bounding box center [632, 427] width 316 height 35
type input "*"
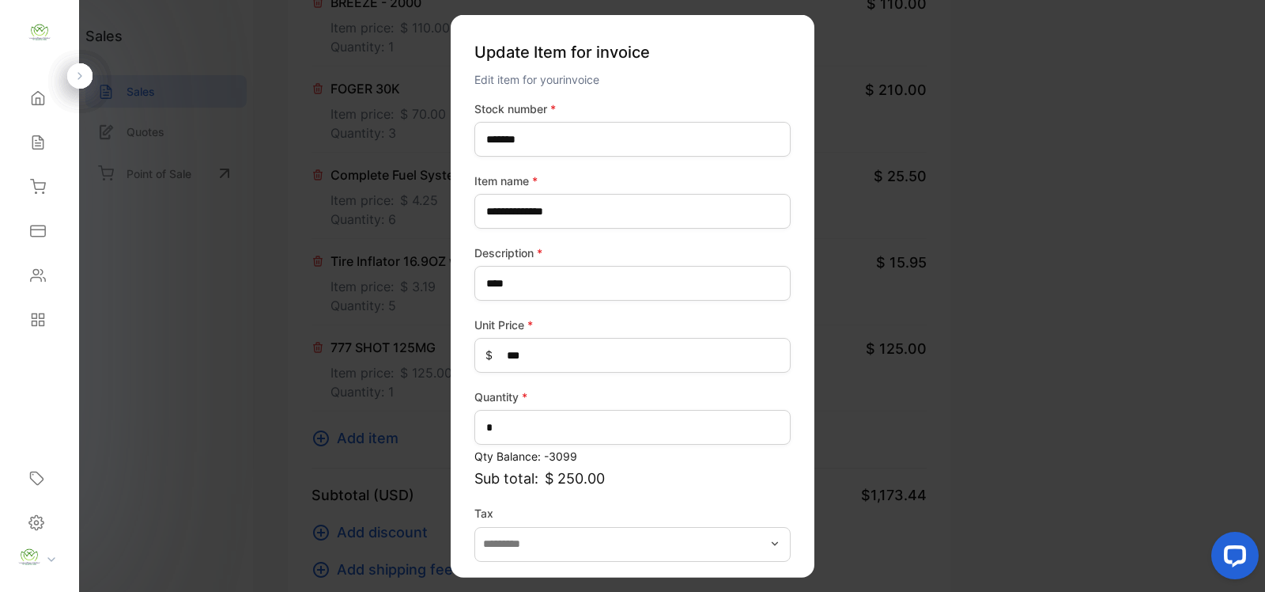
click at [644, 483] on p "Sub total: $ 250.00" at bounding box center [632, 477] width 316 height 21
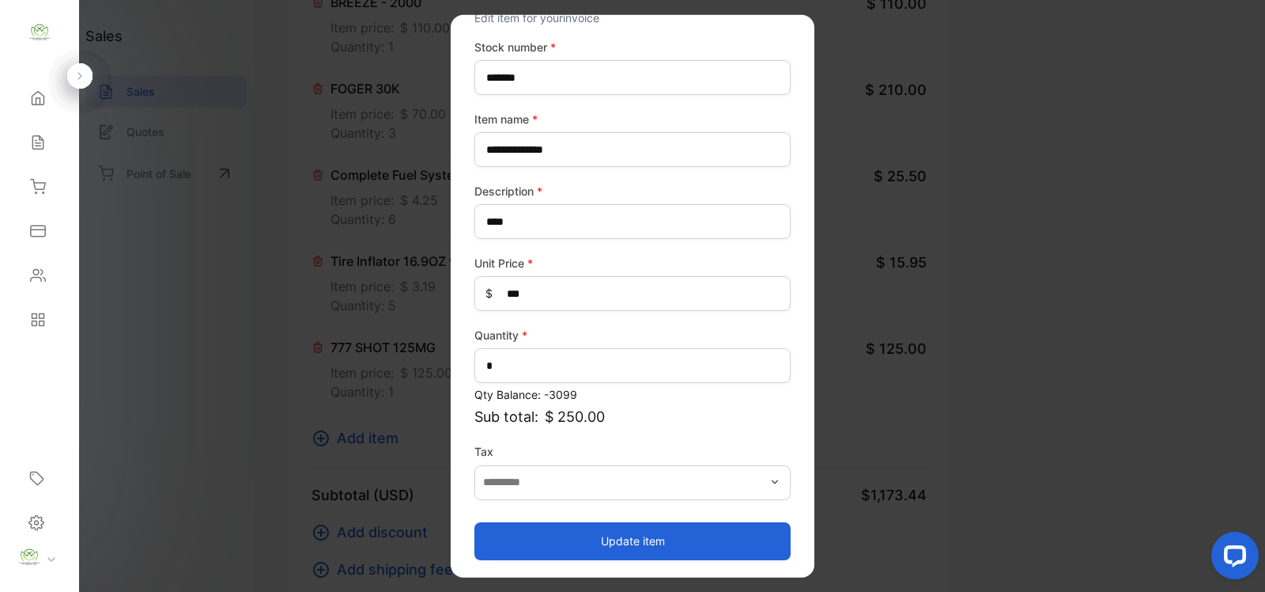
click at [621, 540] on button "Update item" at bounding box center [632, 540] width 316 height 38
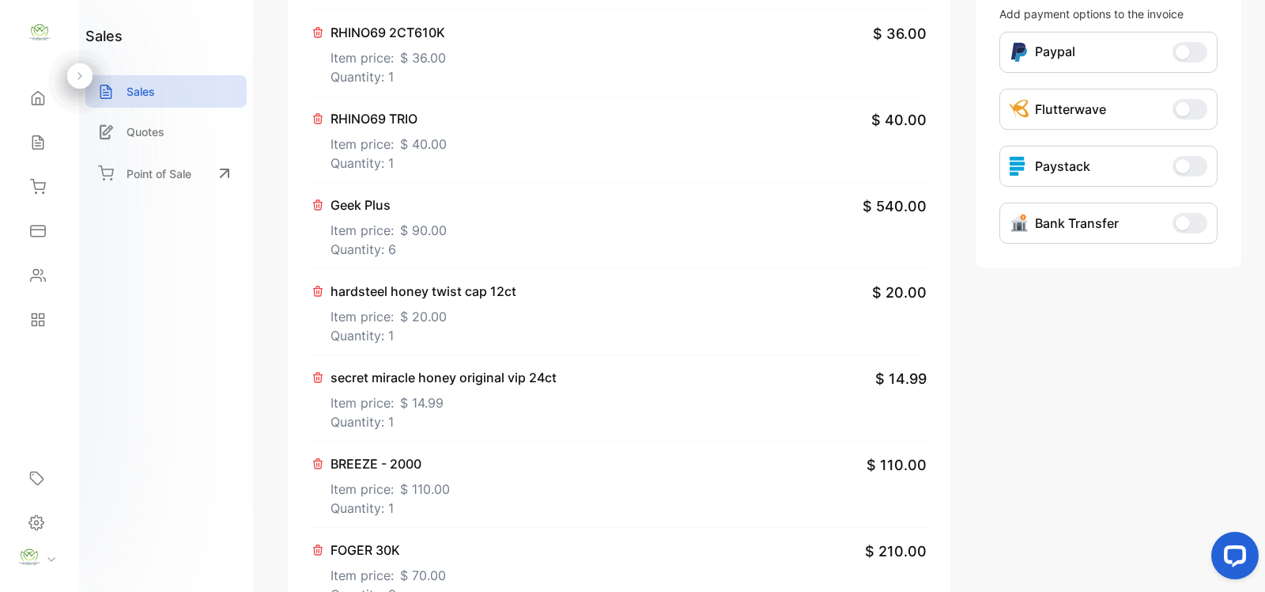
scroll to position [0, 0]
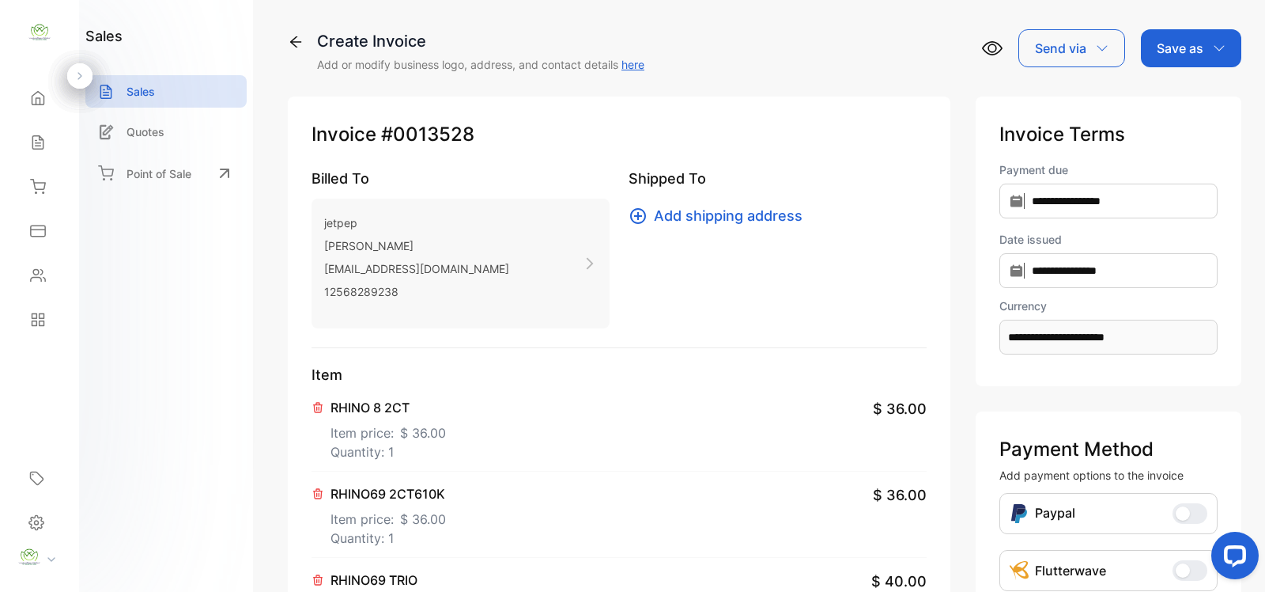
click at [1171, 48] on p "Save as" at bounding box center [1180, 48] width 47 height 19
click at [1165, 97] on div "Invoice" at bounding box center [1187, 101] width 91 height 32
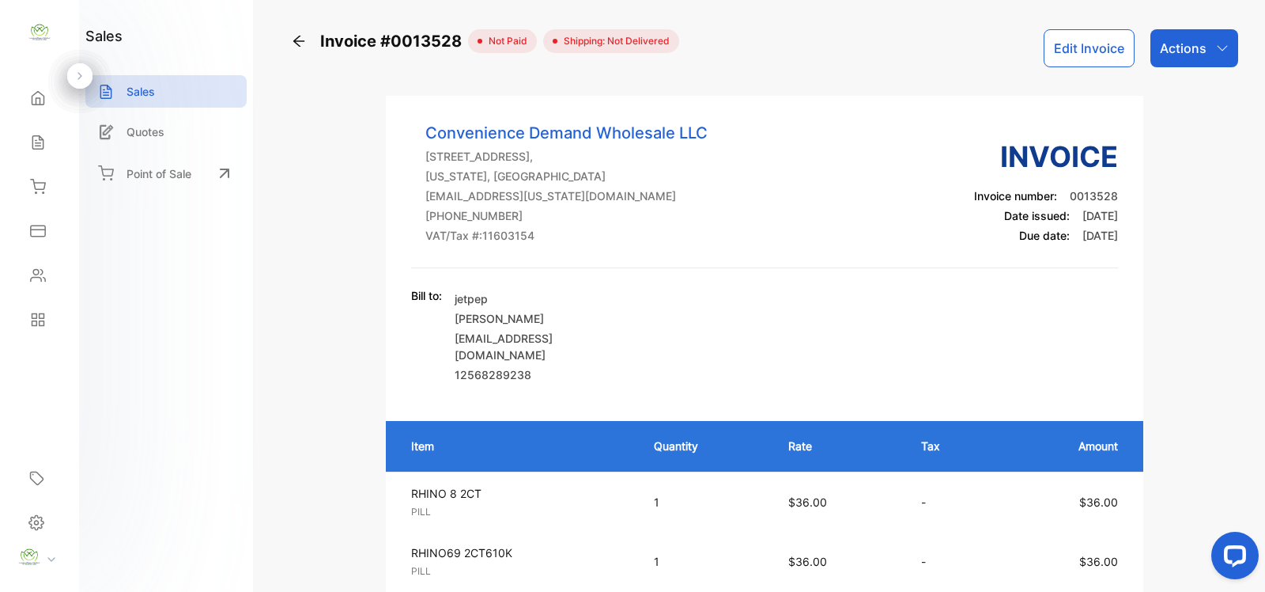
click at [1191, 49] on p "Actions" at bounding box center [1183, 48] width 47 height 19
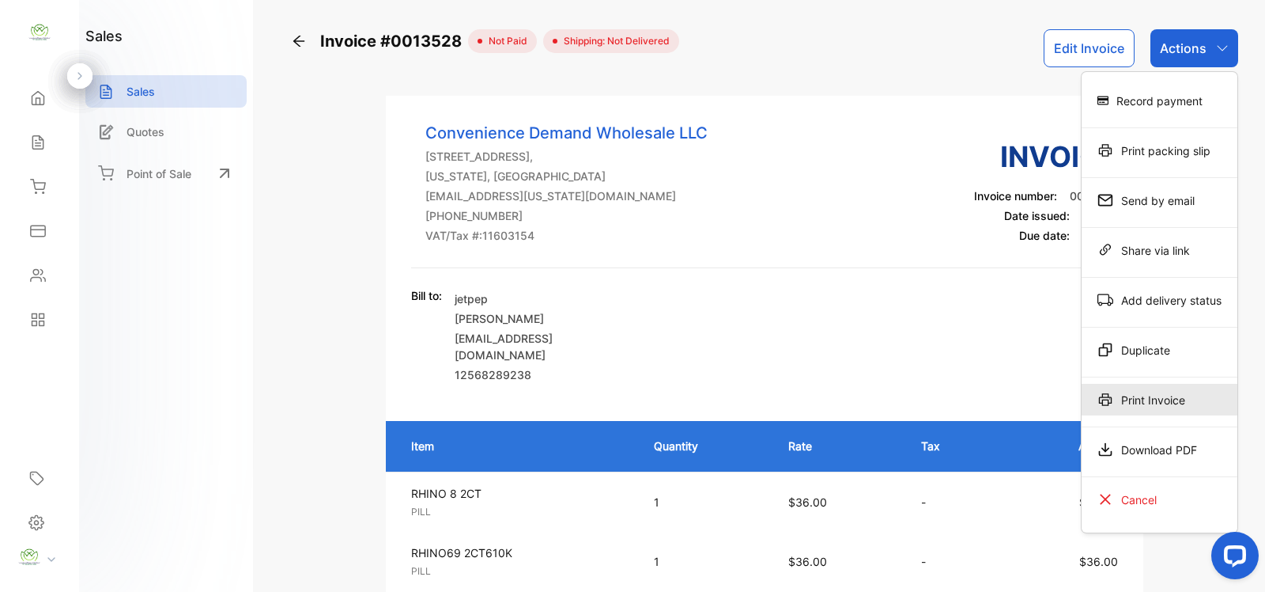
click at [1148, 399] on div "Print Invoice" at bounding box center [1160, 400] width 156 height 32
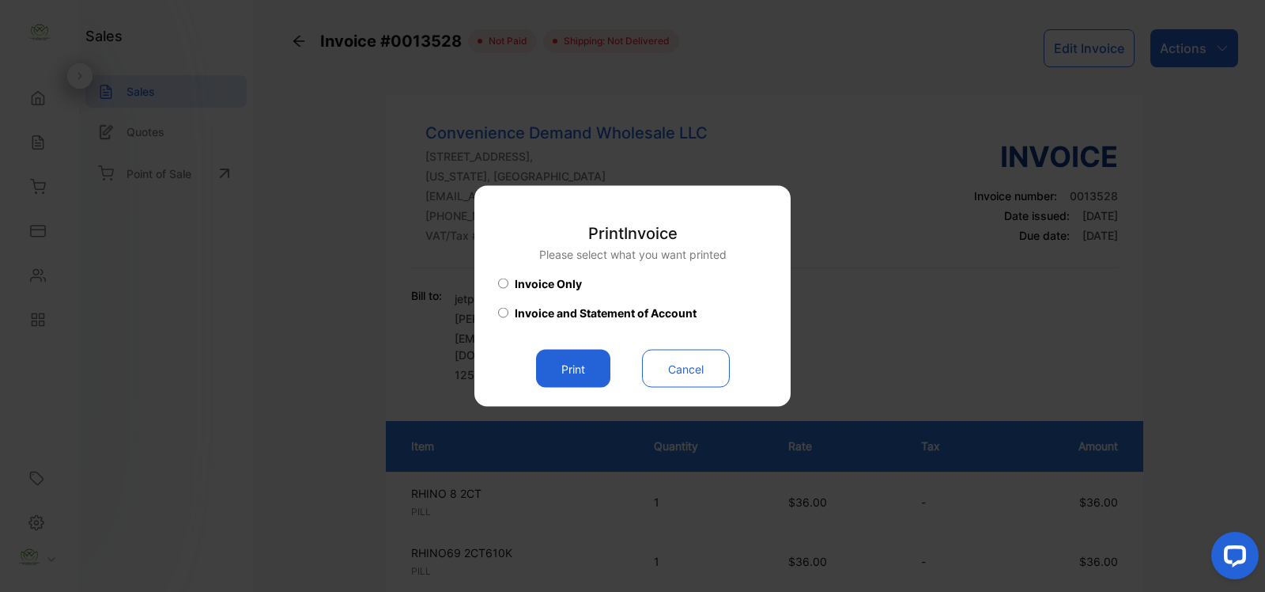
click at [570, 370] on button "Print" at bounding box center [573, 369] width 74 height 38
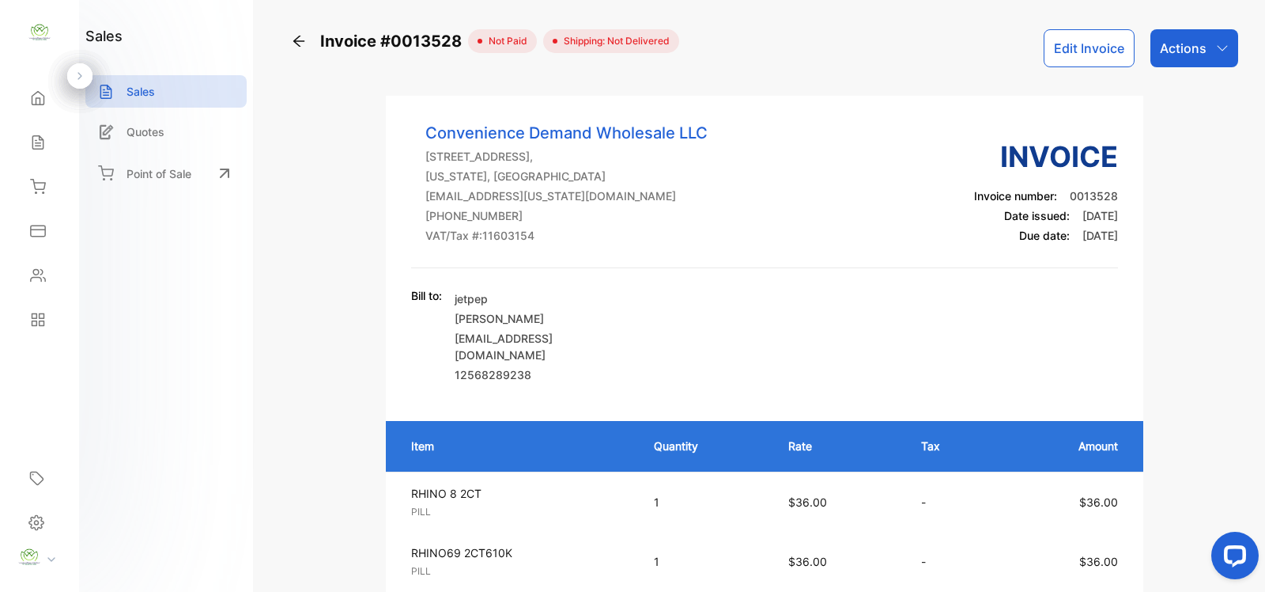
click at [1186, 49] on p "Actions" at bounding box center [1183, 48] width 47 height 19
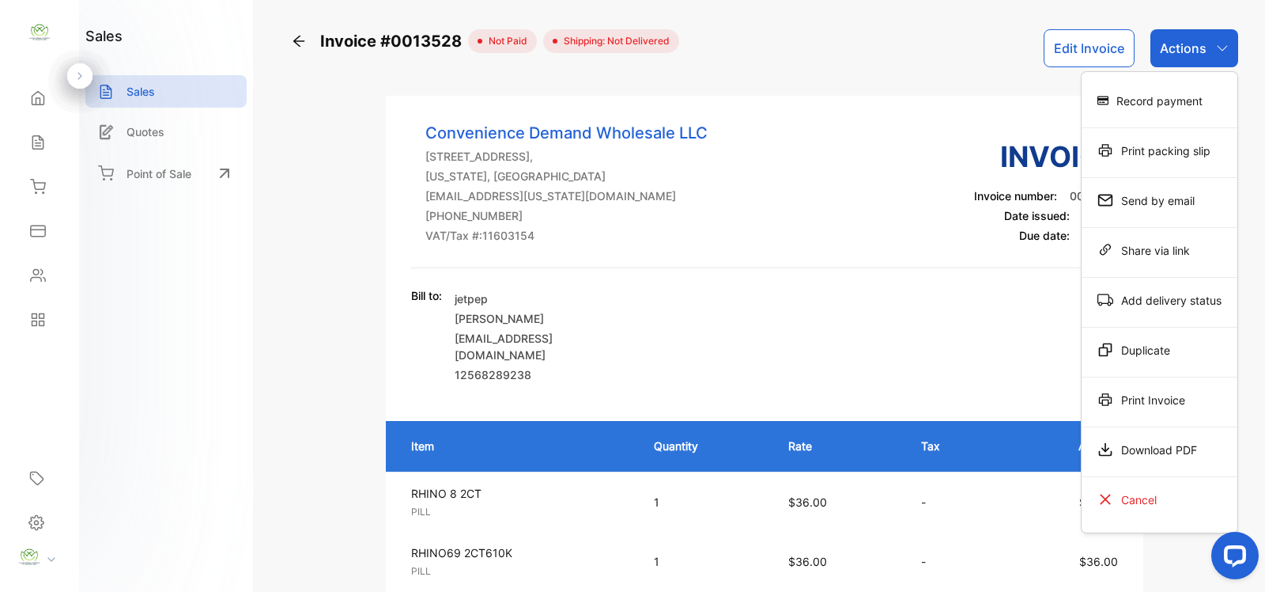
click at [1170, 100] on div "Record payment" at bounding box center [1160, 101] width 156 height 32
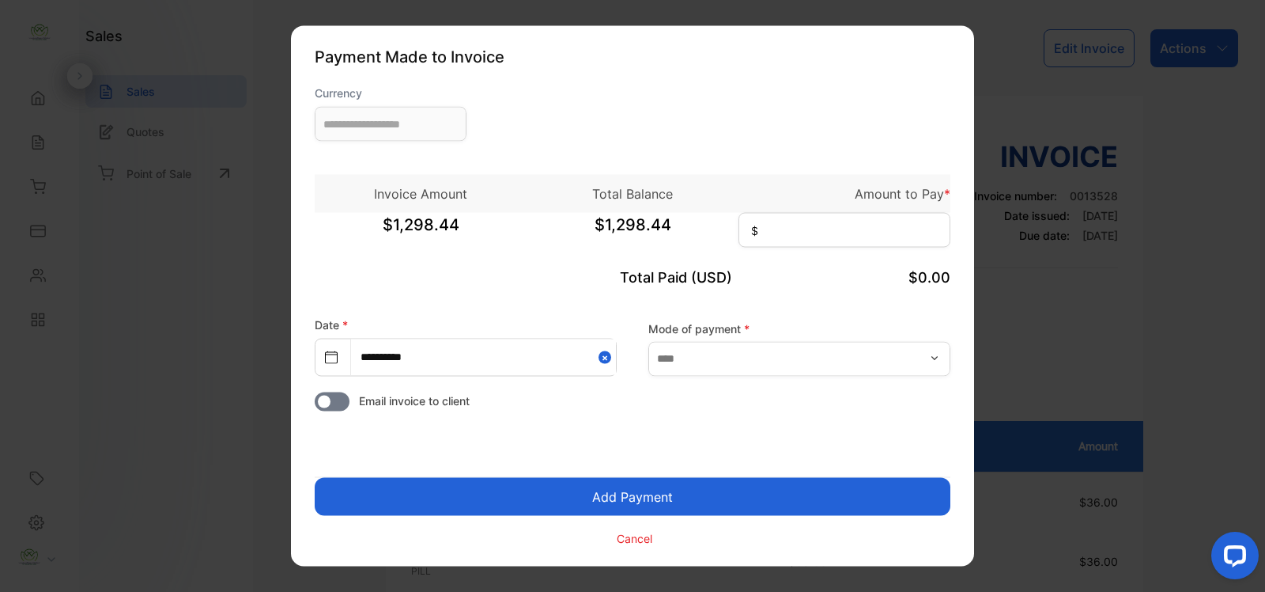
type input "**********"
click at [791, 229] on input at bounding box center [845, 230] width 212 height 35
type input "********"
click at [934, 358] on icon "button" at bounding box center [935, 358] width 6 height 4
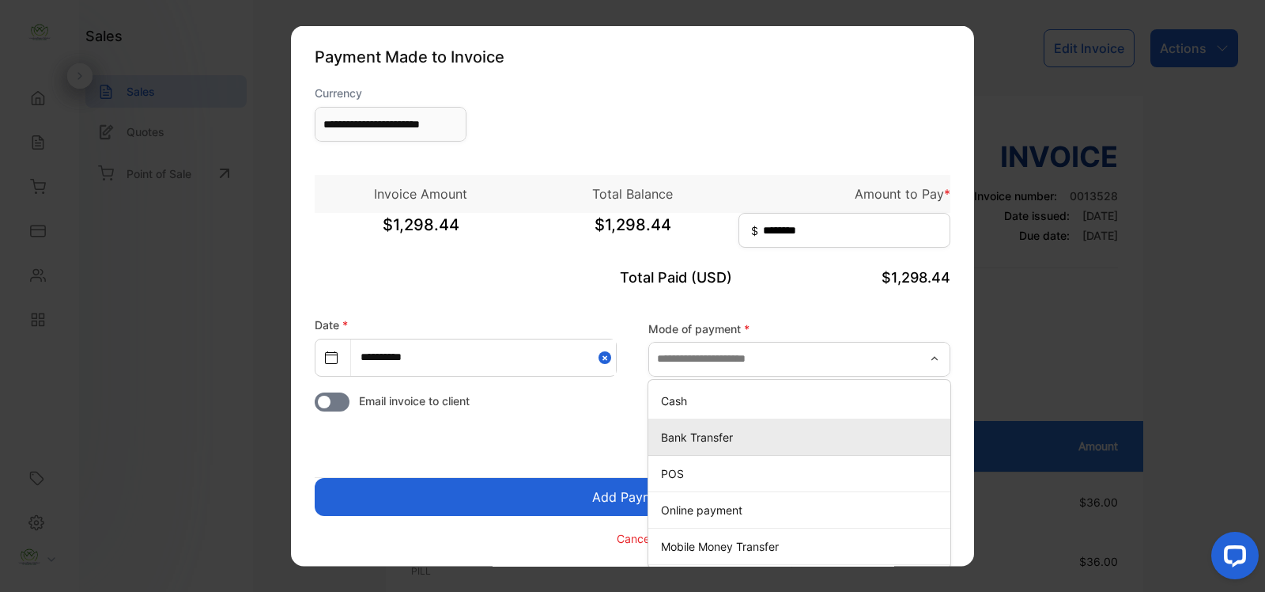
click at [682, 440] on p "Bank Transfer" at bounding box center [802, 436] width 283 height 17
type input "**********"
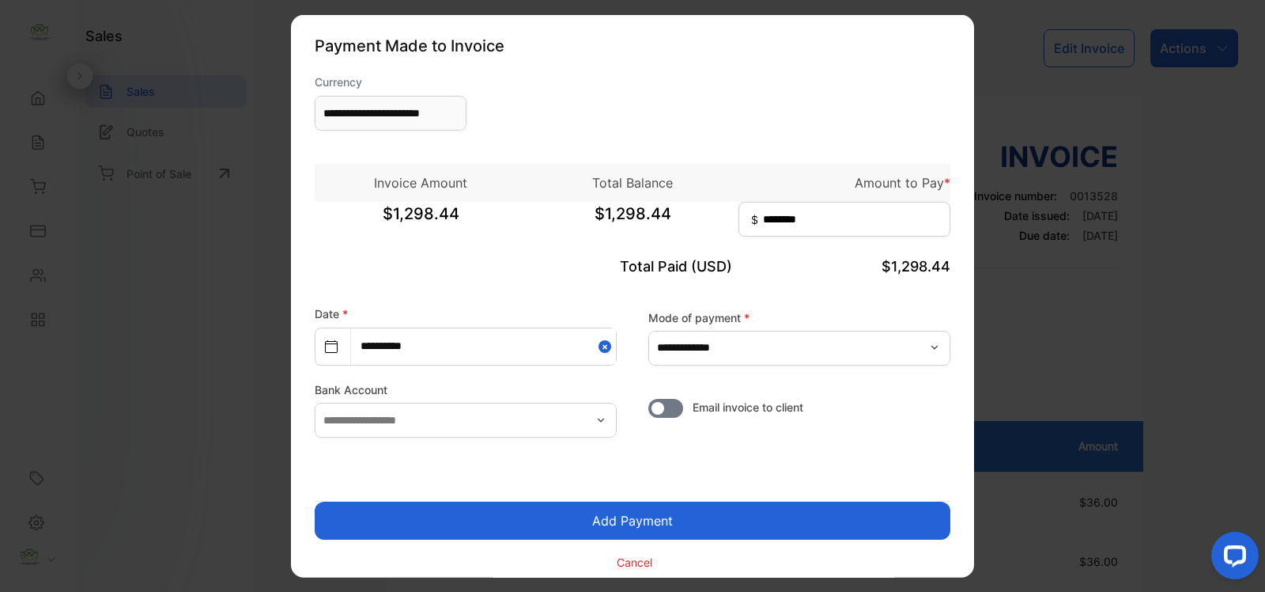
click at [648, 522] on button "Add Payment" at bounding box center [633, 520] width 636 height 38
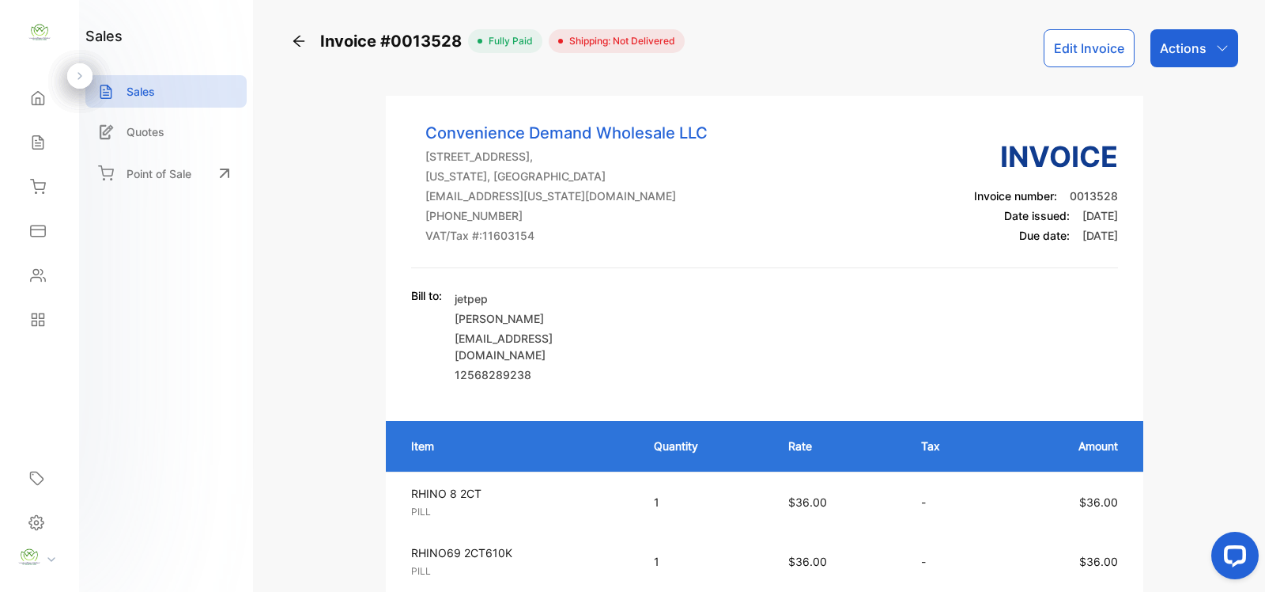
click at [1181, 45] on p "Actions" at bounding box center [1183, 48] width 47 height 19
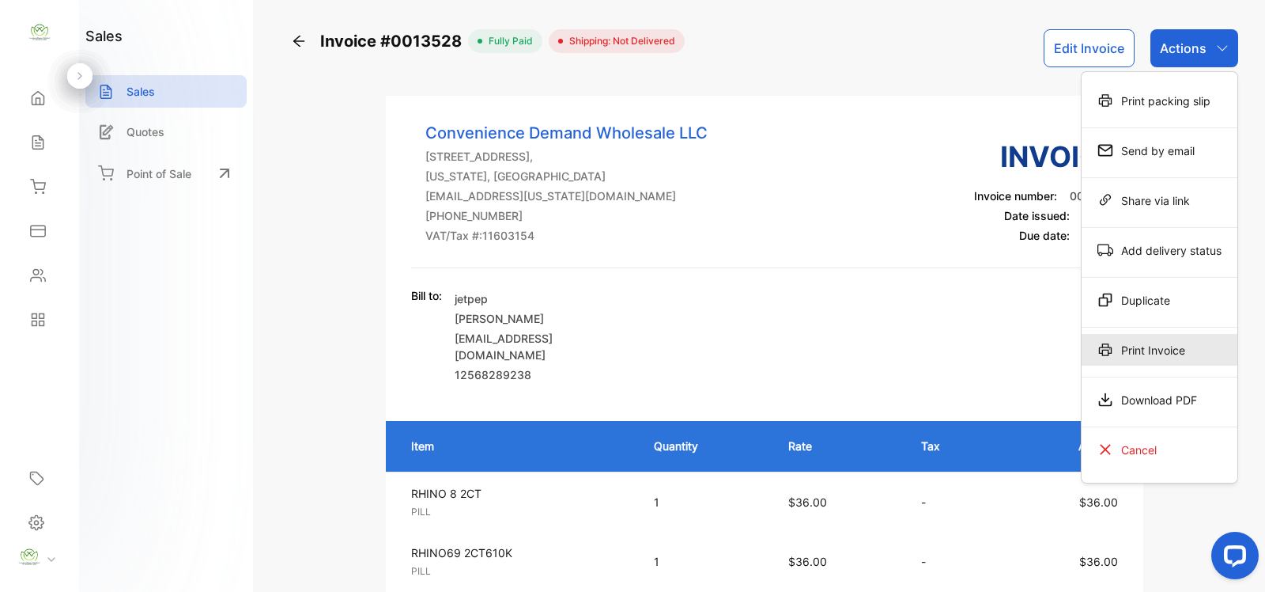
click at [1161, 348] on div "Print Invoice" at bounding box center [1160, 350] width 156 height 32
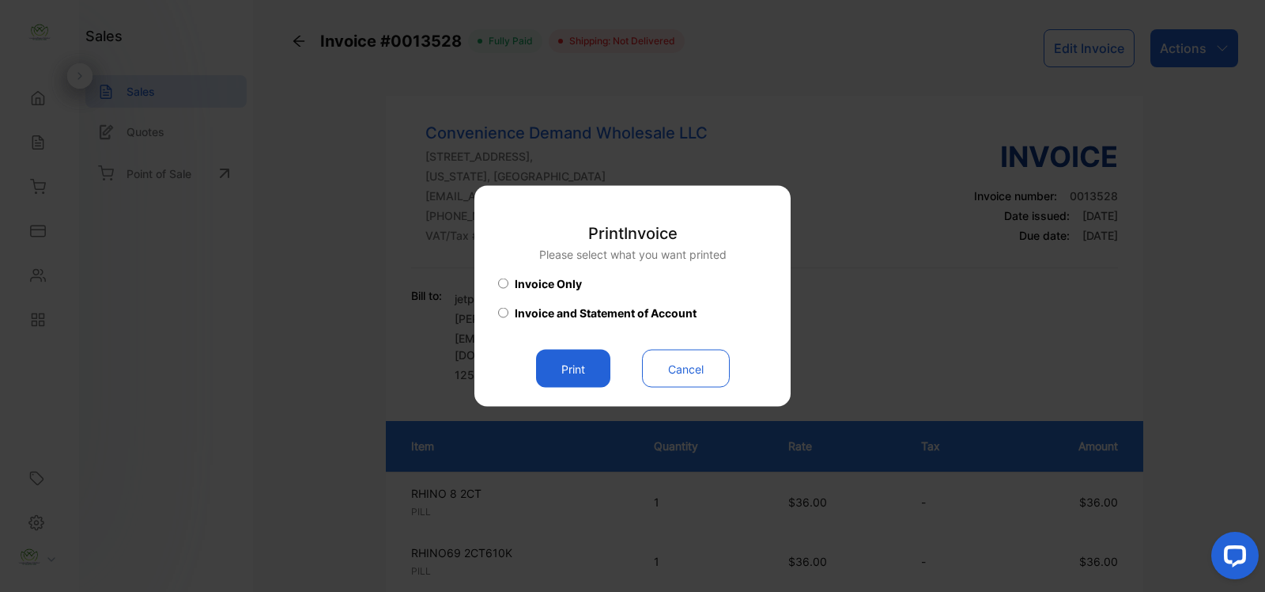
click at [575, 362] on button "Print" at bounding box center [573, 369] width 74 height 38
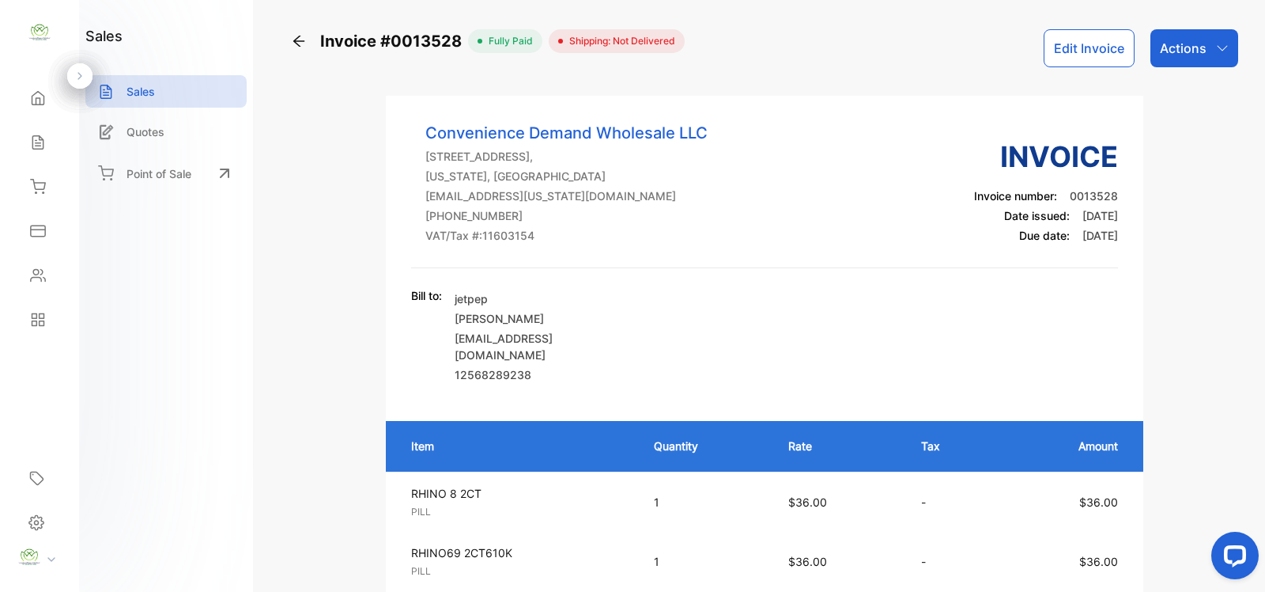
click at [164, 93] on div "Sales" at bounding box center [165, 91] width 161 height 32
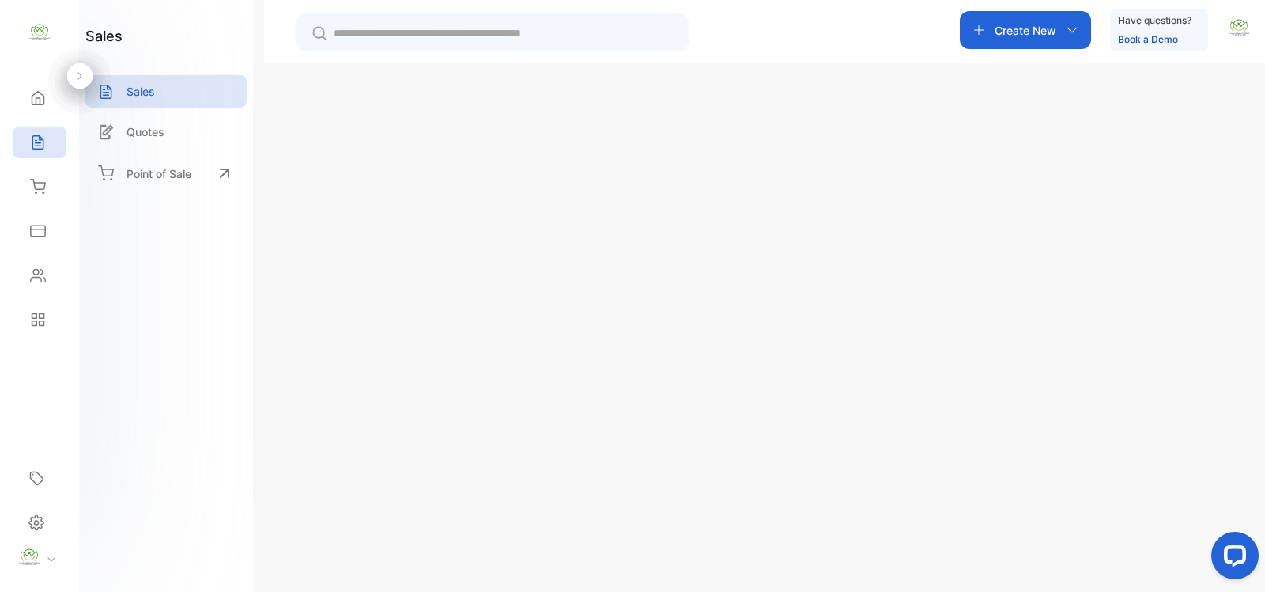
click at [1178, 109] on p "Create New" at bounding box center [1168, 111] width 70 height 19
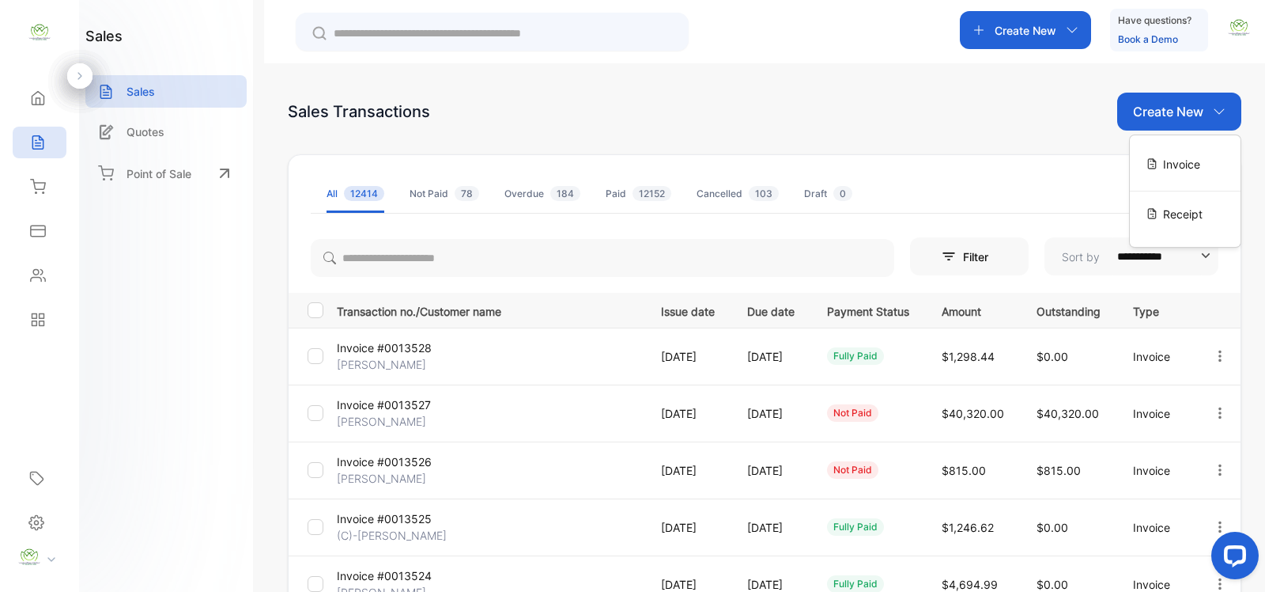
click at [1169, 168] on span "Invoice" at bounding box center [1181, 164] width 37 height 17
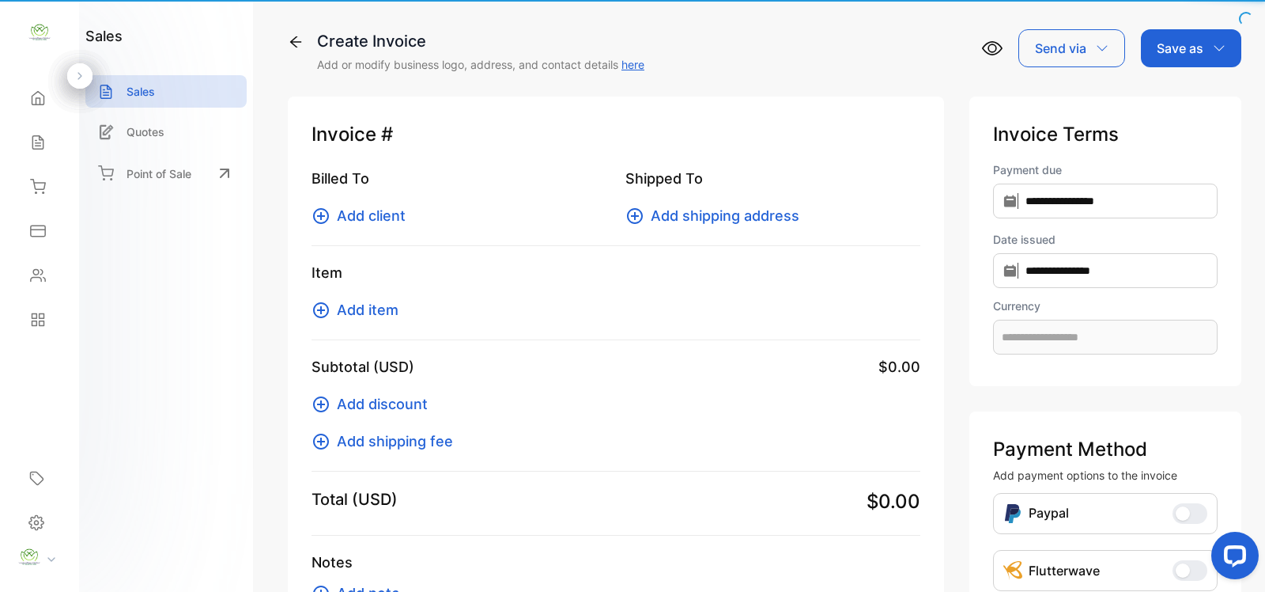
type input "**********"
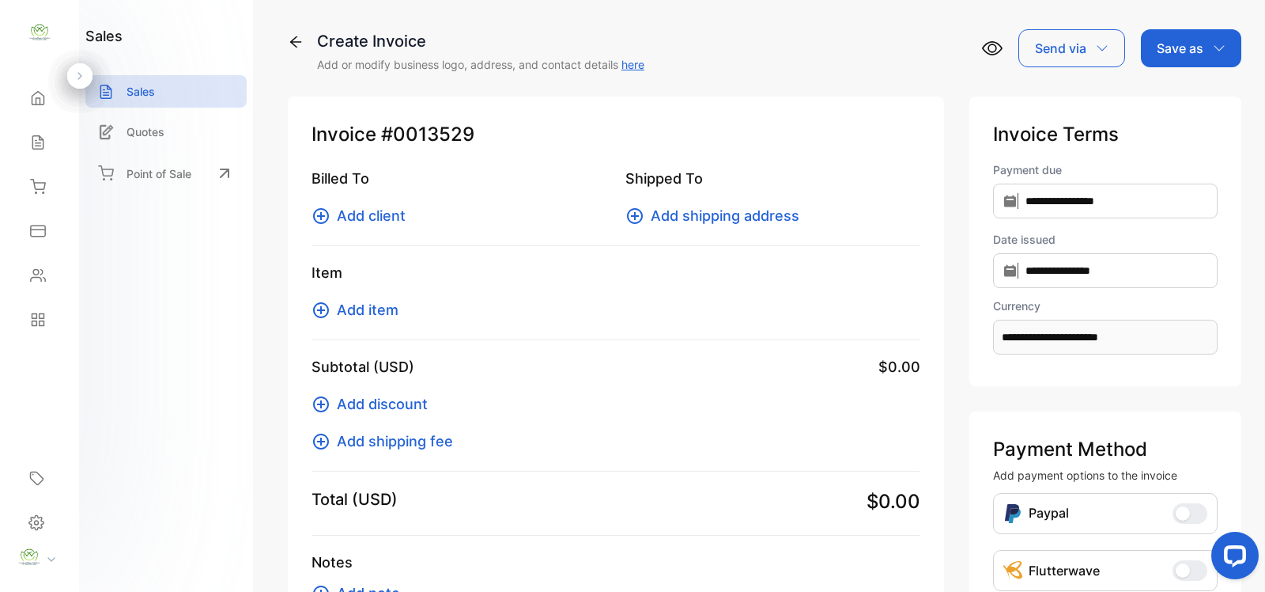
click at [365, 220] on span "Add client" at bounding box center [371, 215] width 69 height 21
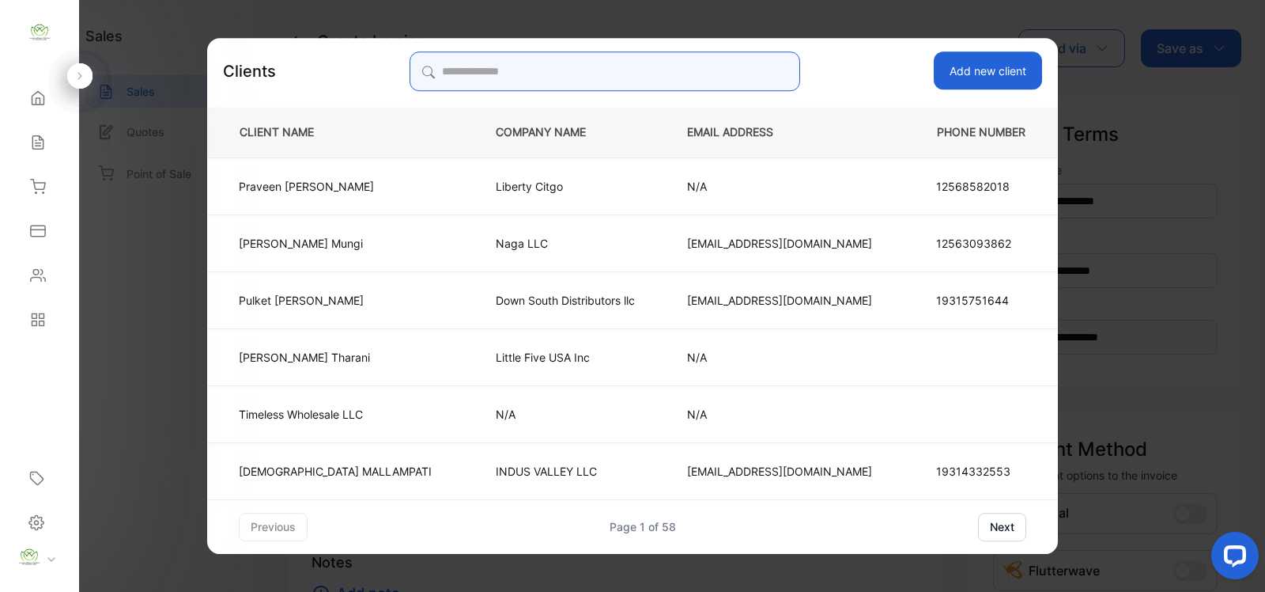
click at [510, 74] on input "search" at bounding box center [605, 71] width 390 height 40
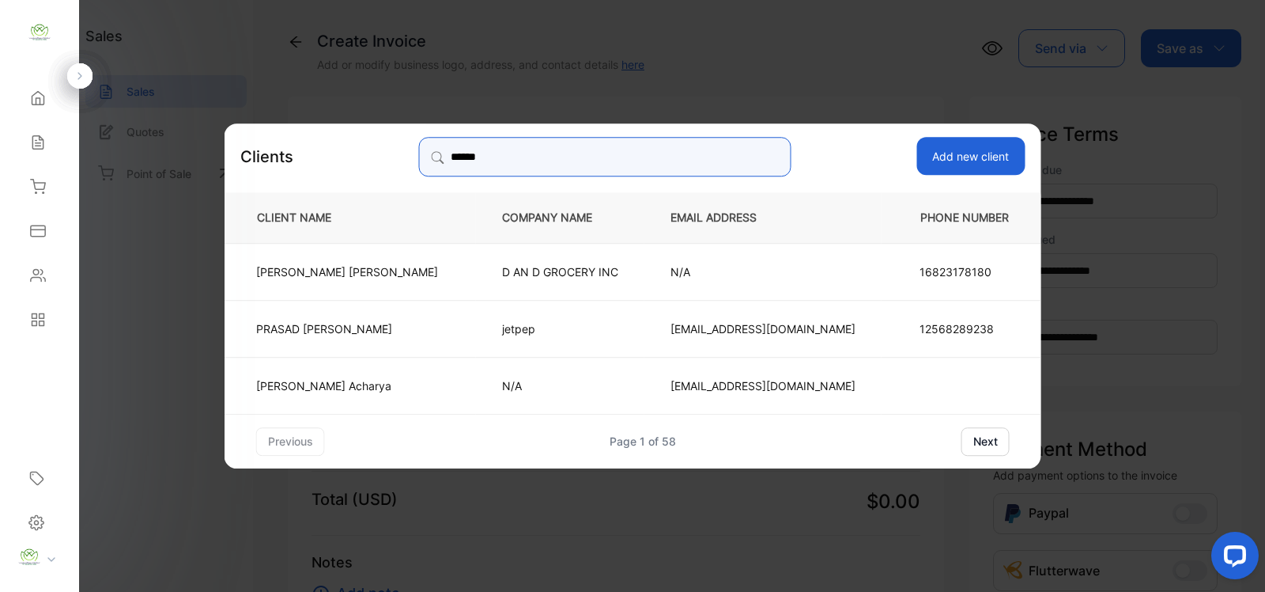
type input "******"
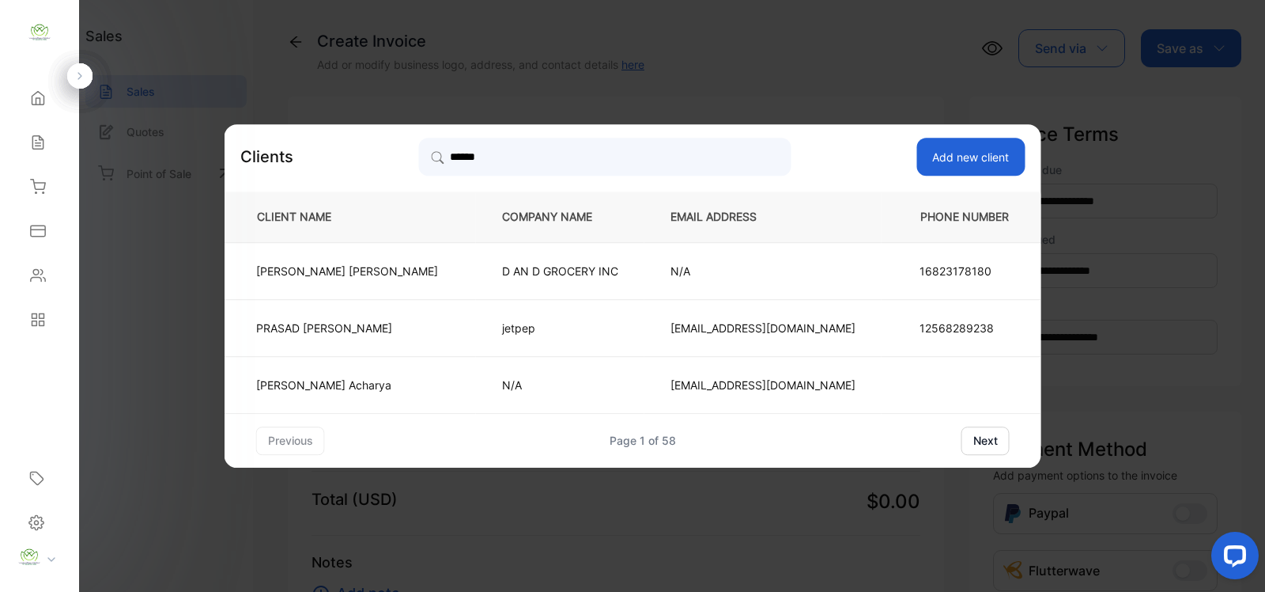
click at [504, 335] on p "jetpep" at bounding box center [560, 327] width 116 height 17
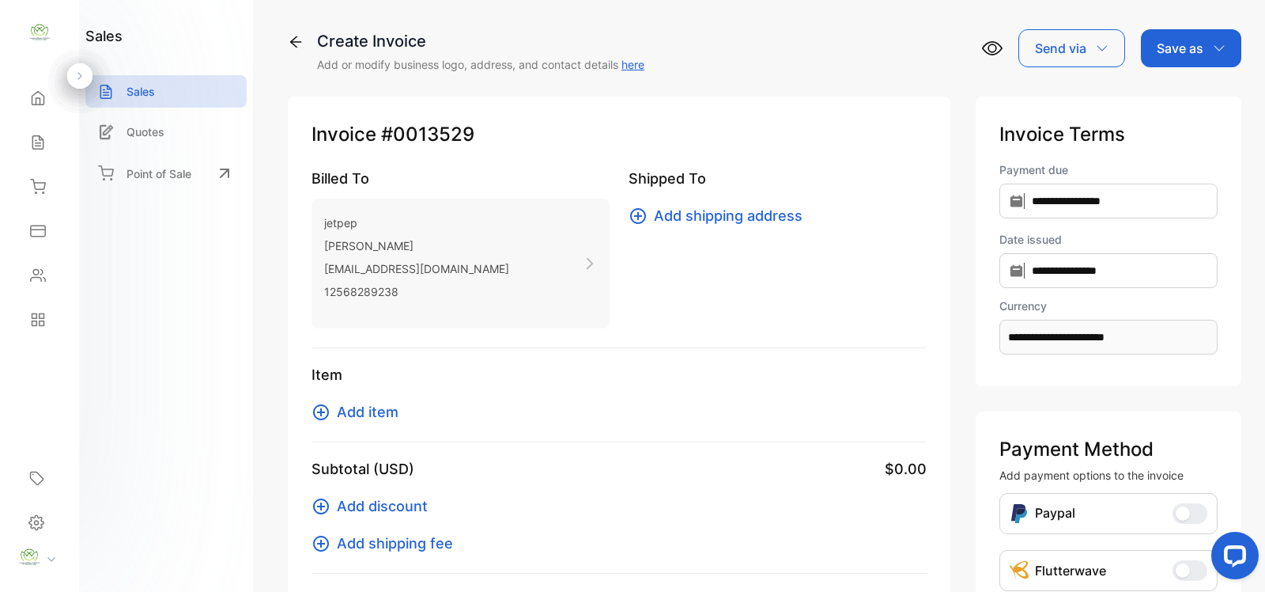
click at [353, 412] on span "Add item" at bounding box center [368, 411] width 62 height 21
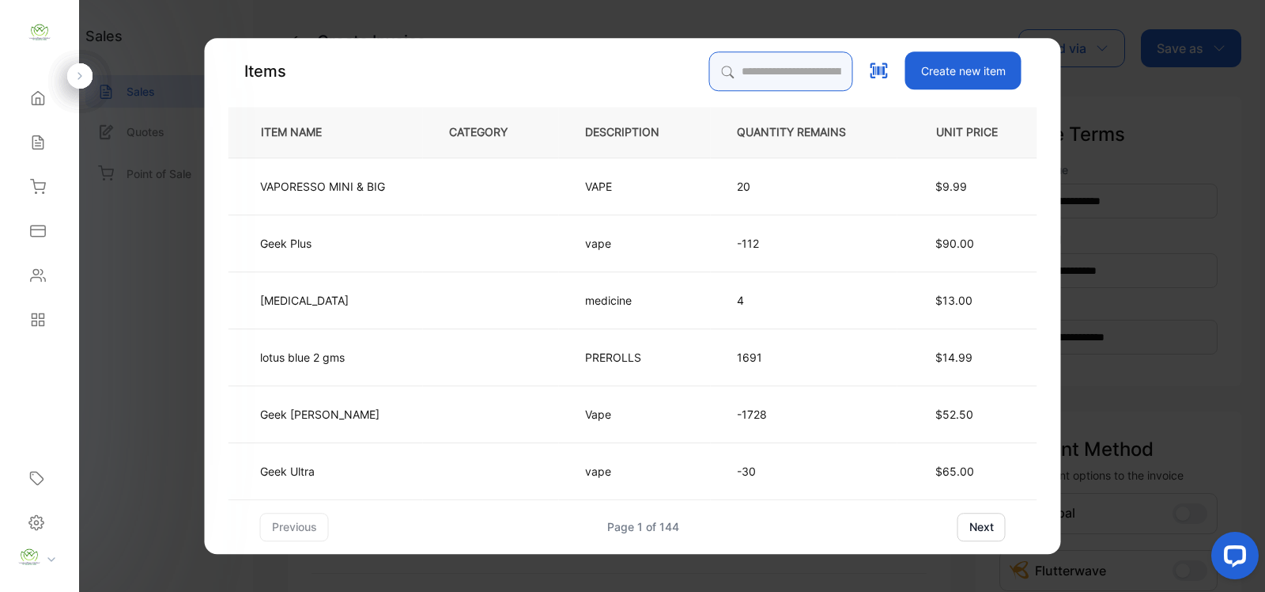
click at [717, 74] on input "search" at bounding box center [781, 71] width 144 height 40
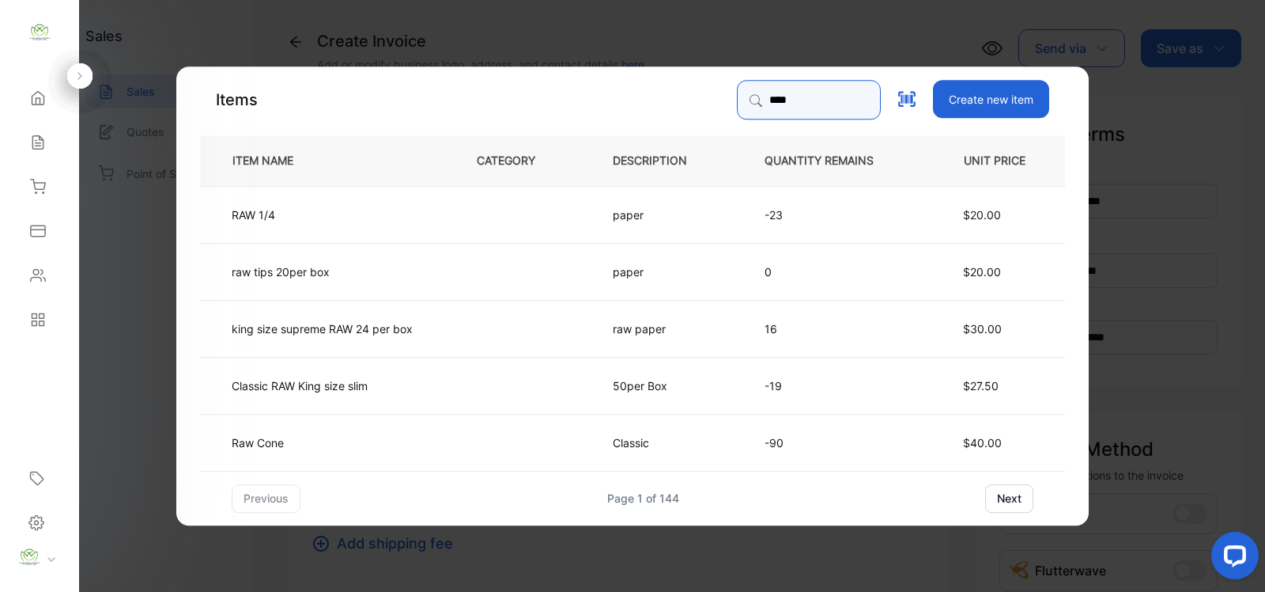
type input "***"
click at [318, 444] on td "Raw Cone" at bounding box center [325, 441] width 251 height 57
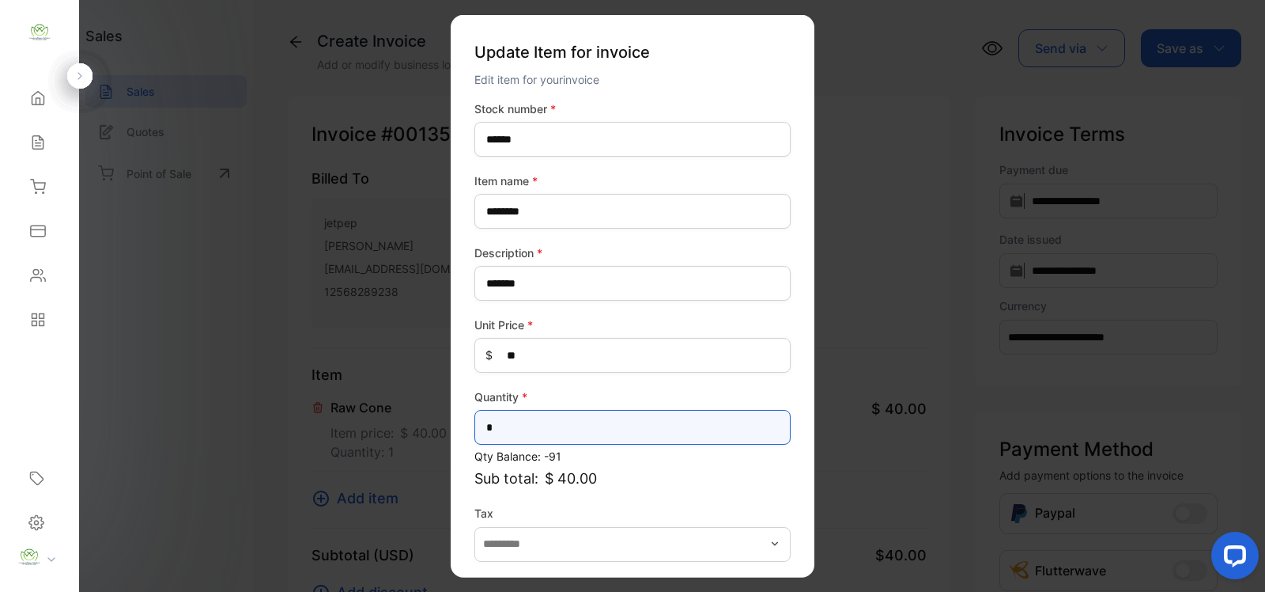
click at [506, 423] on input "*" at bounding box center [632, 427] width 316 height 35
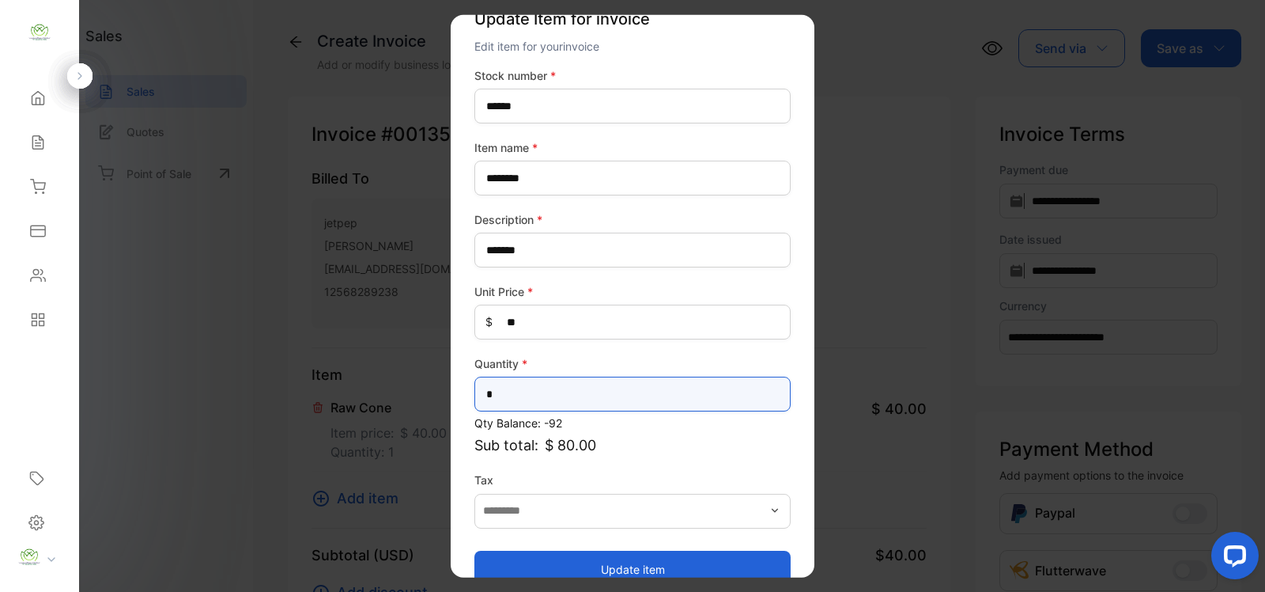
scroll to position [62, 0]
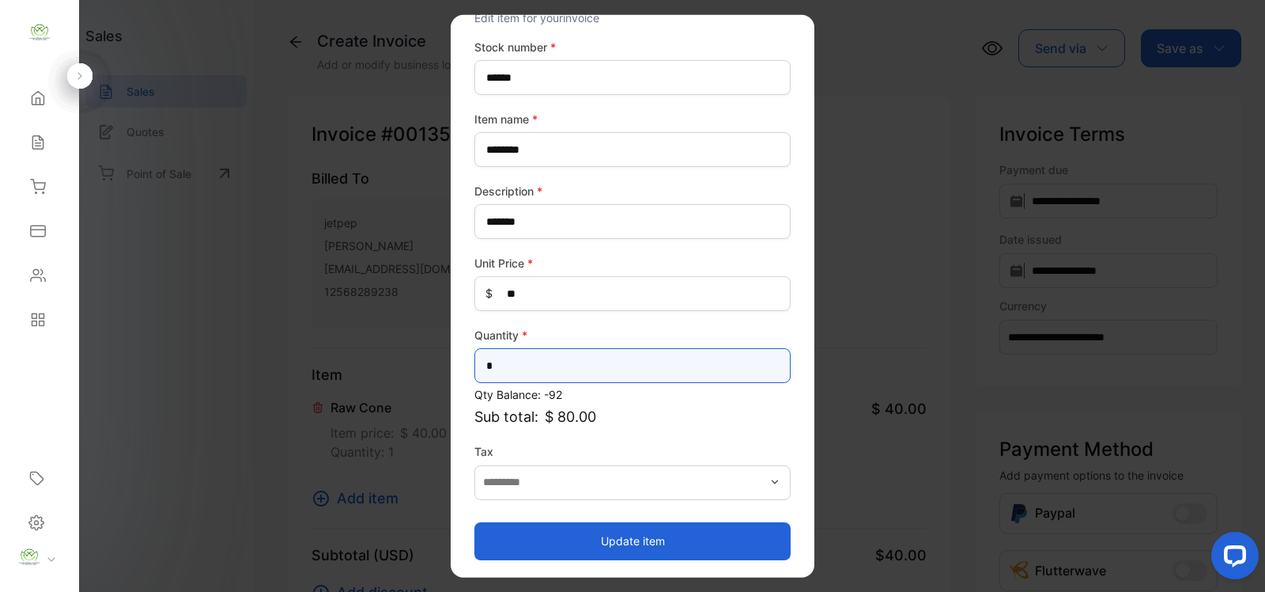
type input "*"
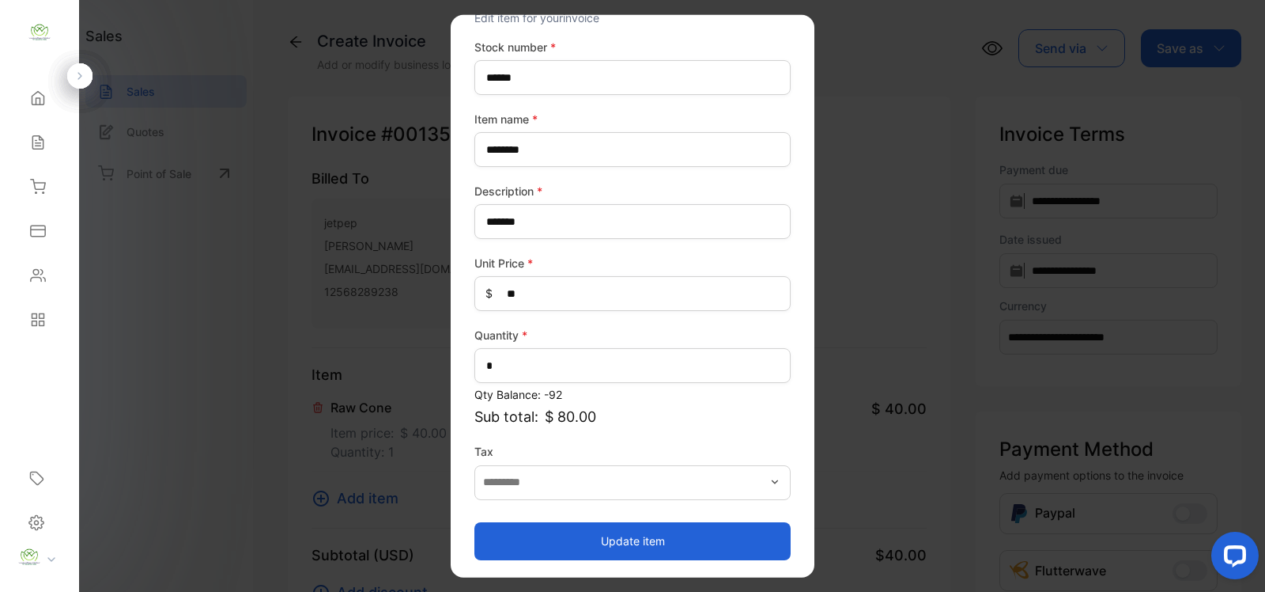
click at [637, 542] on button "Update item" at bounding box center [632, 540] width 316 height 38
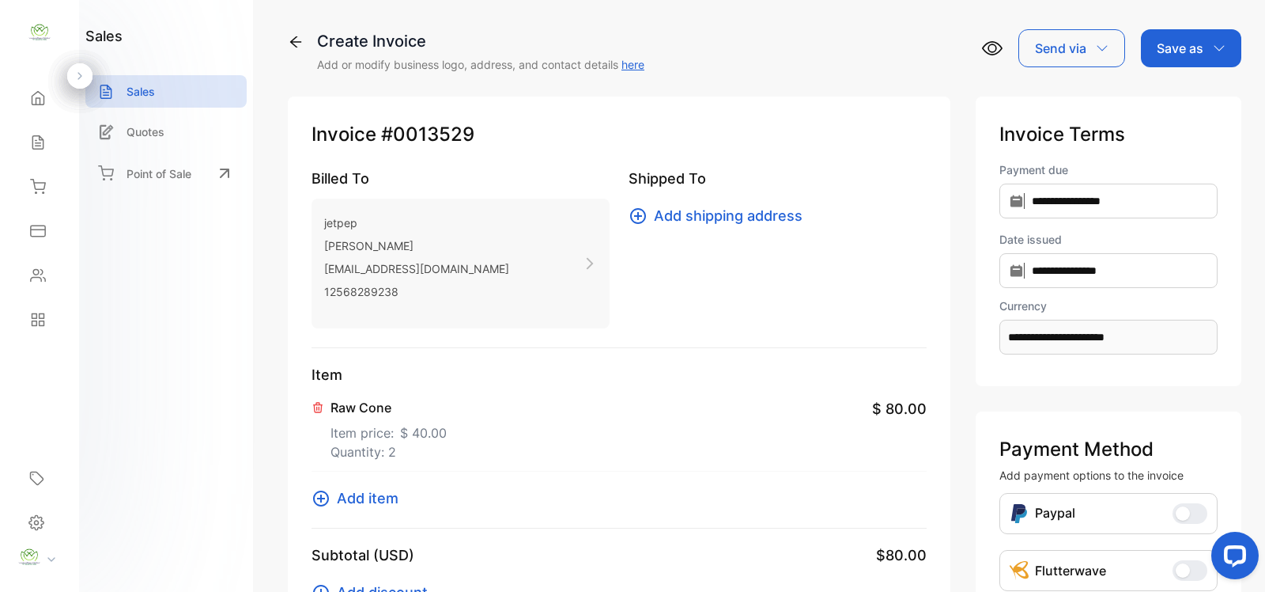
click at [361, 500] on span "Add item" at bounding box center [368, 497] width 62 height 21
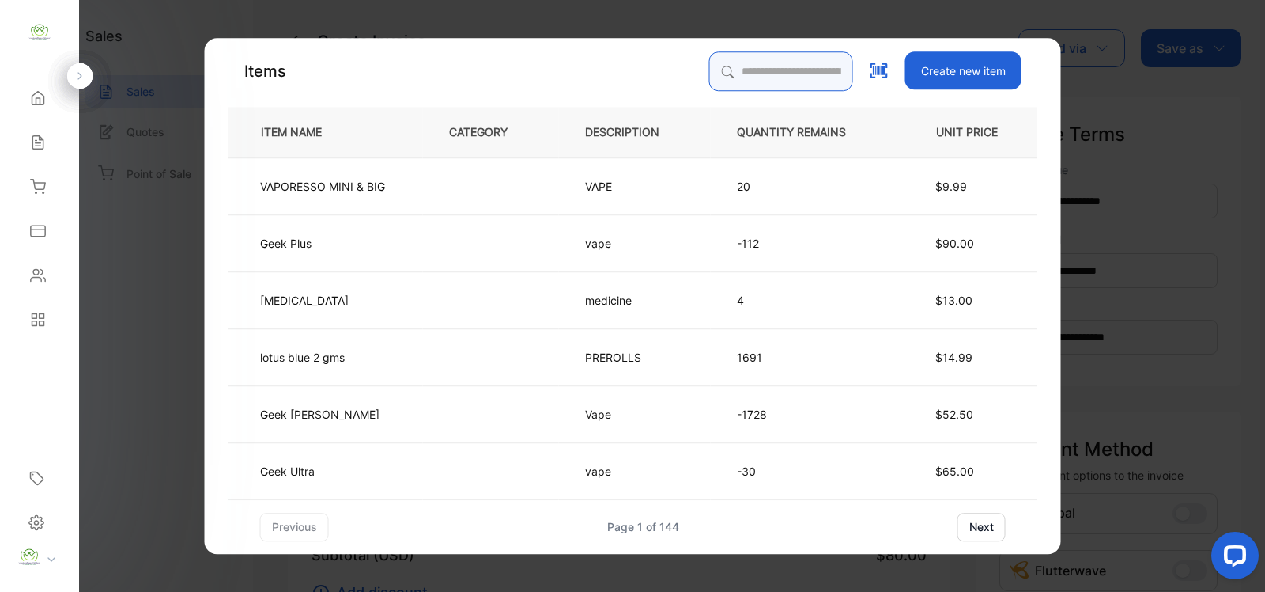
click at [722, 71] on input "search" at bounding box center [781, 71] width 144 height 40
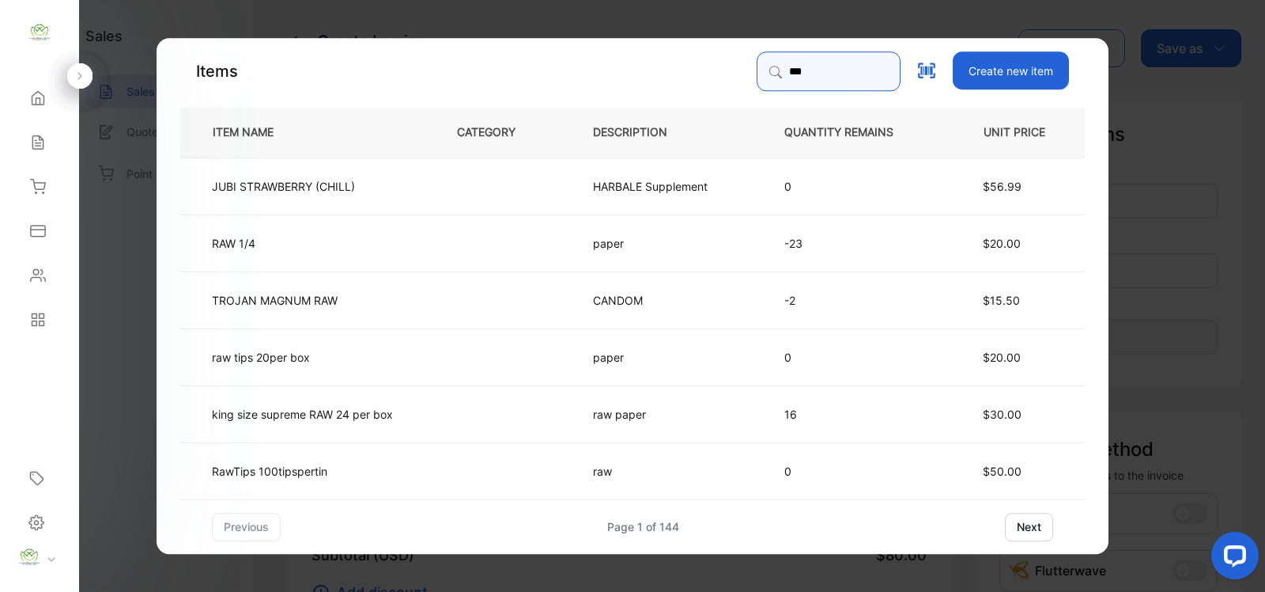
type input "********"
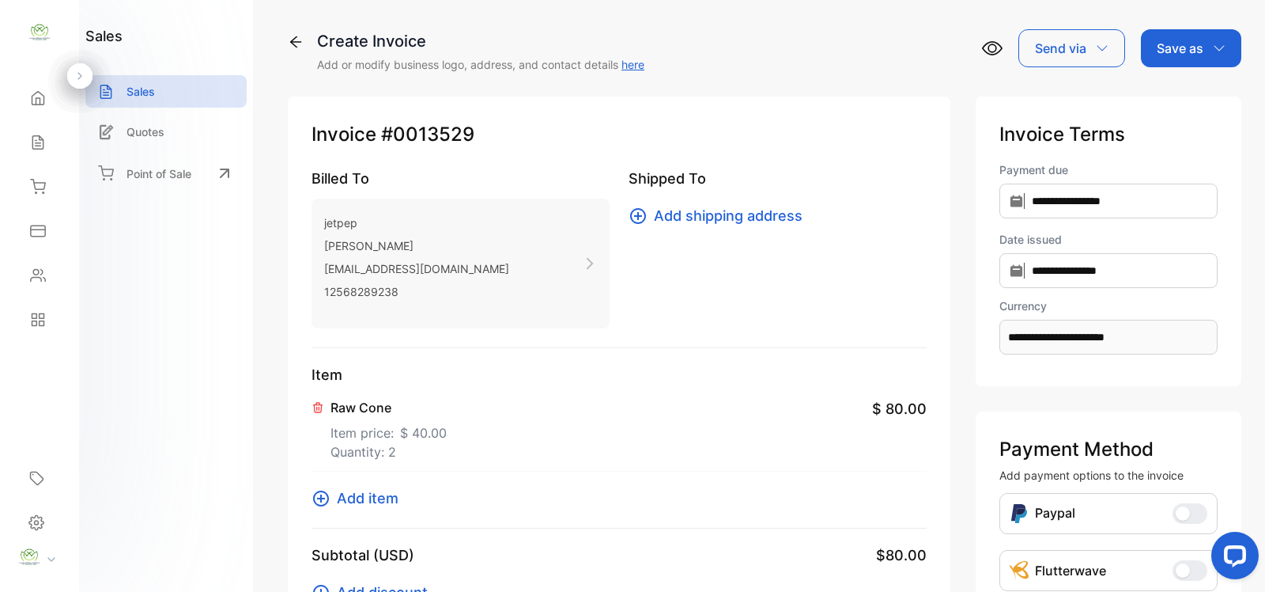
click at [366, 427] on p "Item price: $ 40.00" at bounding box center [389, 429] width 116 height 25
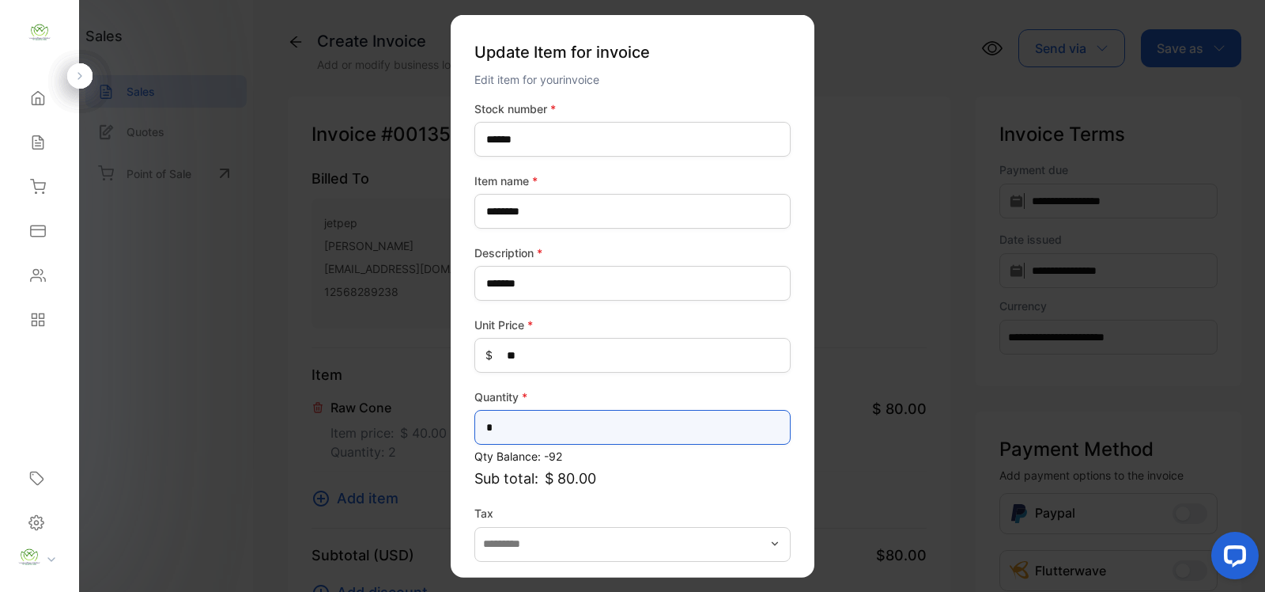
click at [505, 425] on input "*" at bounding box center [632, 427] width 316 height 35
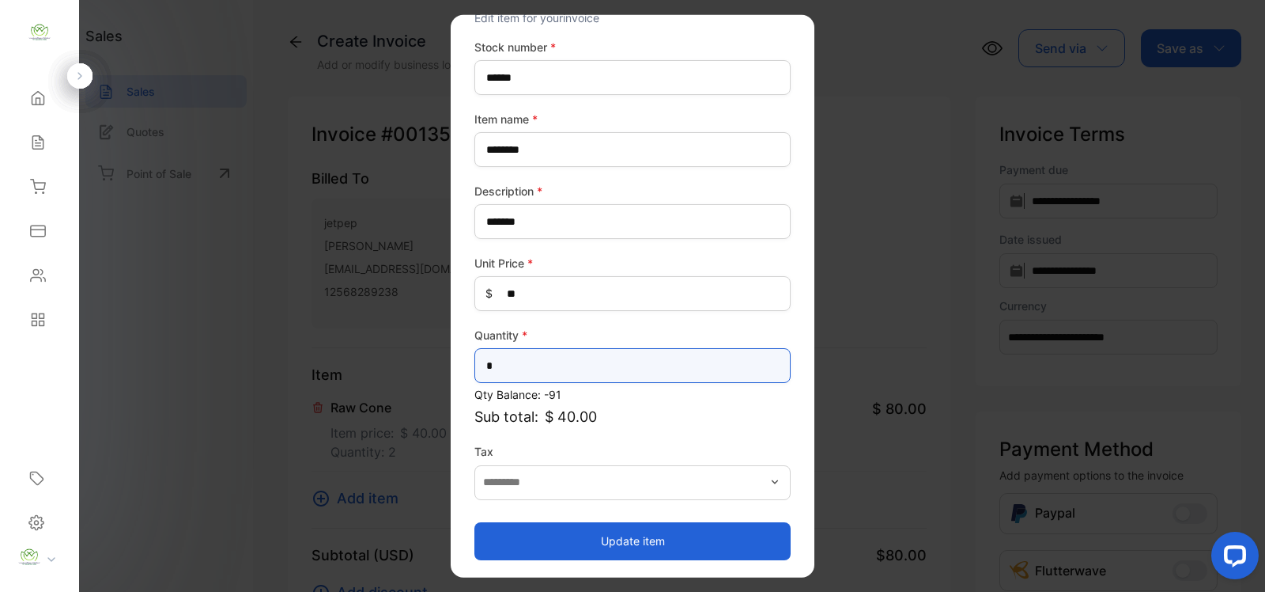
type input "*"
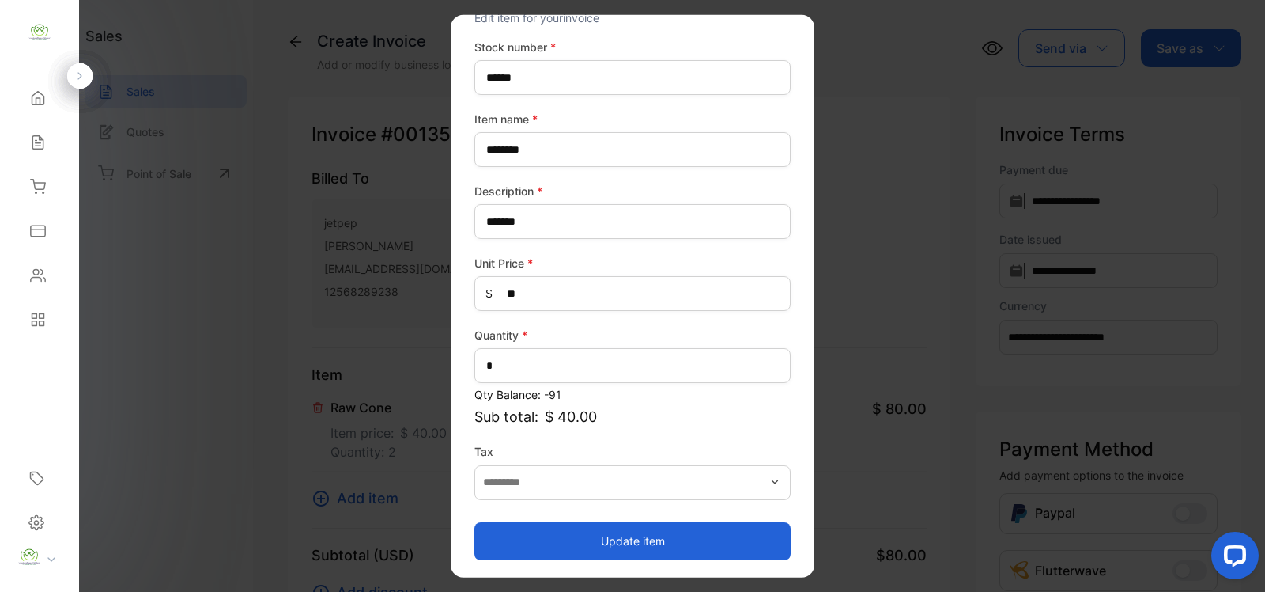
click at [618, 542] on button "Update item" at bounding box center [632, 540] width 316 height 38
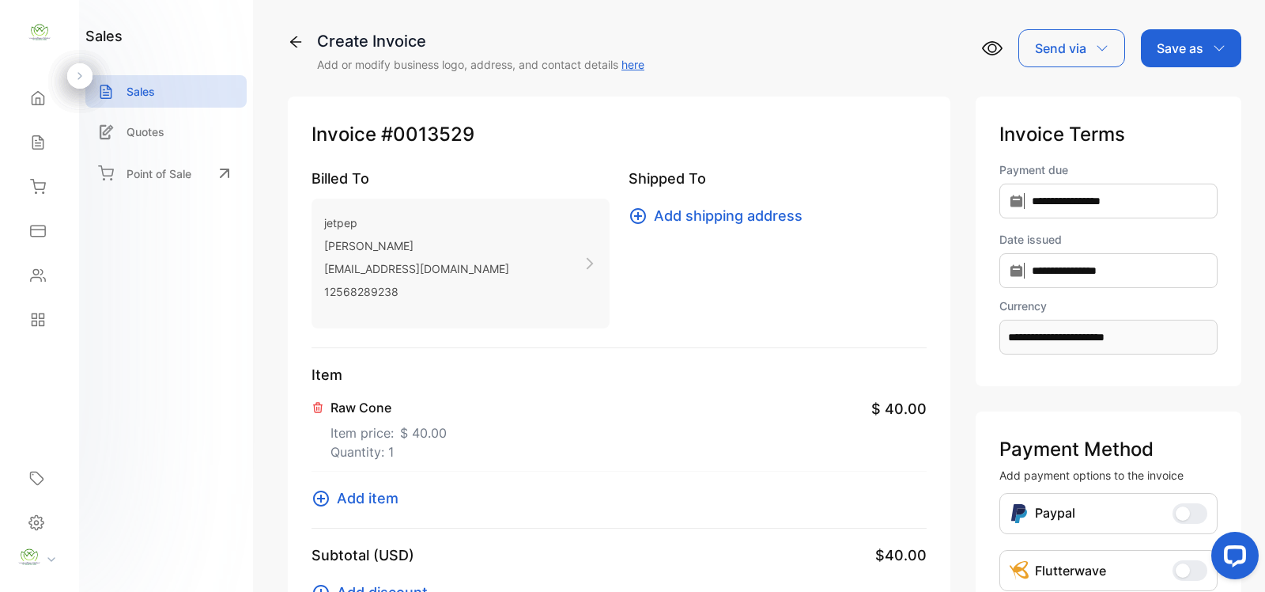
click at [357, 499] on span "Add item" at bounding box center [368, 497] width 62 height 21
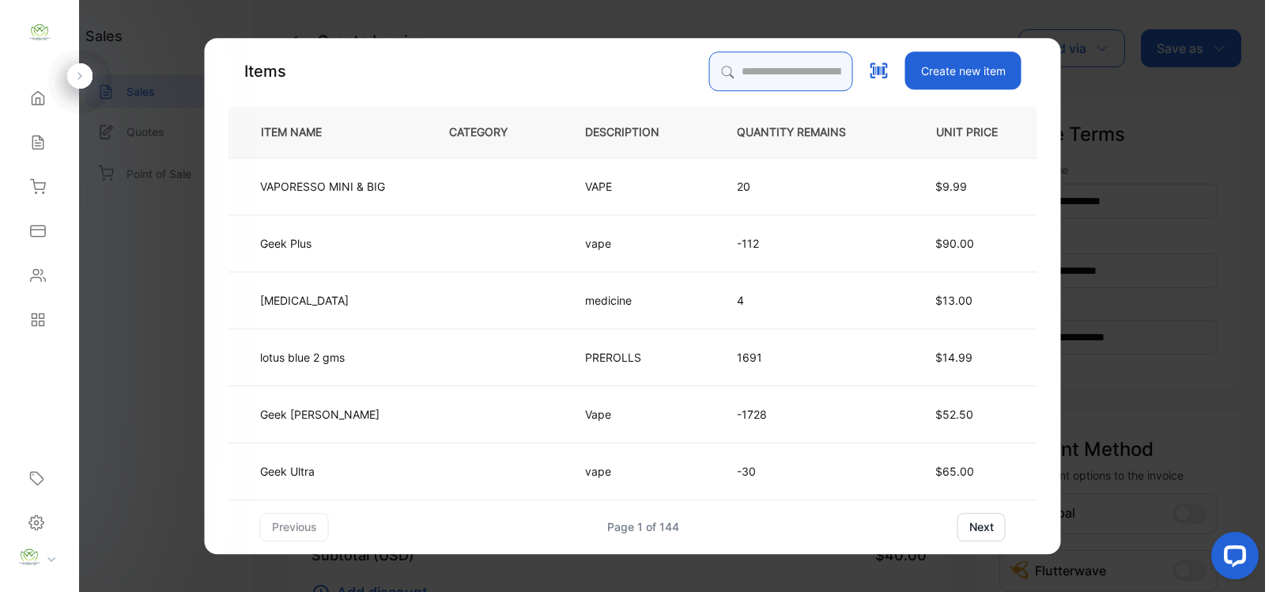
click at [722, 75] on input "search" at bounding box center [781, 71] width 144 height 40
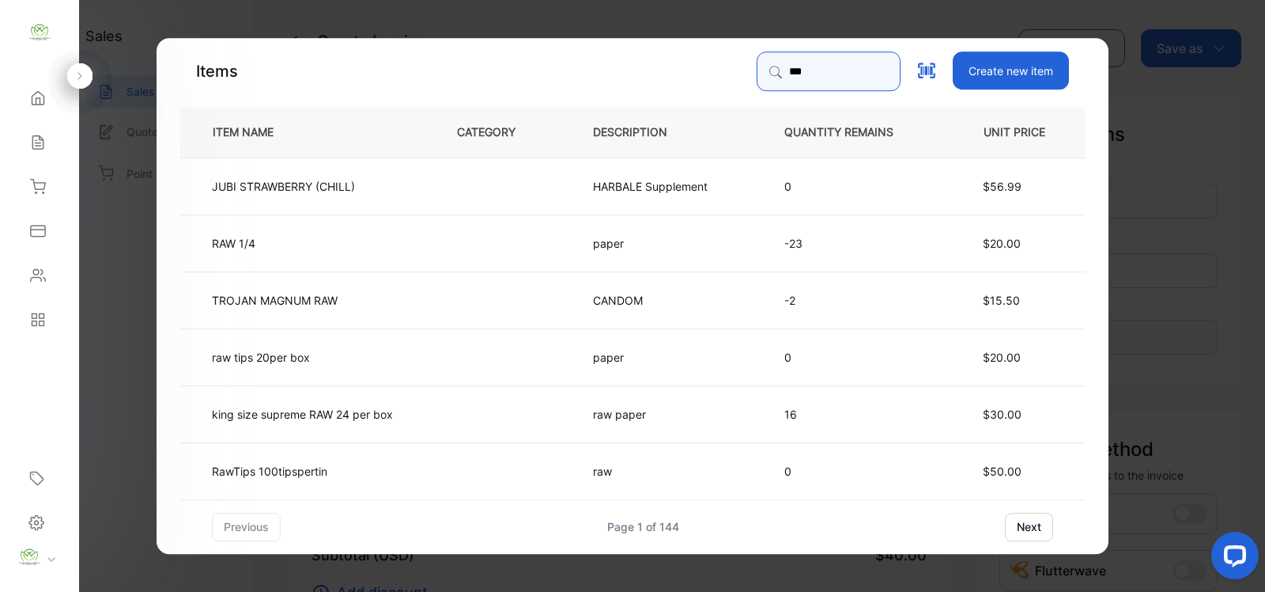
type input "********"
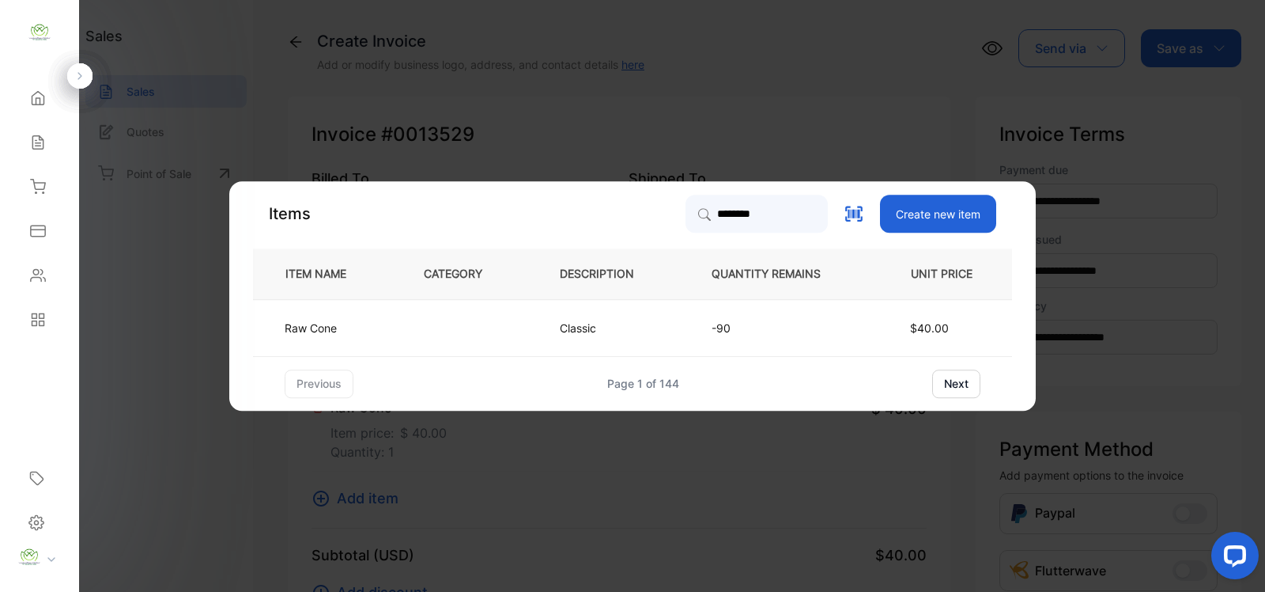
click at [670, 332] on td "Classic" at bounding box center [610, 327] width 152 height 57
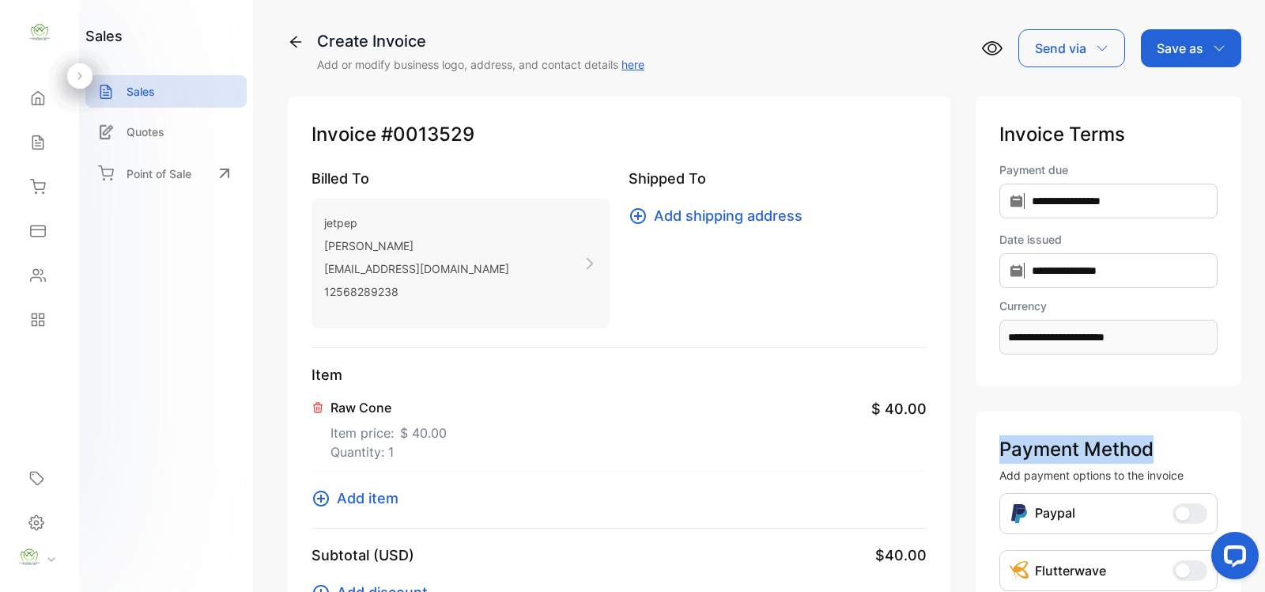
drag, startPoint x: 1259, startPoint y: 317, endPoint x: 1238, endPoint y: 338, distance: 29.6
click at [1256, 398] on div "**********" at bounding box center [764, 296] width 1001 height 592
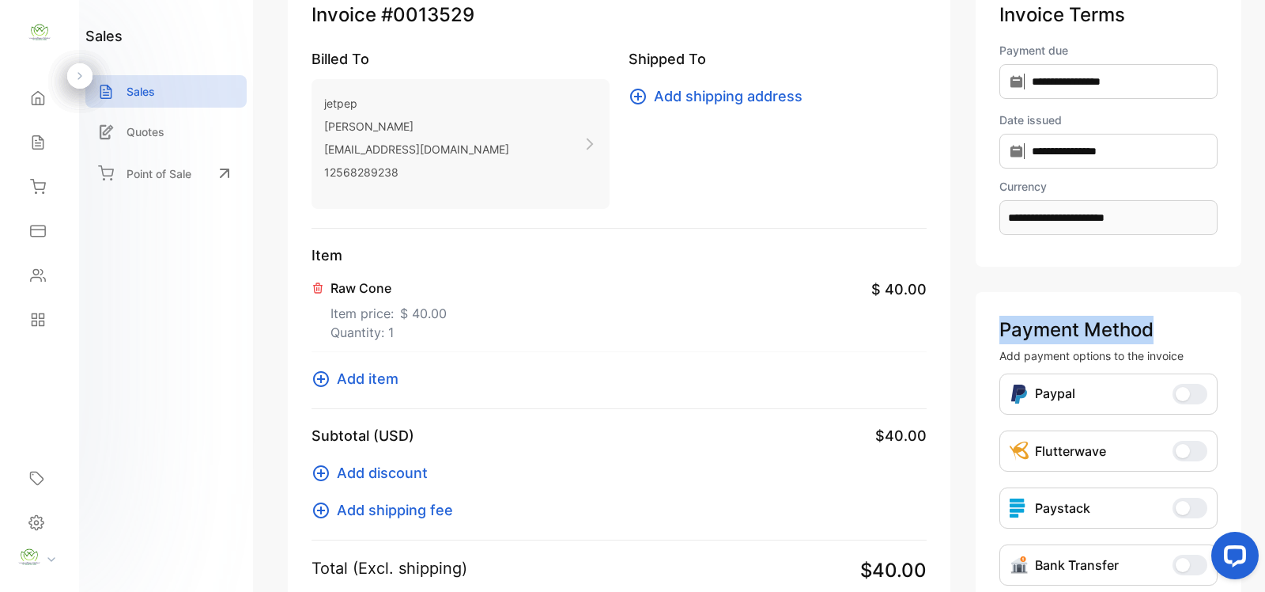
scroll to position [152, 0]
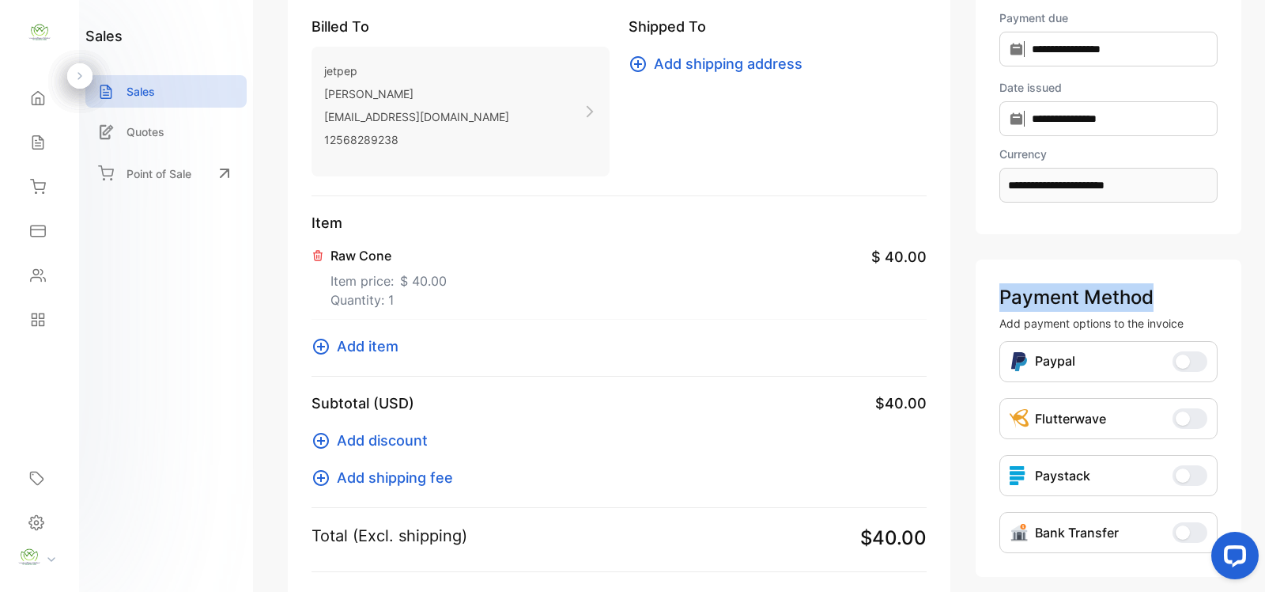
click at [374, 346] on span "Add item" at bounding box center [368, 345] width 62 height 21
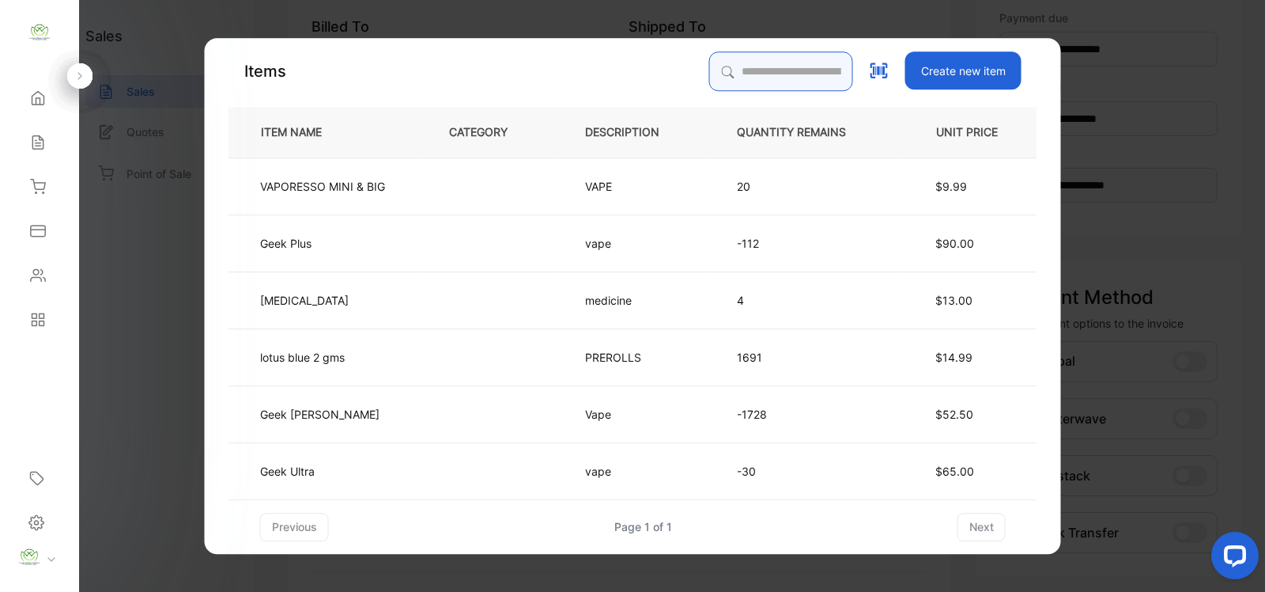
click at [736, 75] on input "search" at bounding box center [781, 71] width 144 height 40
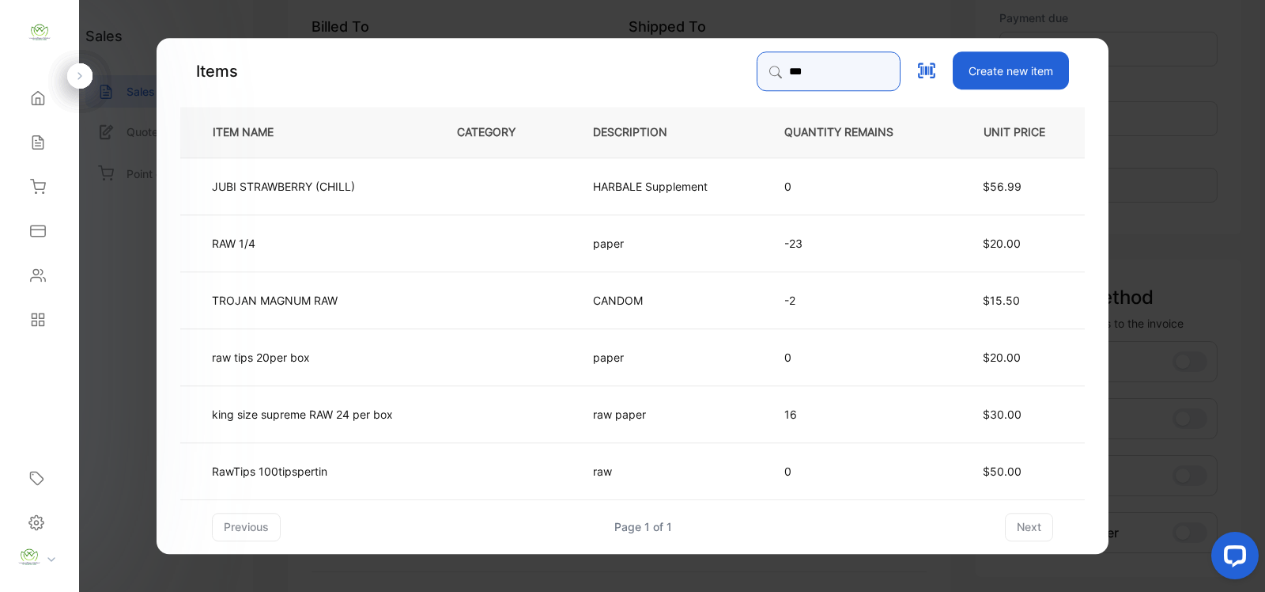
type input "********"
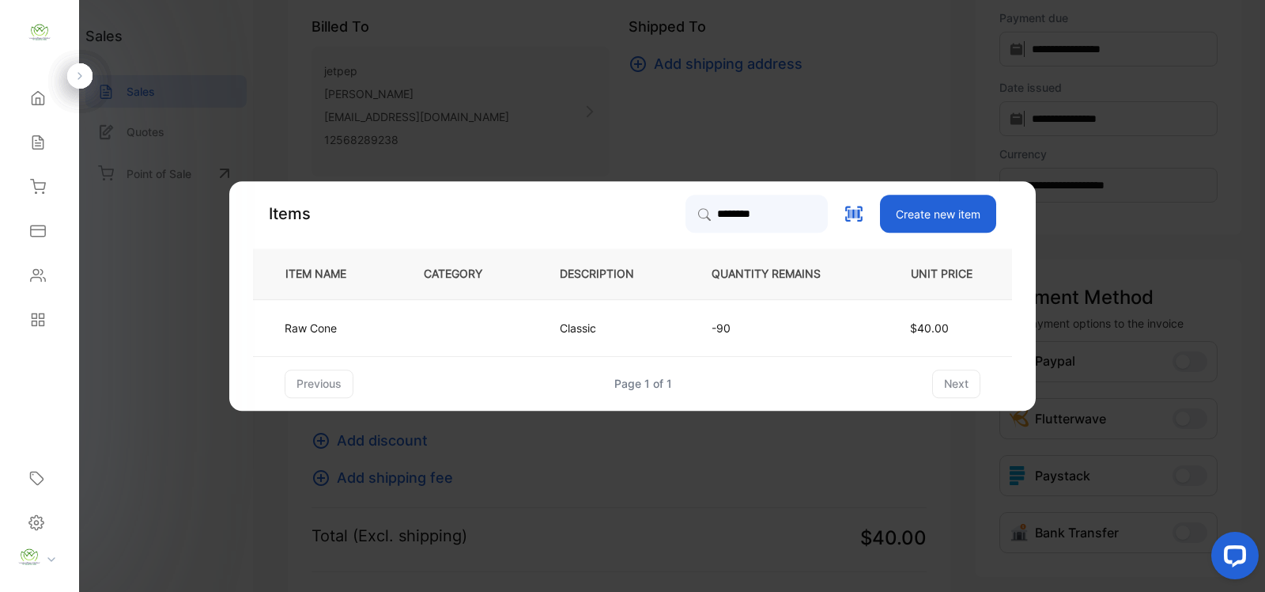
click at [815, 327] on p "-90" at bounding box center [779, 327] width 134 height 17
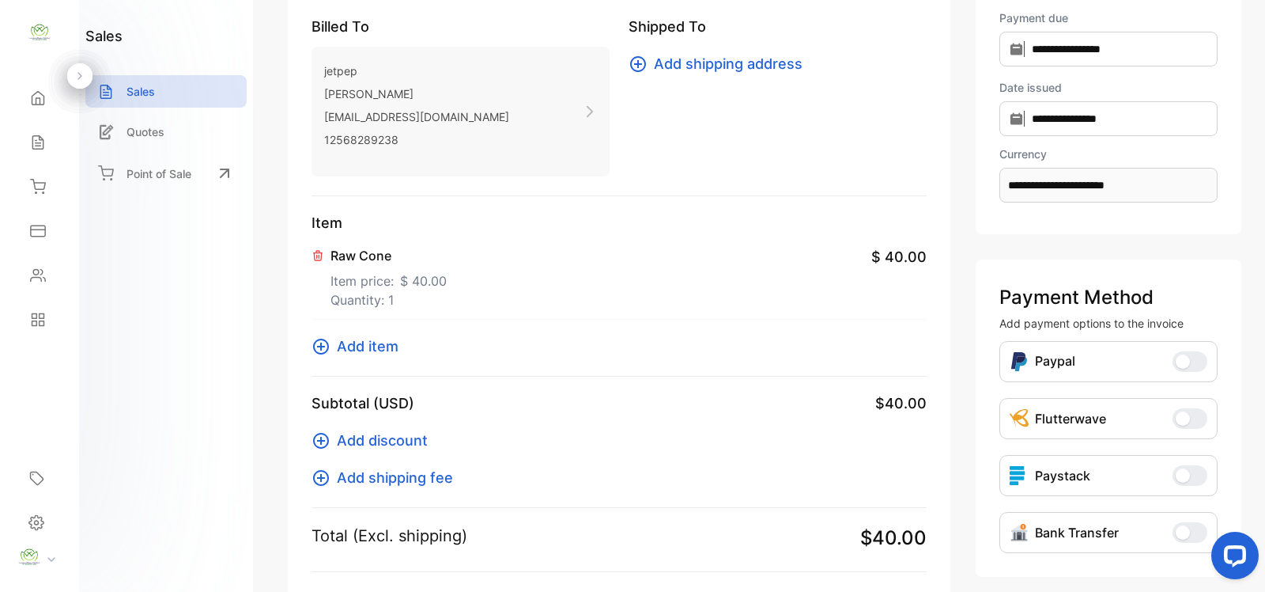
click at [381, 346] on span "Add item" at bounding box center [368, 345] width 62 height 21
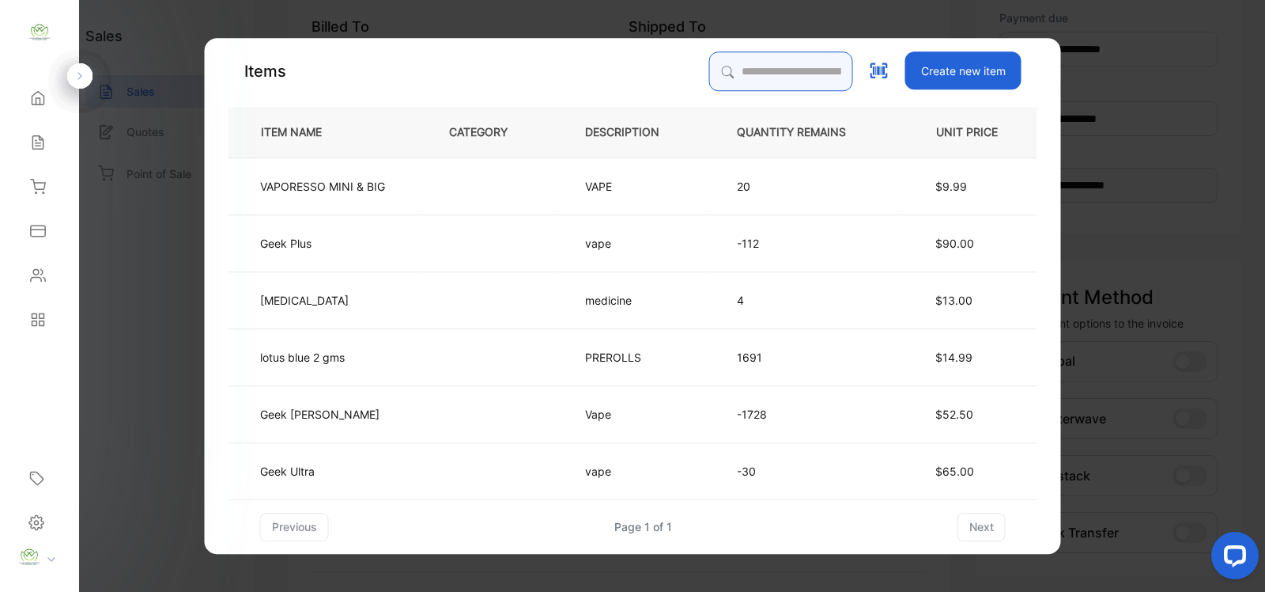
click at [731, 73] on input "search" at bounding box center [781, 71] width 144 height 40
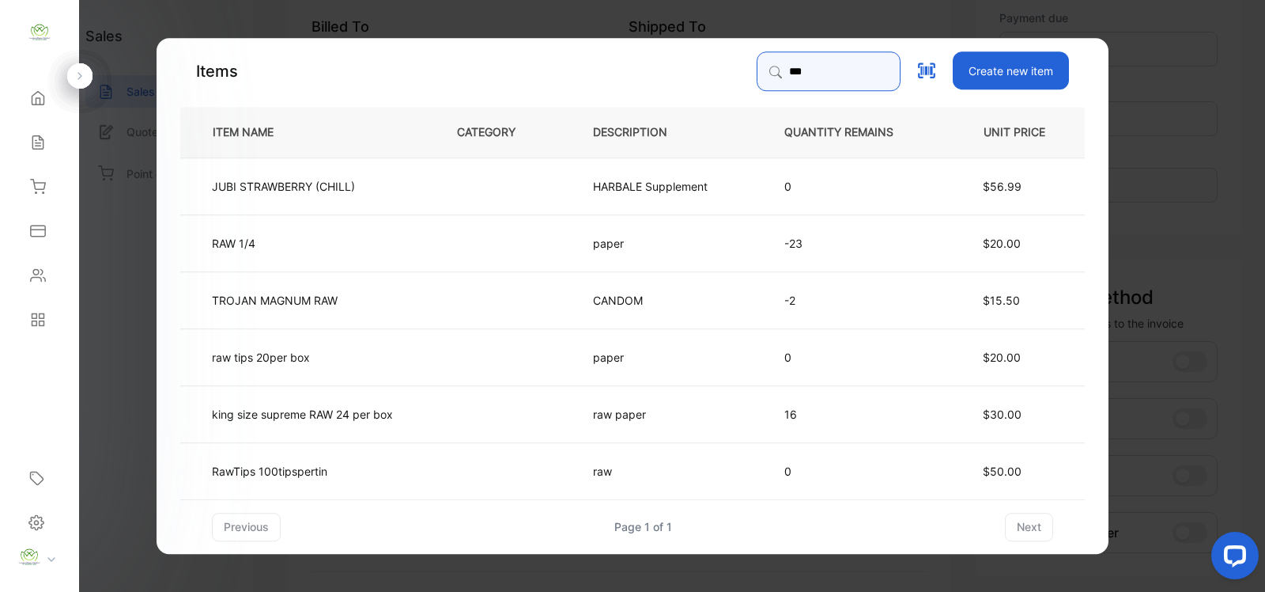
type input "********"
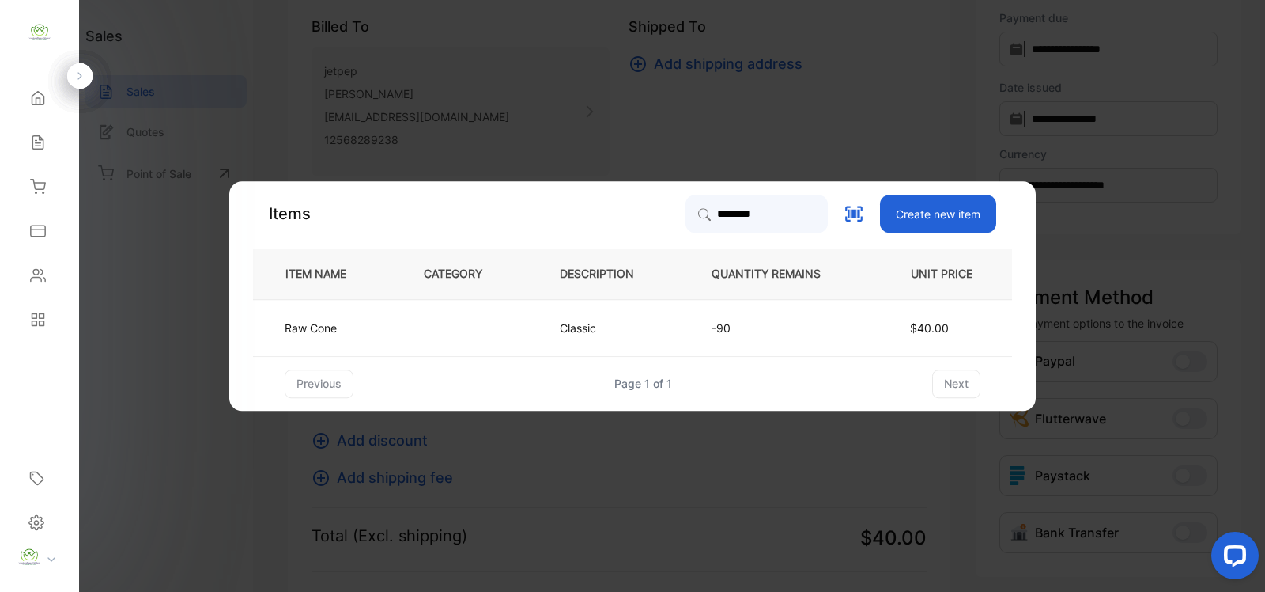
click at [492, 323] on td at bounding box center [466, 327] width 136 height 57
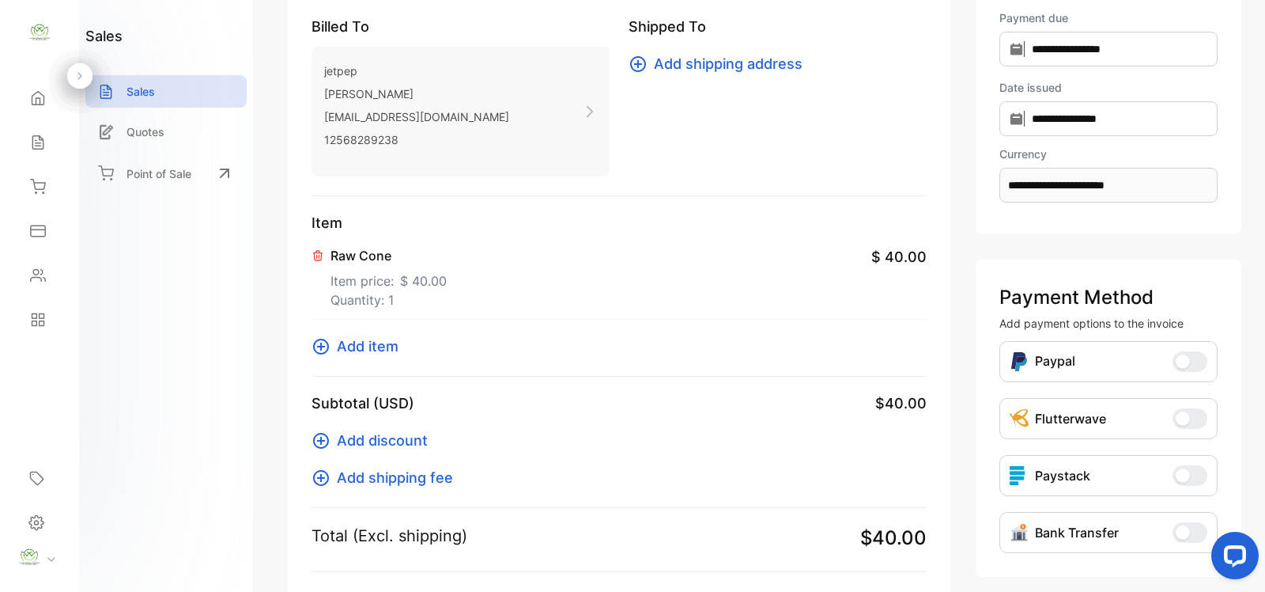
click at [358, 285] on p "Item price: $ 40.00" at bounding box center [389, 277] width 116 height 25
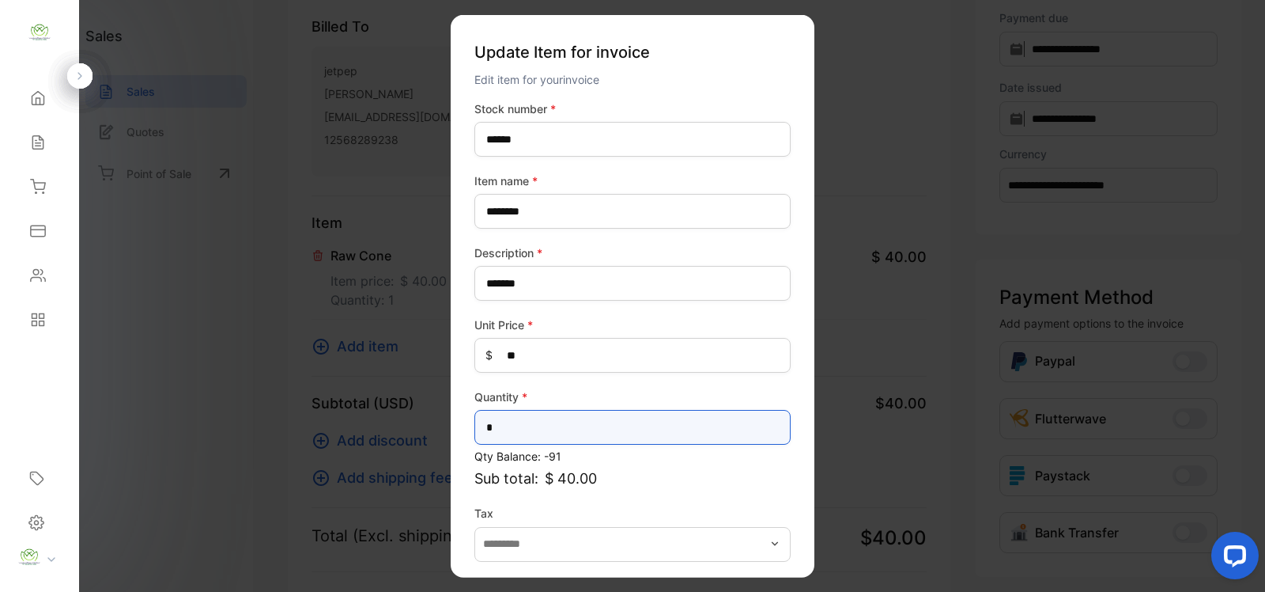
click at [505, 432] on input "*" at bounding box center [632, 427] width 316 height 35
type input "*"
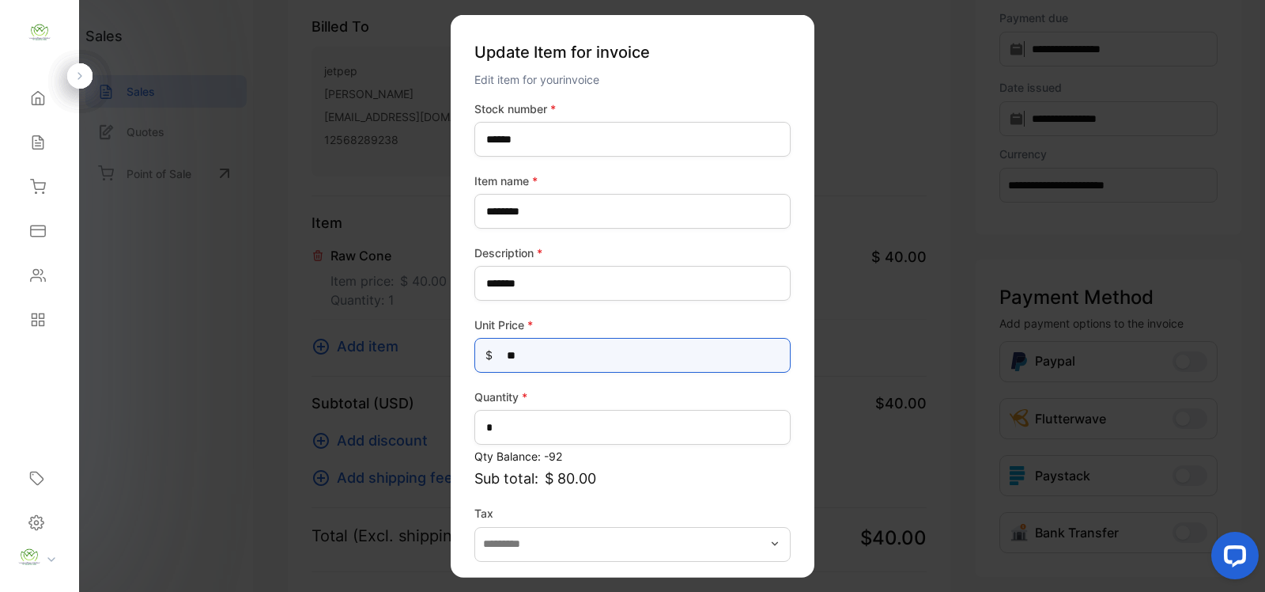
click at [542, 353] on Price-inputprice "**" at bounding box center [632, 355] width 316 height 35
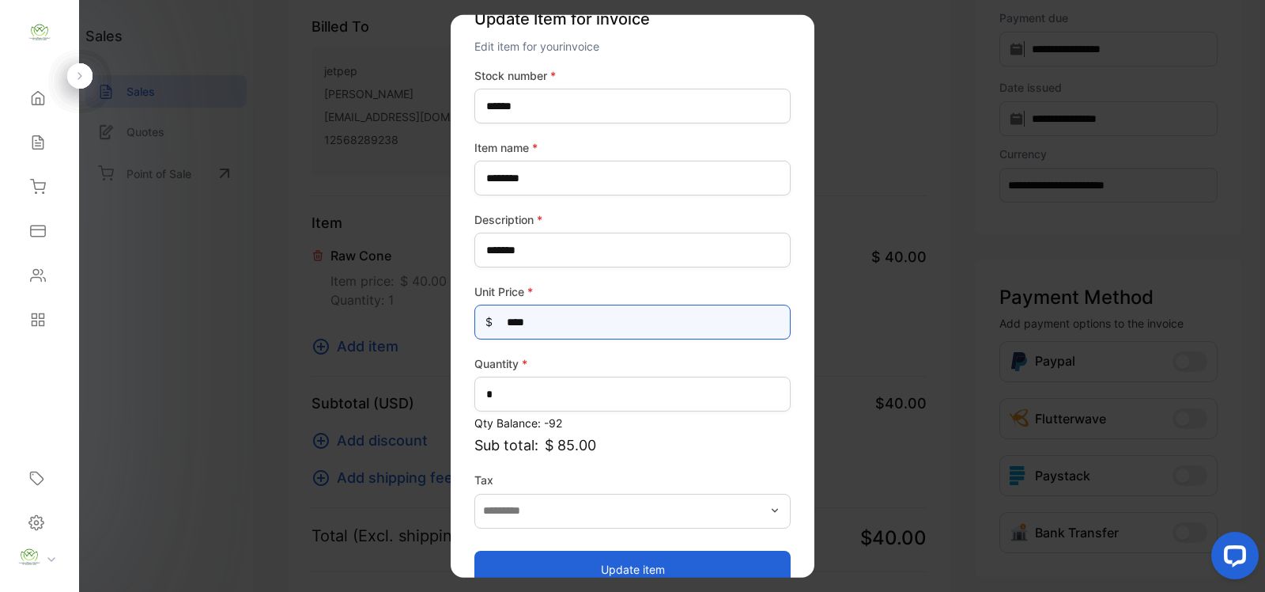
scroll to position [62, 0]
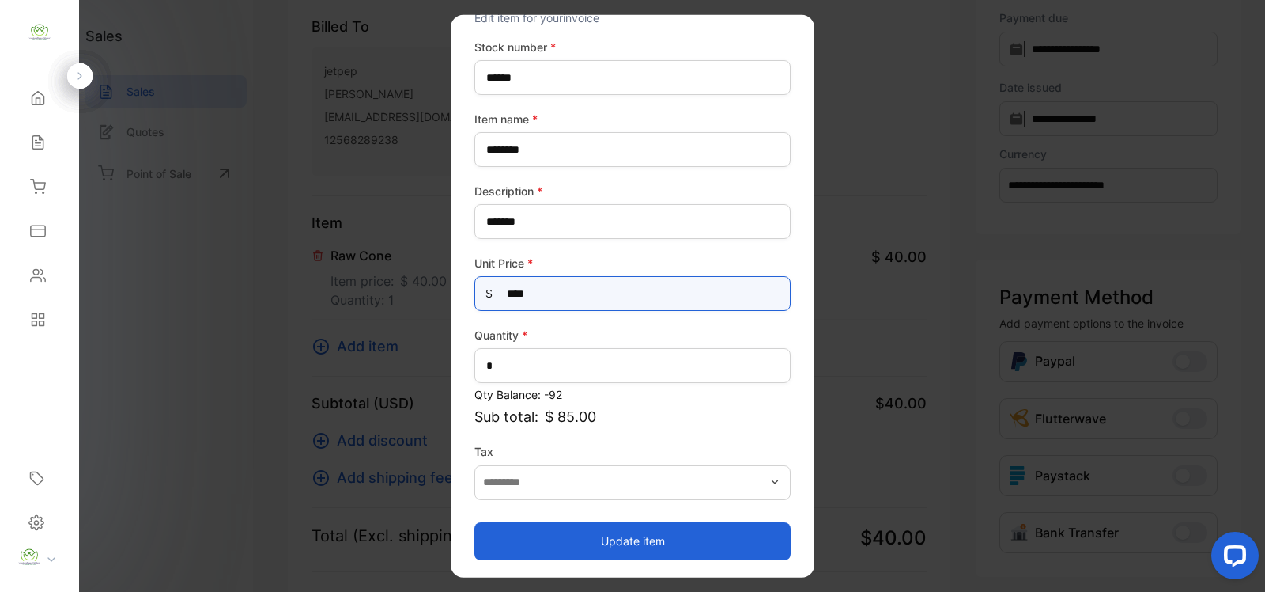
type Price-inputprice "****"
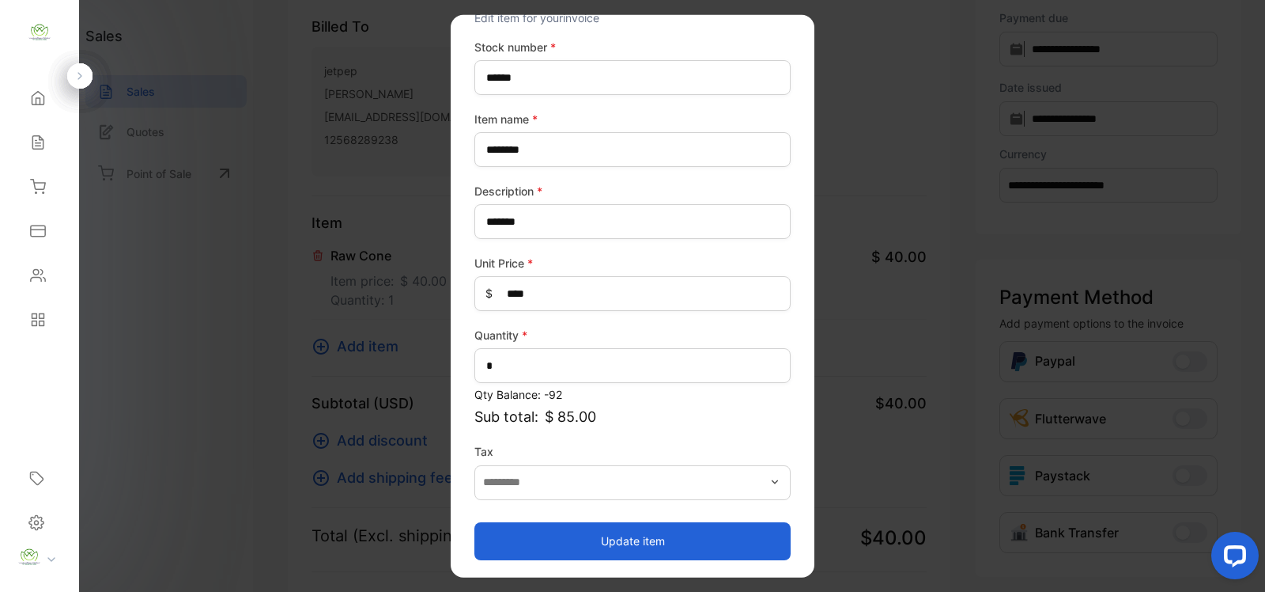
click at [622, 540] on button "Update item" at bounding box center [632, 540] width 316 height 38
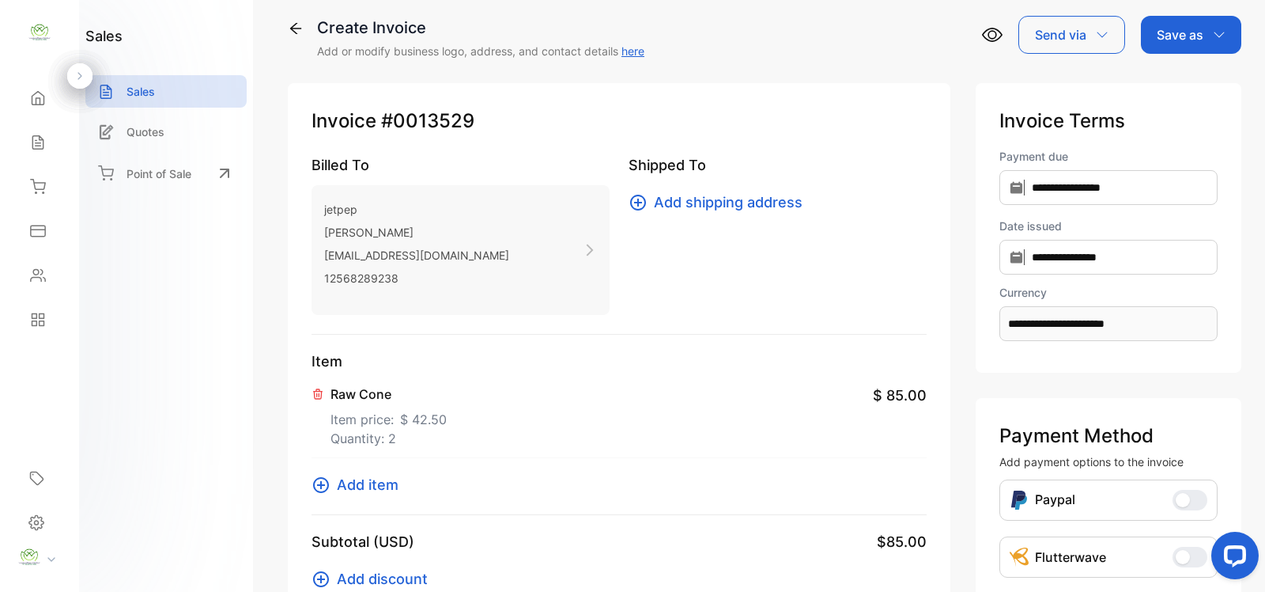
scroll to position [0, 0]
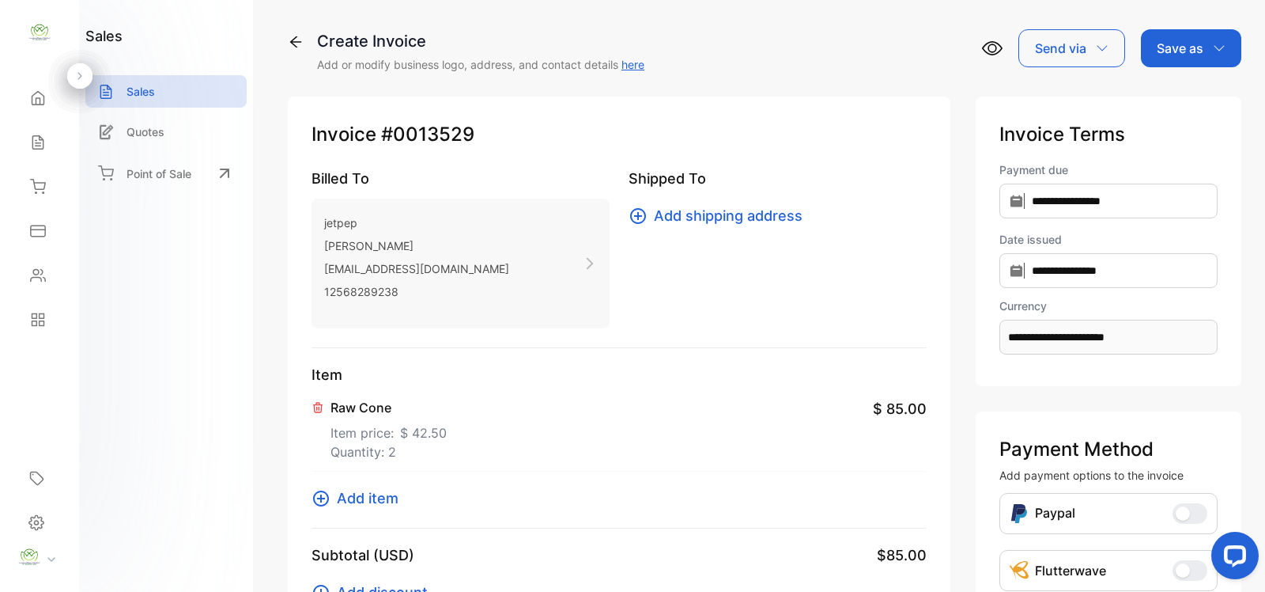
click at [1195, 47] on p "Save as" at bounding box center [1180, 48] width 47 height 19
click at [1170, 96] on div "Invoice" at bounding box center [1187, 101] width 91 height 32
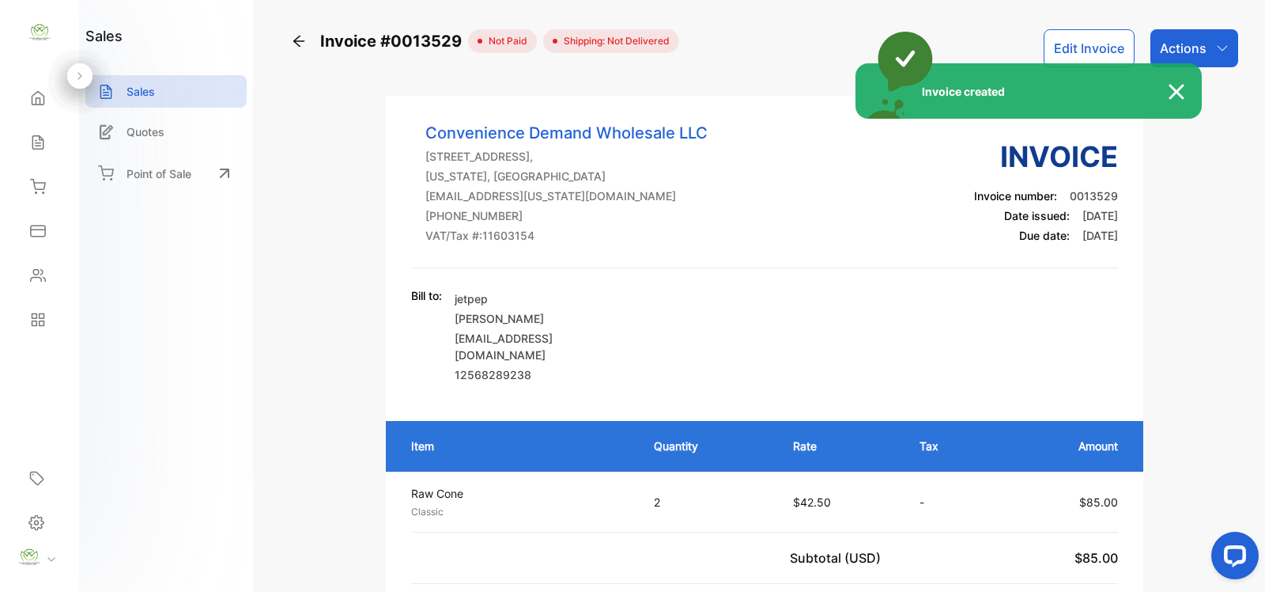
click at [1200, 47] on div "Invoice created" at bounding box center [632, 296] width 1265 height 592
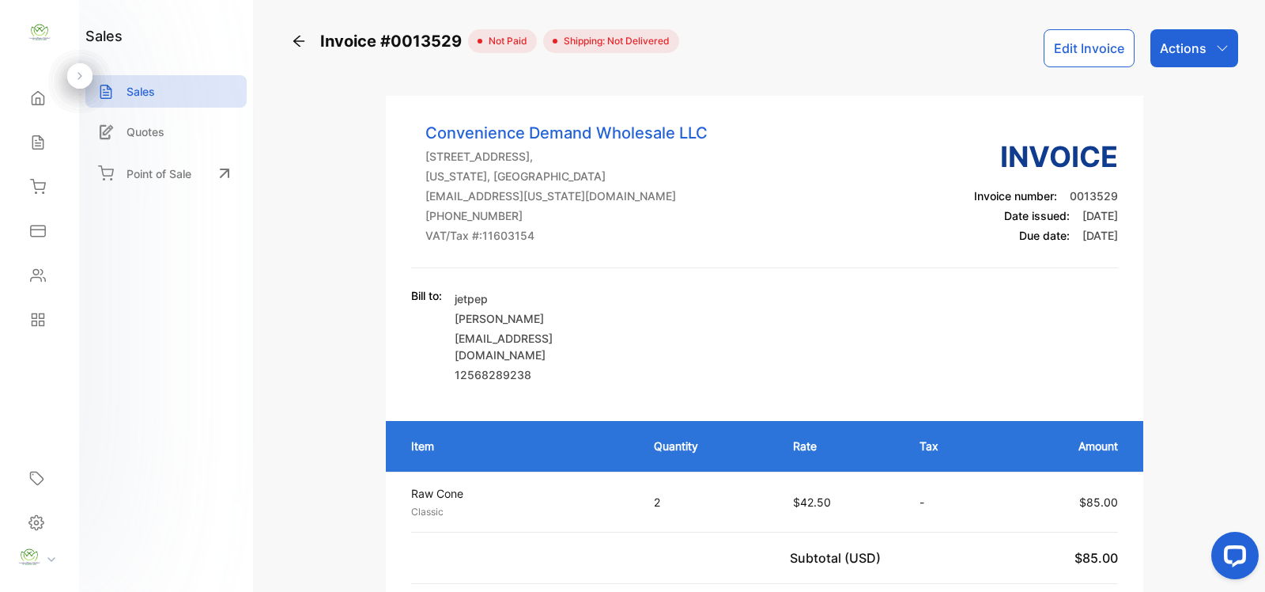
click at [1189, 49] on p "Actions" at bounding box center [1183, 48] width 47 height 19
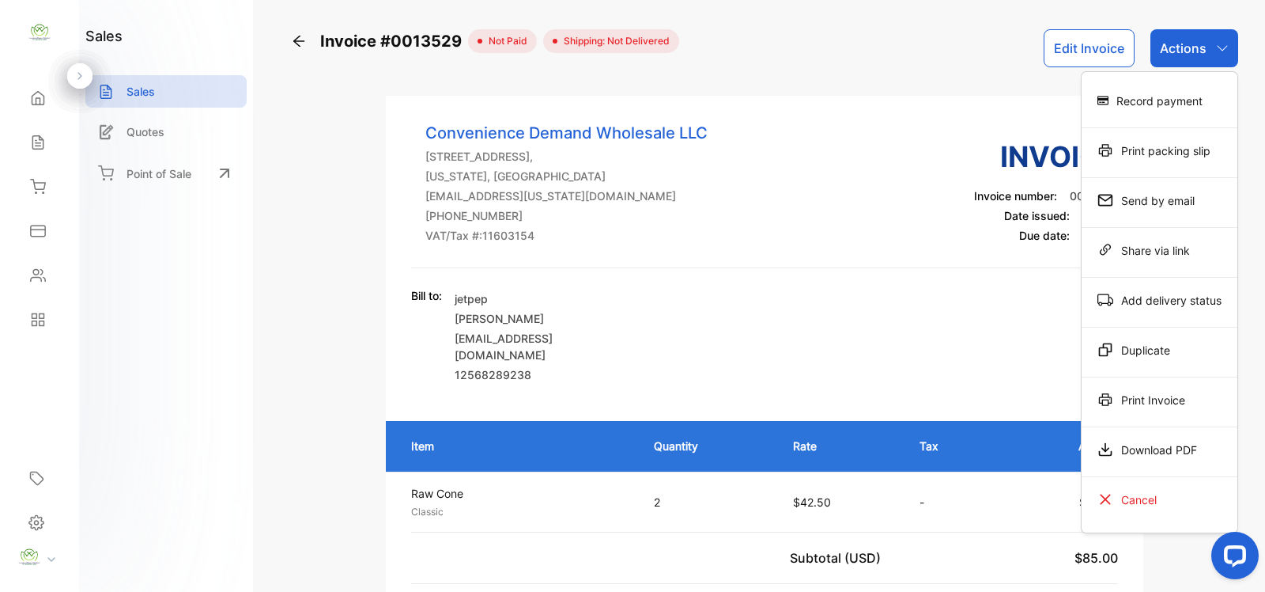
click at [1160, 100] on div "Record payment" at bounding box center [1160, 101] width 156 height 32
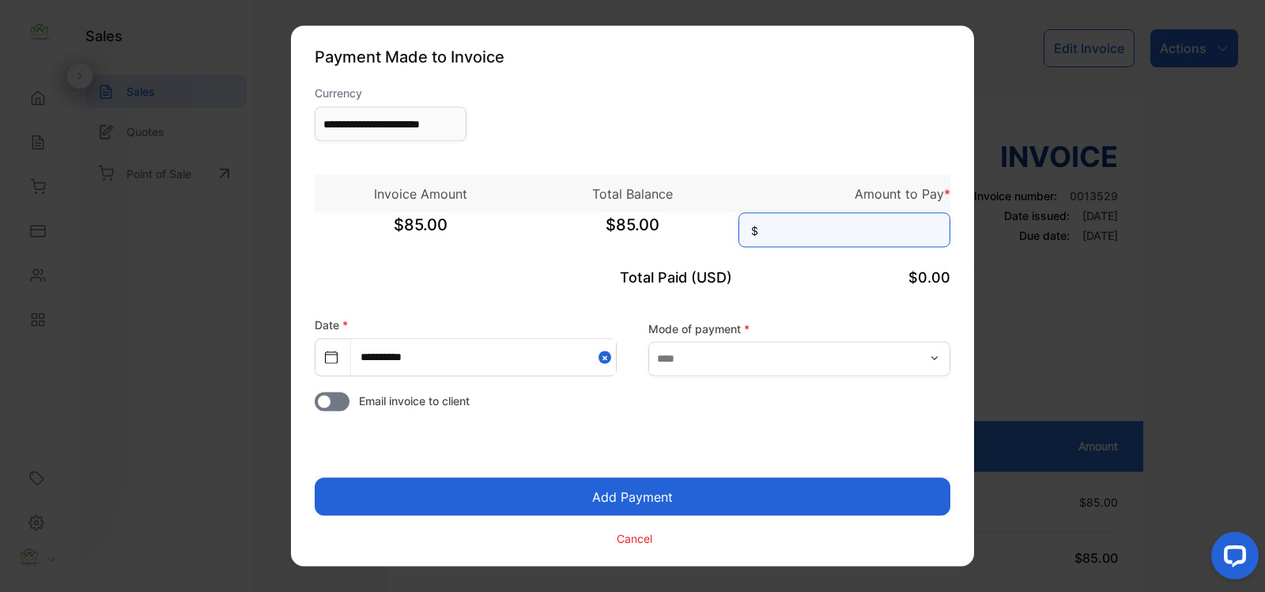
click at [775, 223] on input at bounding box center [845, 230] width 212 height 35
type input "*****"
click at [645, 493] on button "Add Payment" at bounding box center [633, 497] width 636 height 38
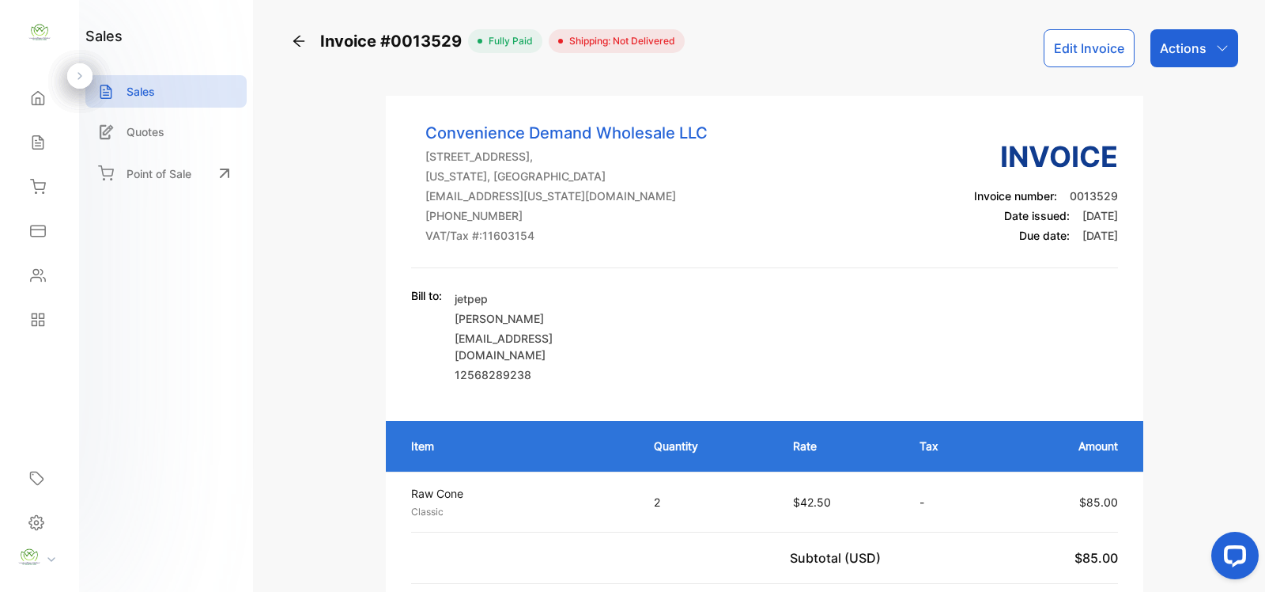
click at [1199, 42] on p "Actions" at bounding box center [1183, 48] width 47 height 19
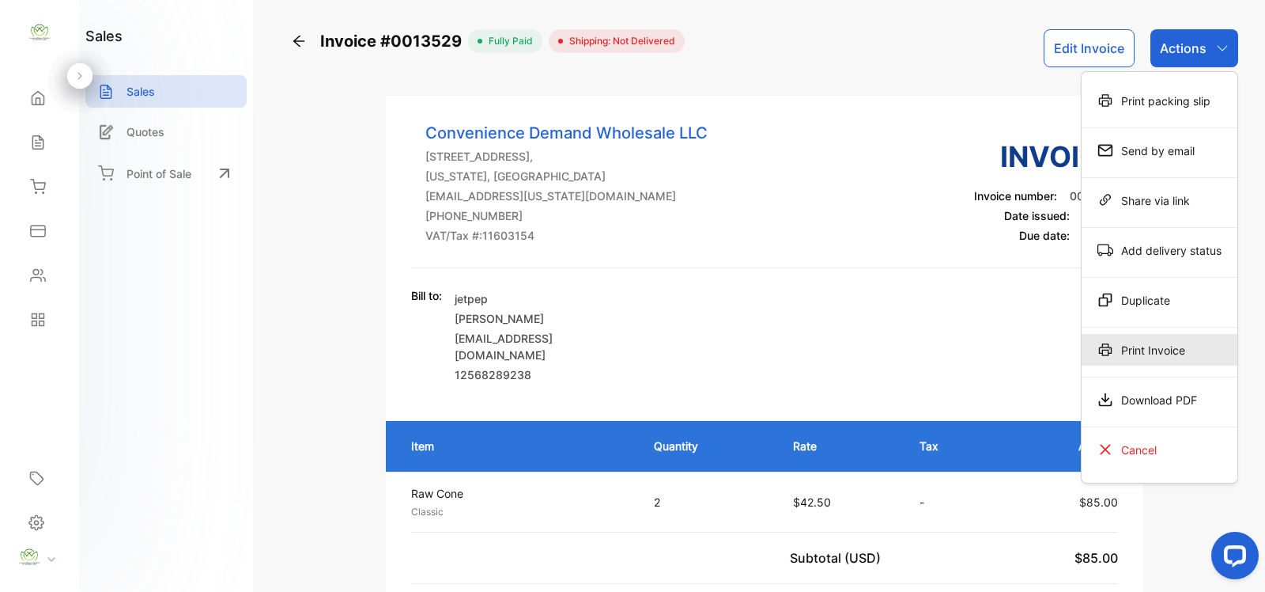
click at [1159, 348] on div "Print Invoice" at bounding box center [1160, 350] width 156 height 32
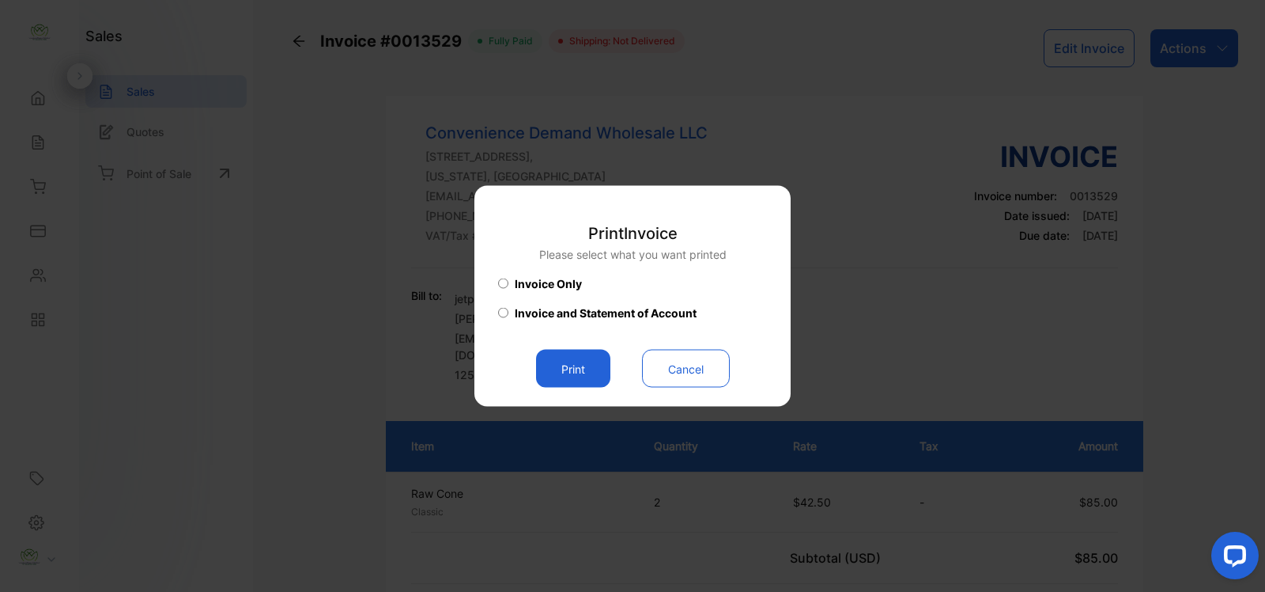
click at [584, 369] on button "Print" at bounding box center [573, 369] width 74 height 38
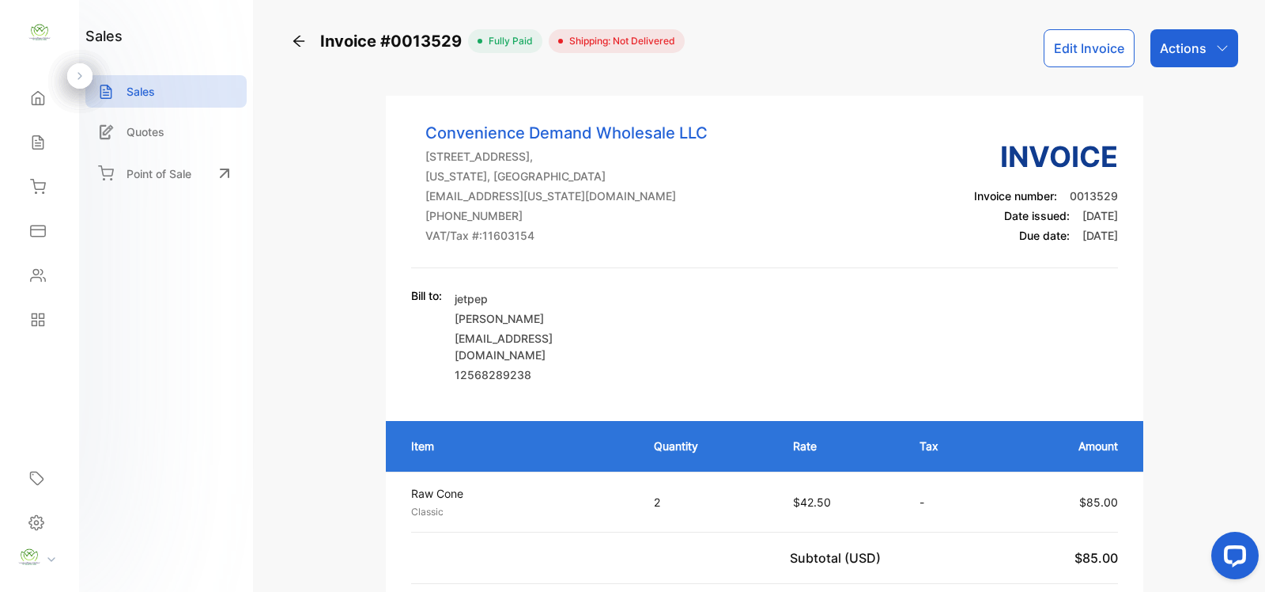
click at [1195, 50] on p "Actions" at bounding box center [1183, 48] width 47 height 19
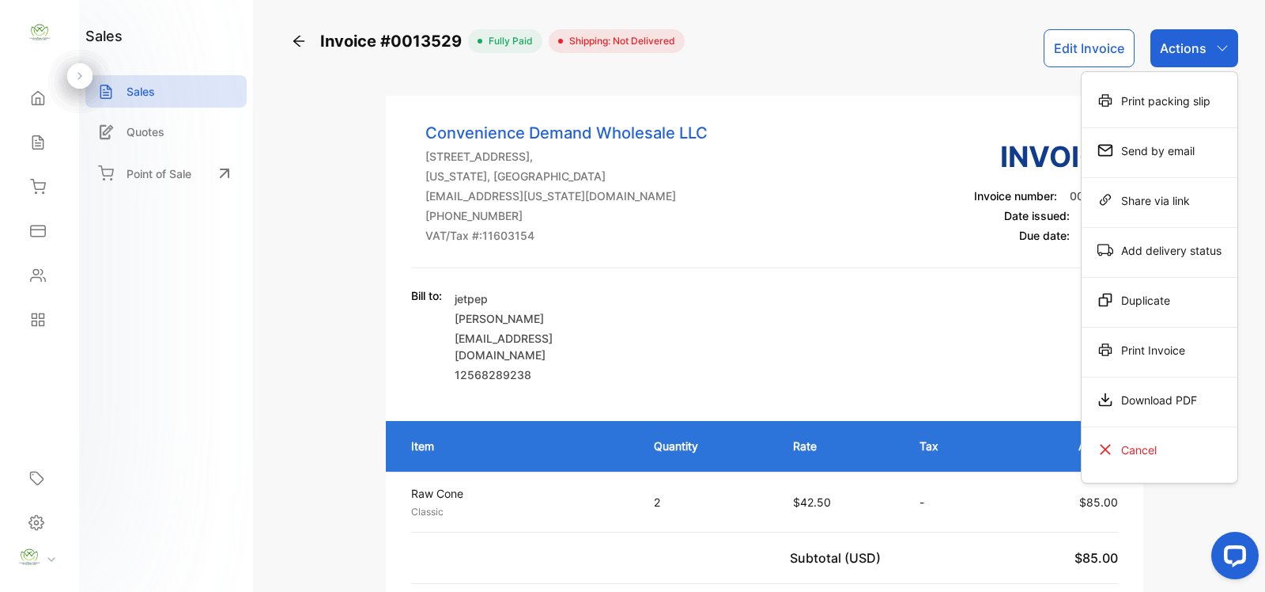
click at [1152, 352] on div "Print Invoice" at bounding box center [1160, 350] width 156 height 32
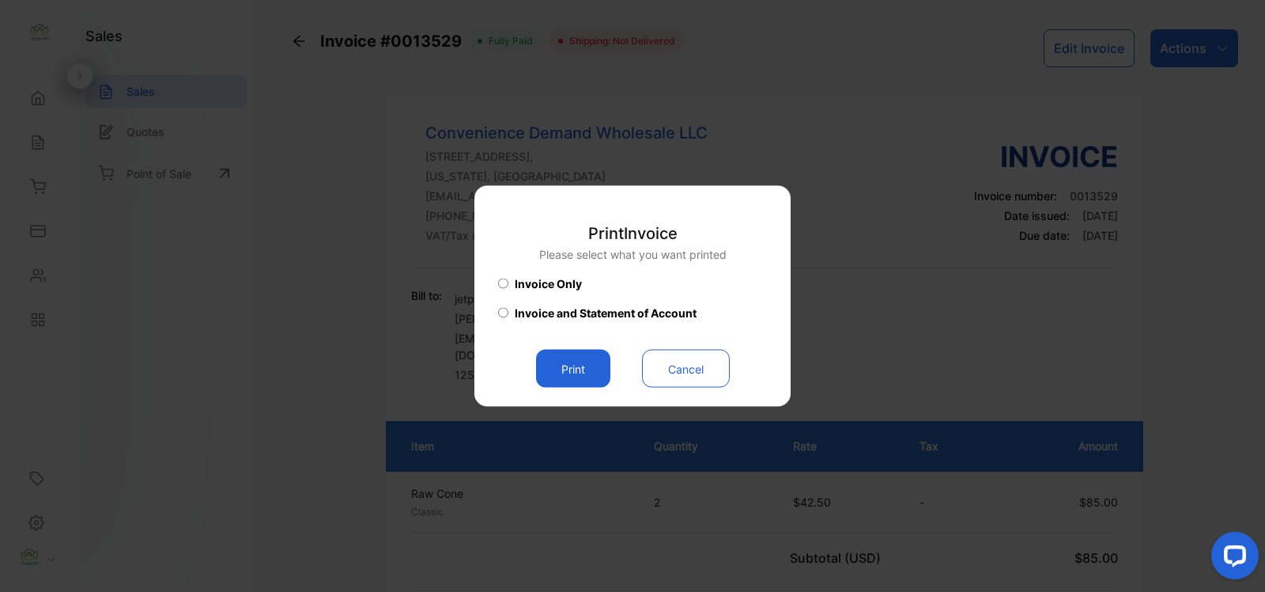
click at [587, 368] on button "Print" at bounding box center [573, 369] width 74 height 38
